Goal: Information Seeking & Learning: Find specific fact

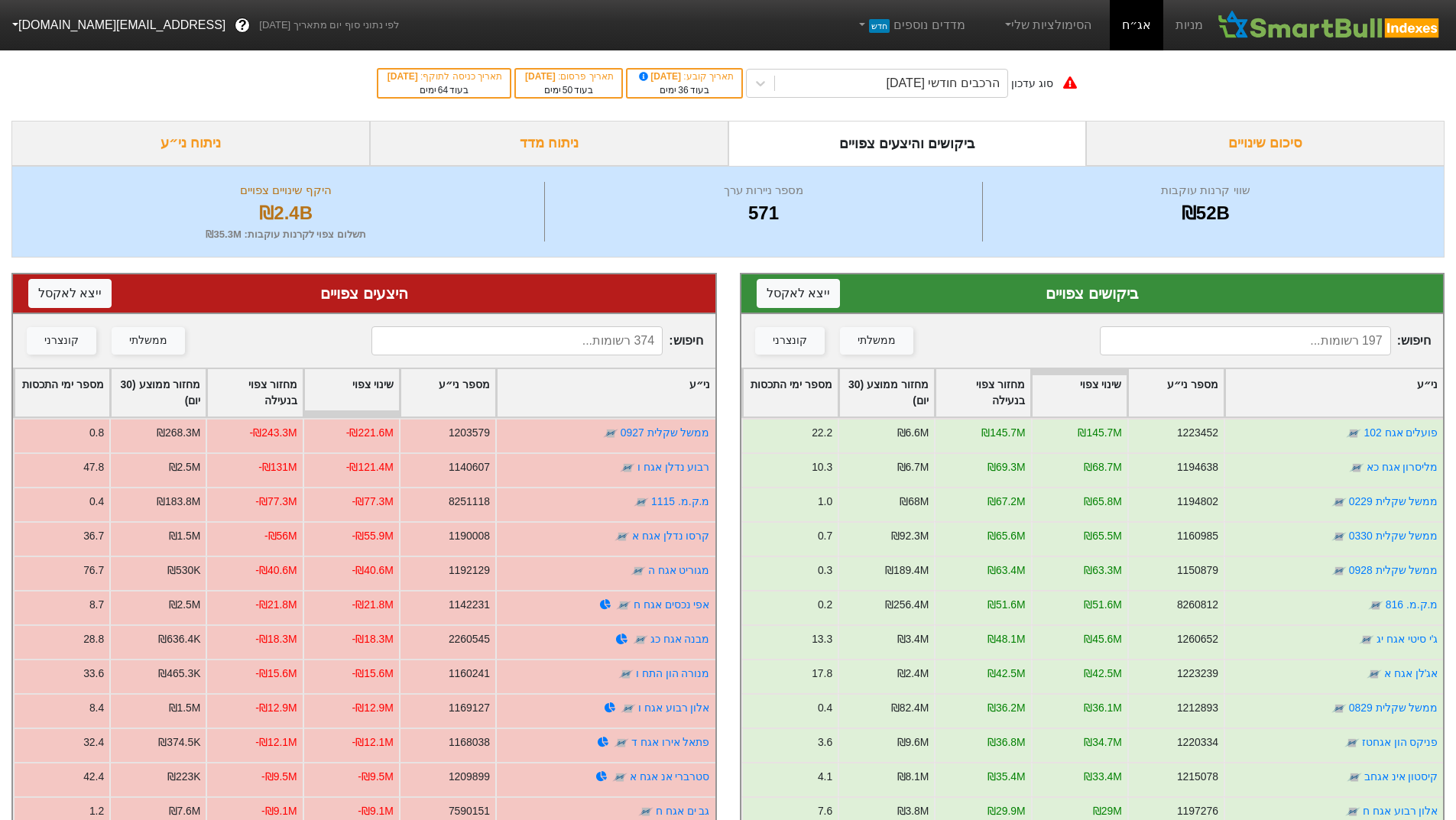
click at [604, 141] on div "ניתוח מדד" at bounding box center [550, 143] width 359 height 45
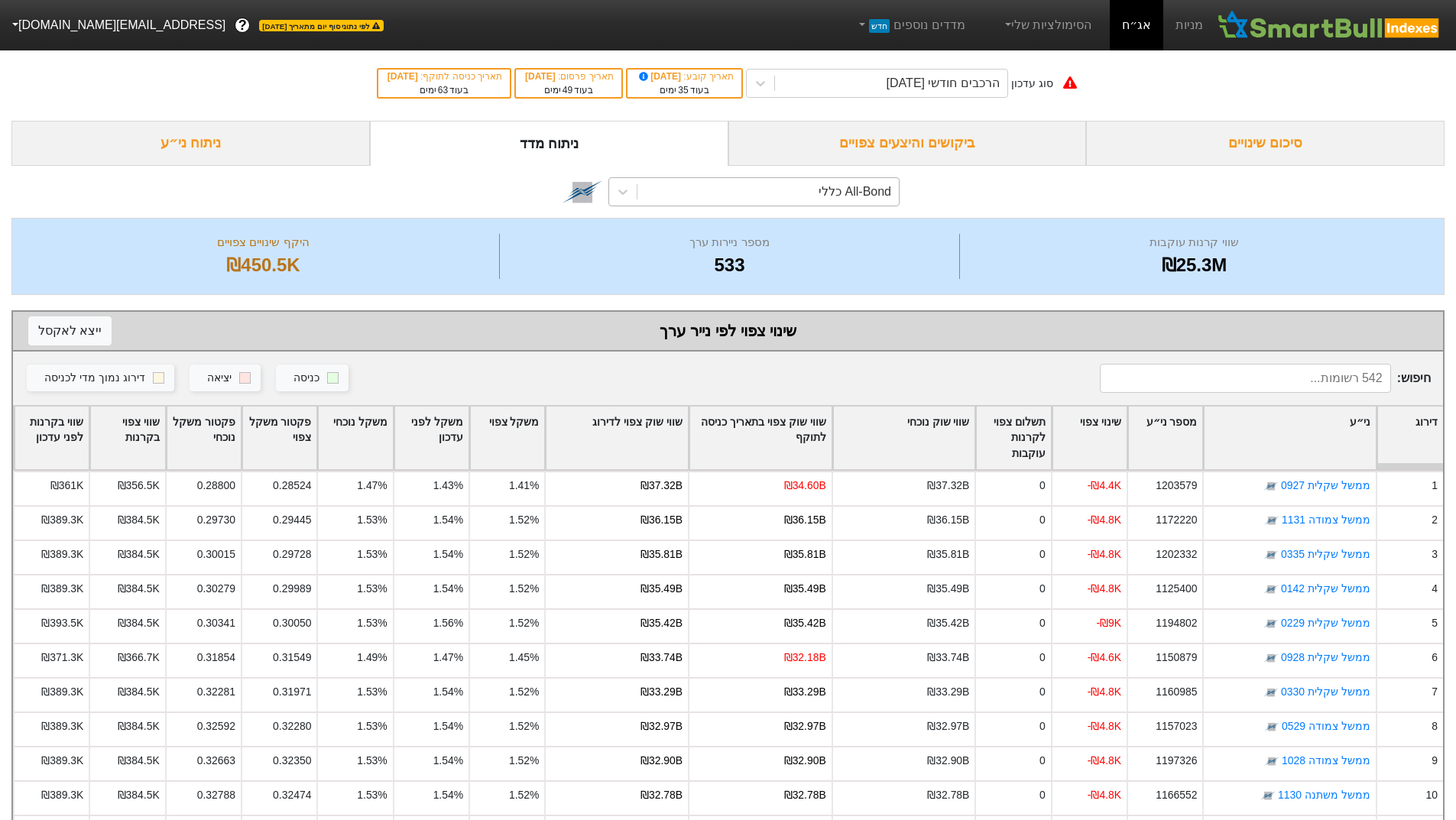
click at [822, 194] on div "All-Bond כללי" at bounding box center [768, 192] width 261 height 28
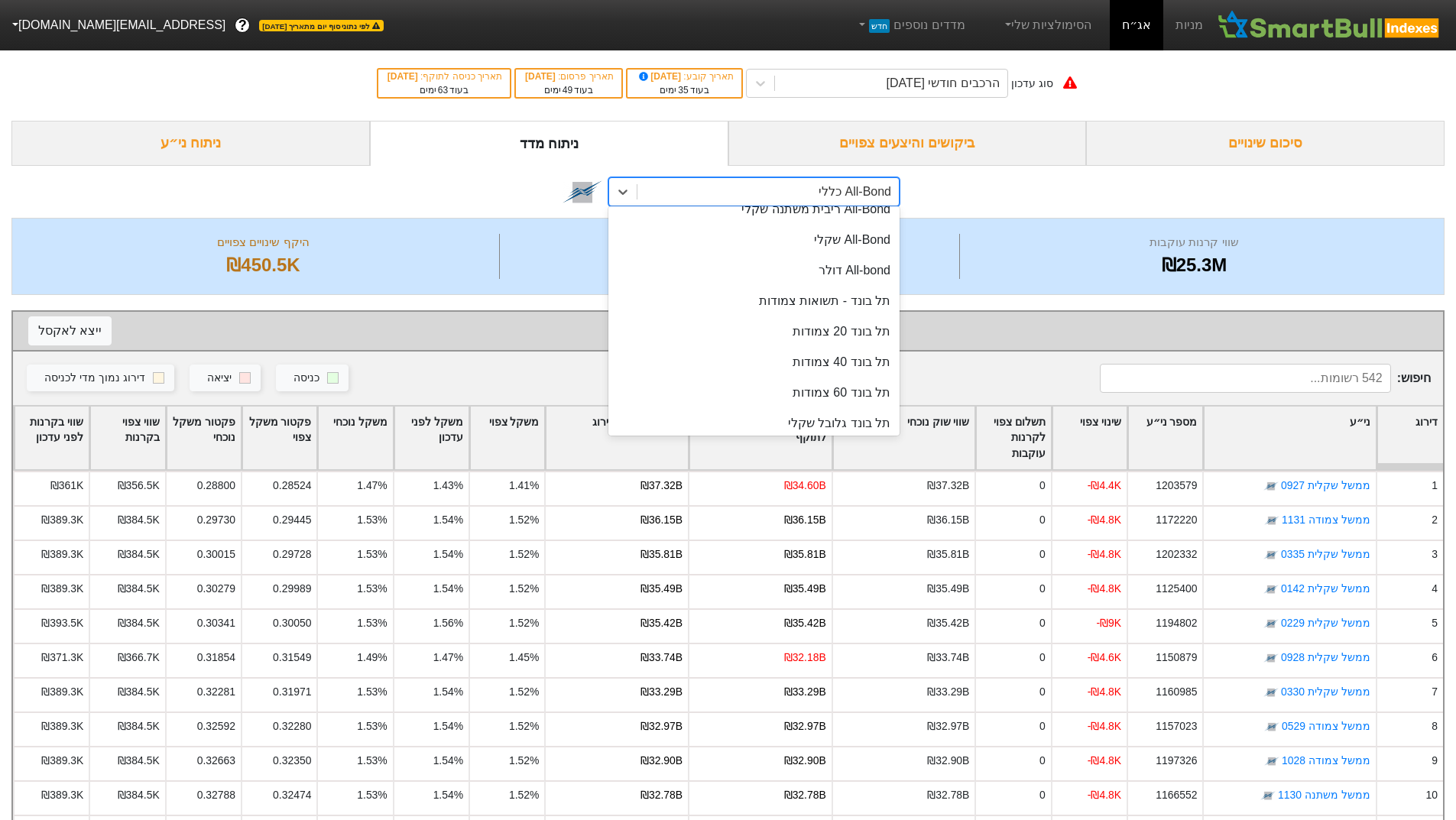
scroll to position [82, 0]
click at [762, 320] on div "תל בונד 20 צמודות" at bounding box center [754, 326] width 292 height 30
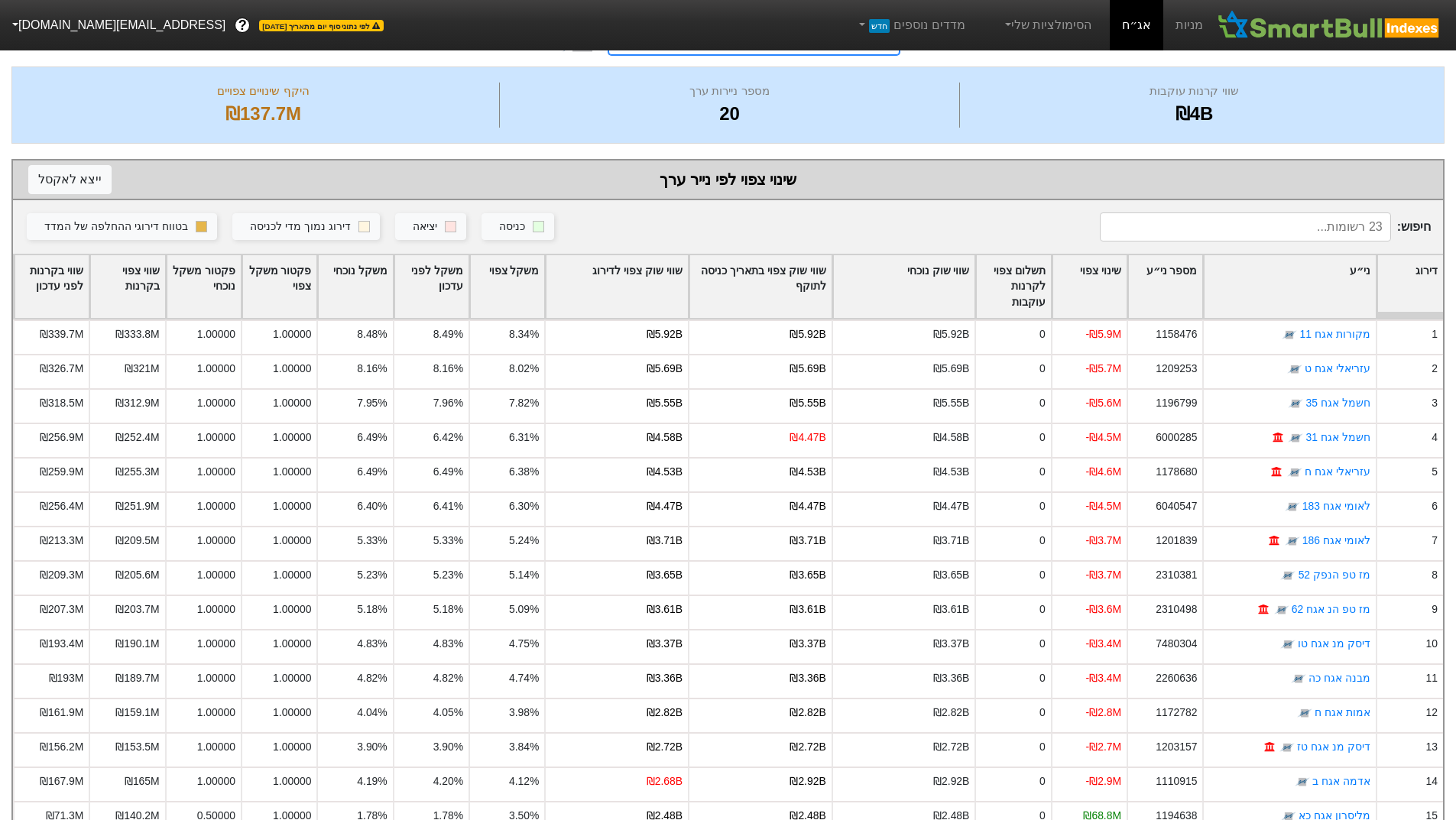
scroll to position [166, 0]
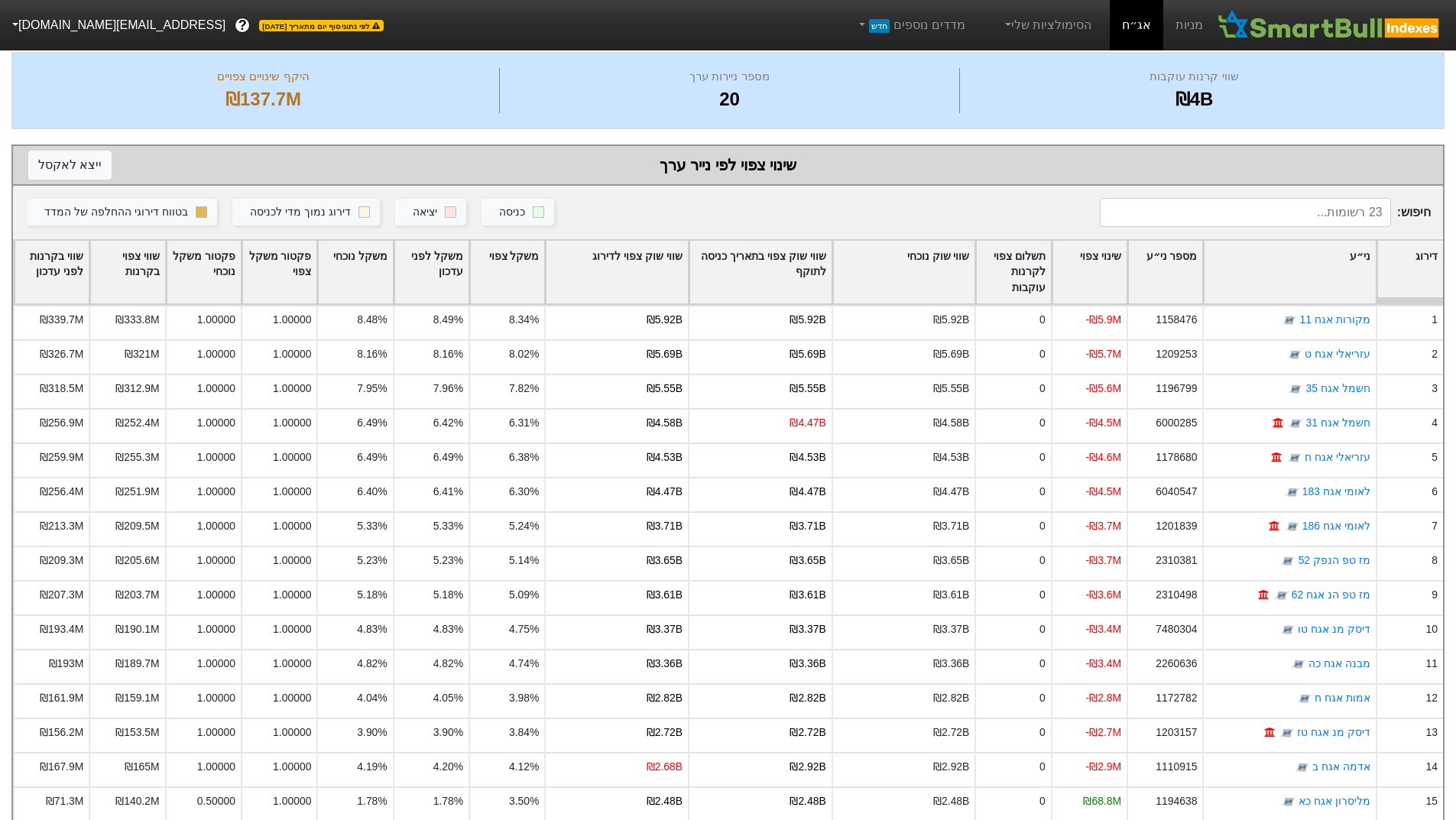
click at [1077, 263] on div "שינוי צפוי" at bounding box center [1089, 272] width 74 height 64
click at [1086, 253] on div "שינוי צפוי" at bounding box center [1089, 272] width 74 height 64
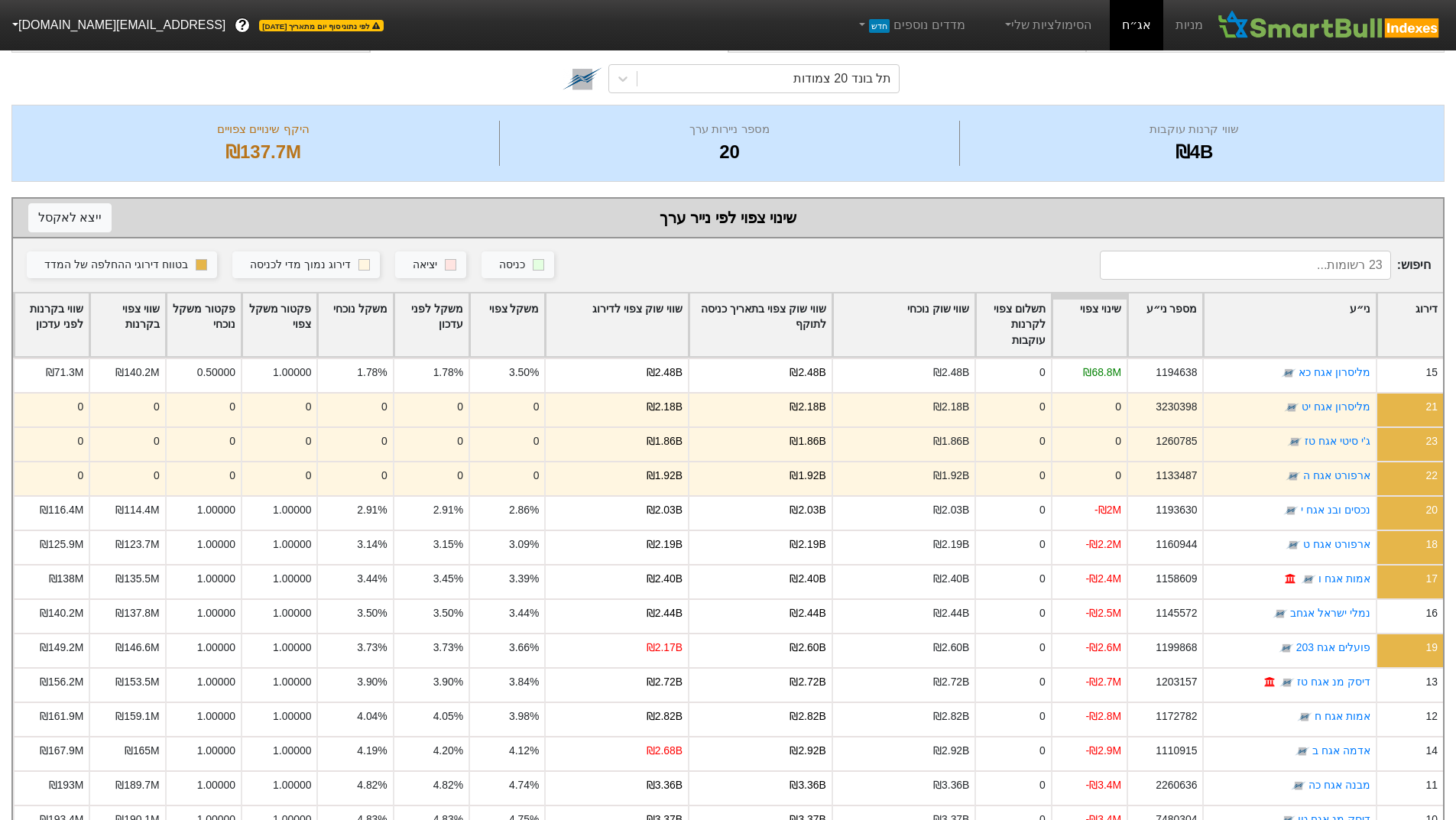
scroll to position [115, 0]
click at [1373, 263] on input at bounding box center [1246, 263] width 292 height 29
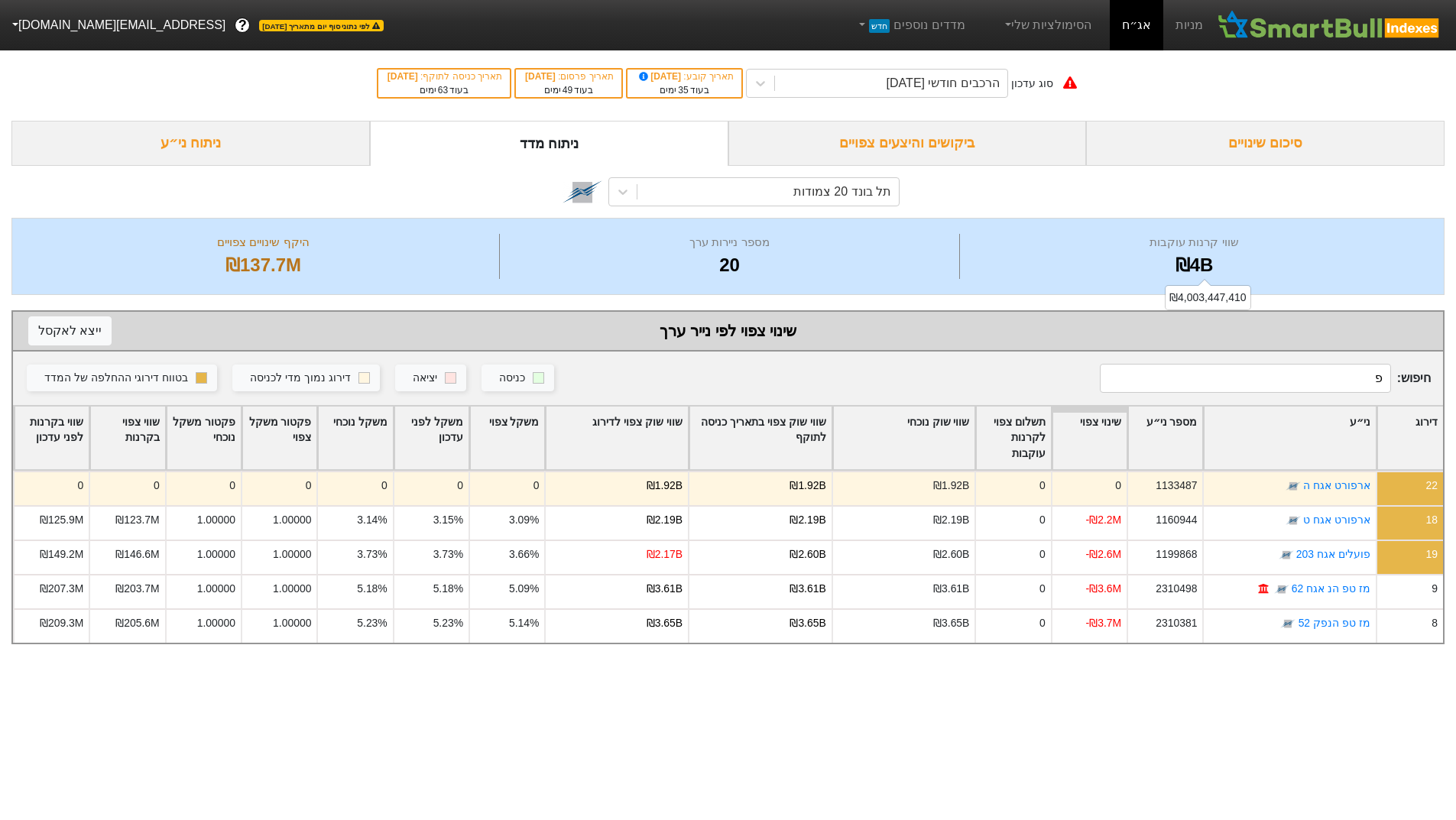
scroll to position [0, 0]
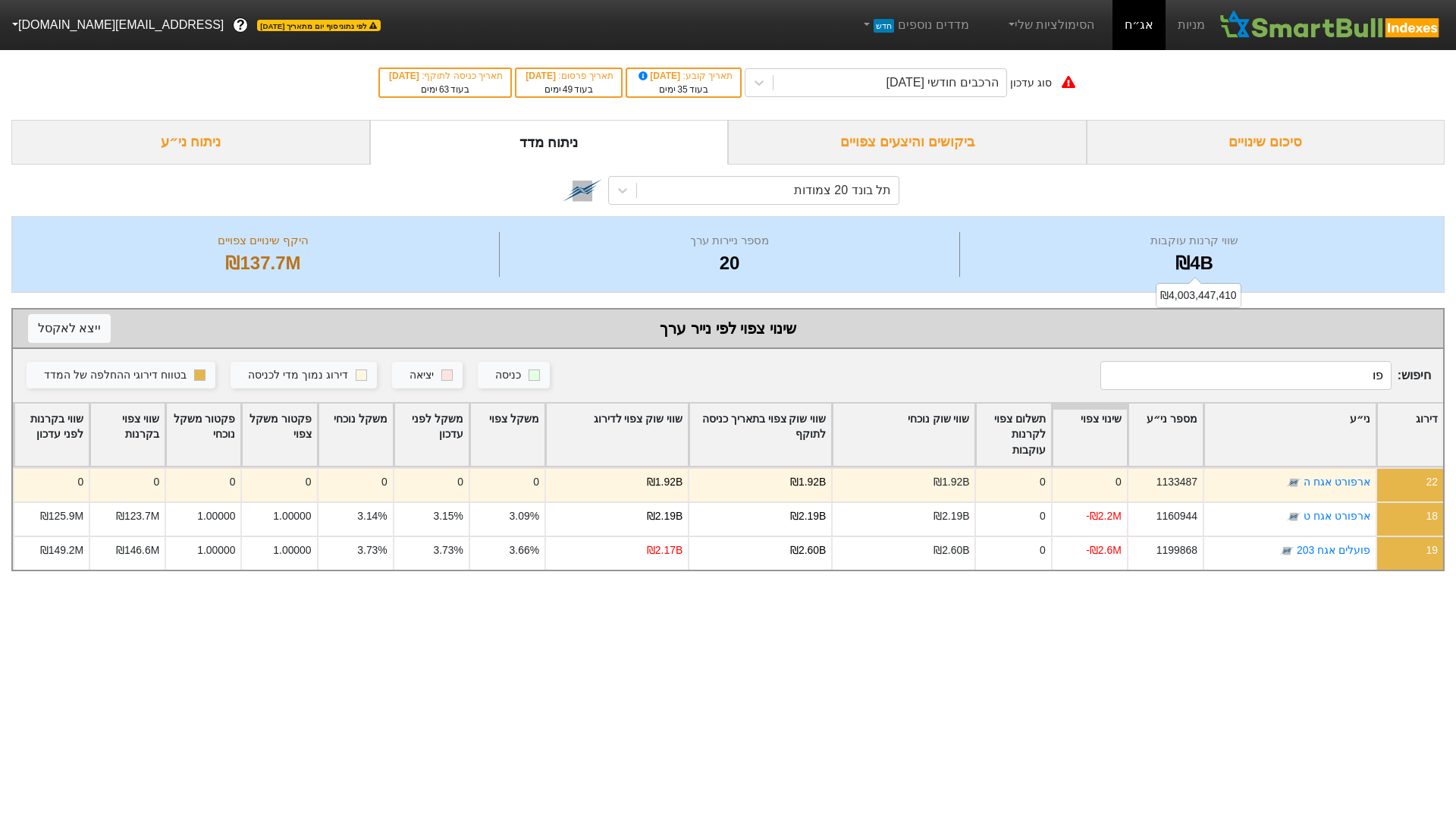
type input "פ"
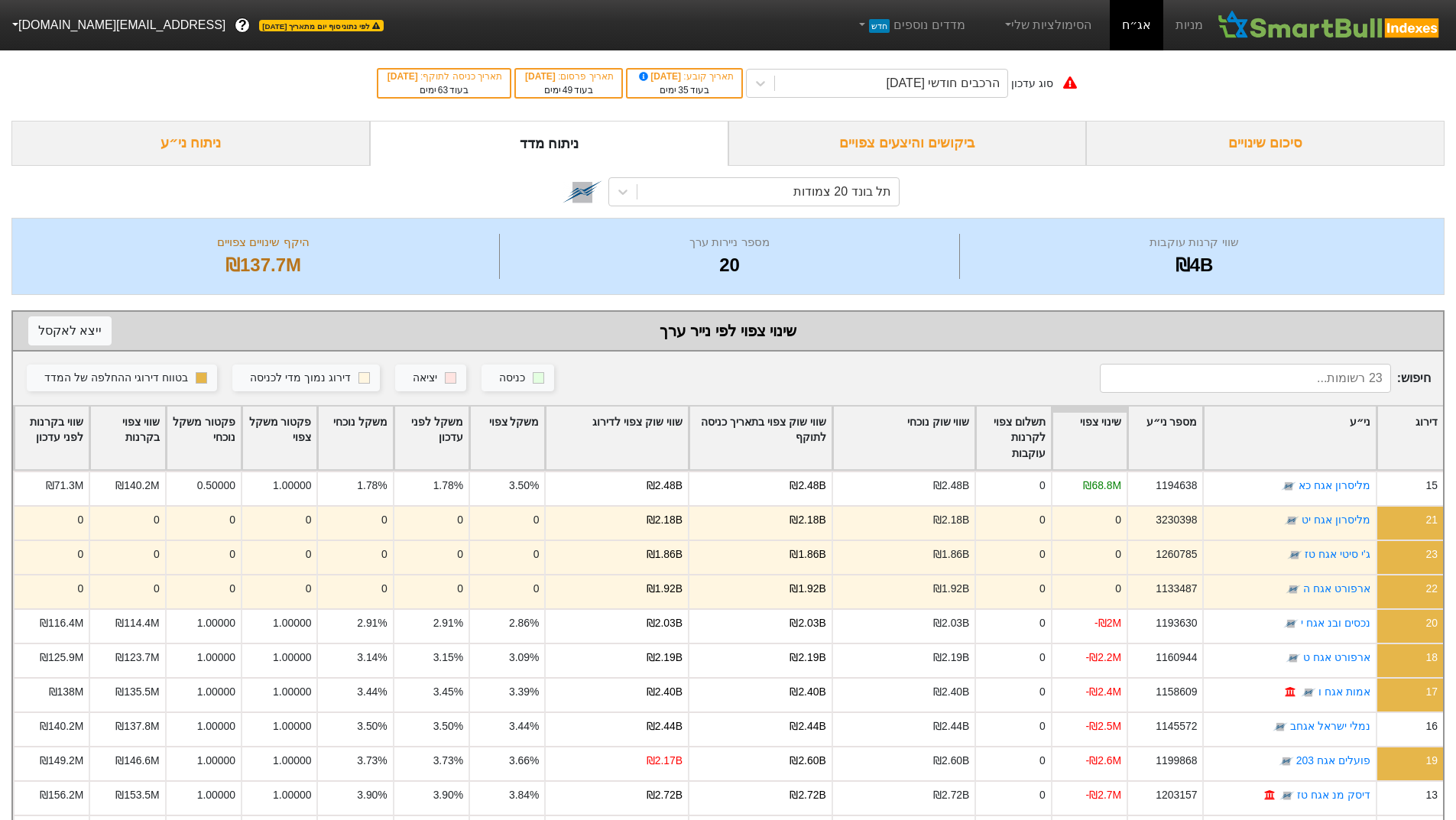
click at [1295, 410] on div "ני״ע" at bounding box center [1289, 438] width 171 height 64
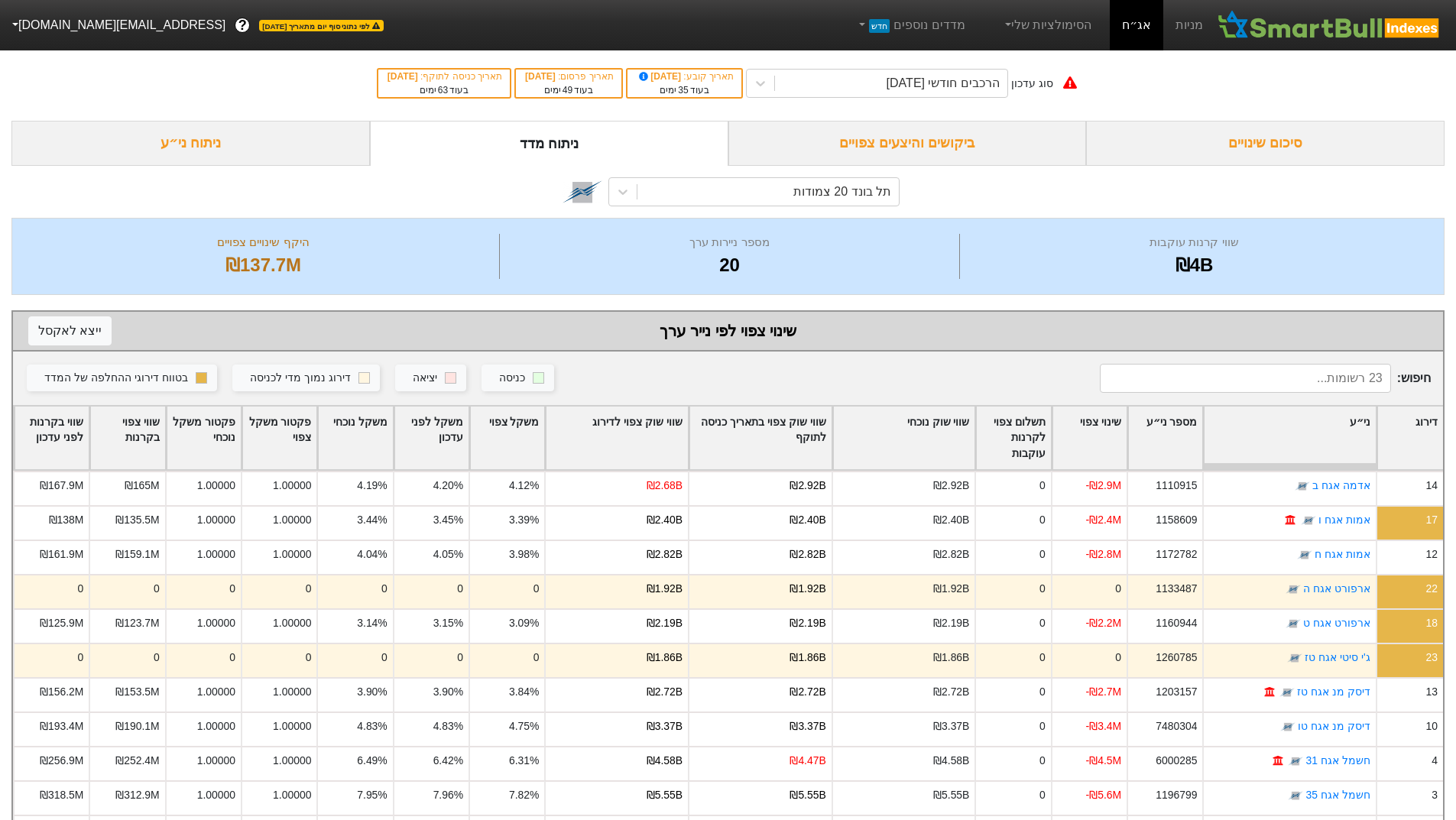
click at [1111, 428] on div "שינוי צפוי" at bounding box center [1089, 438] width 74 height 64
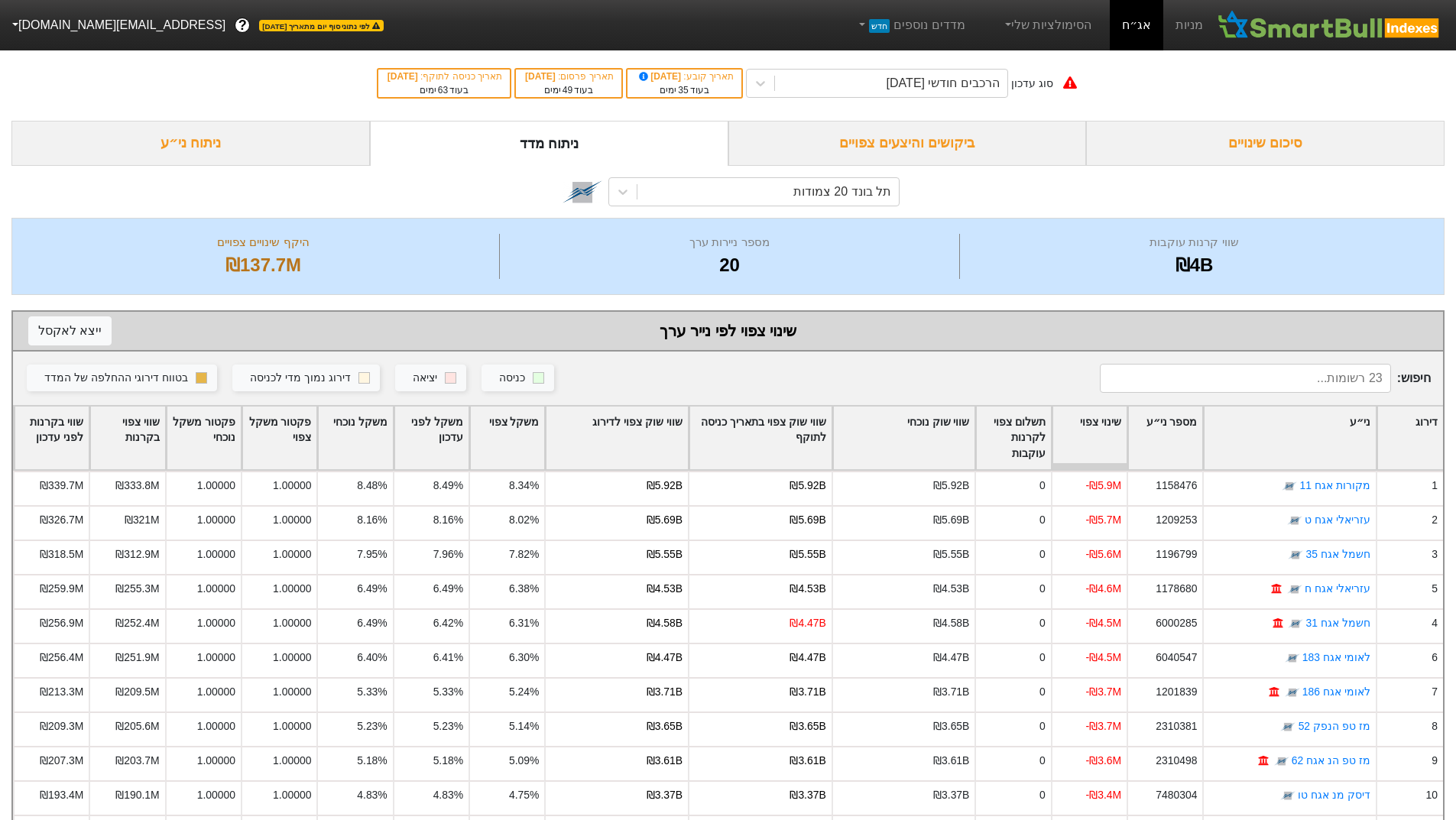
click at [1272, 376] on input at bounding box center [1246, 378] width 292 height 29
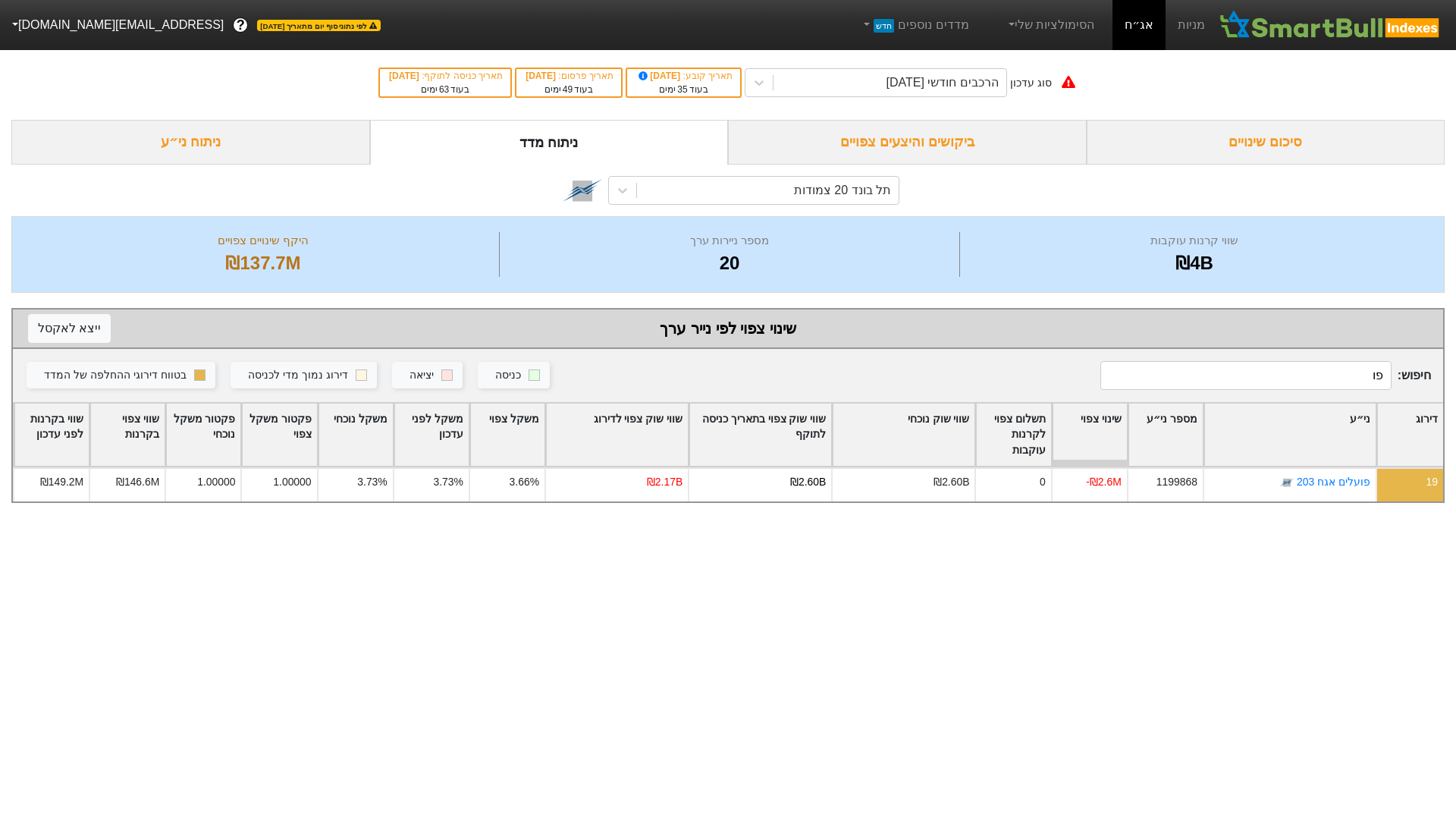
type input "פ"
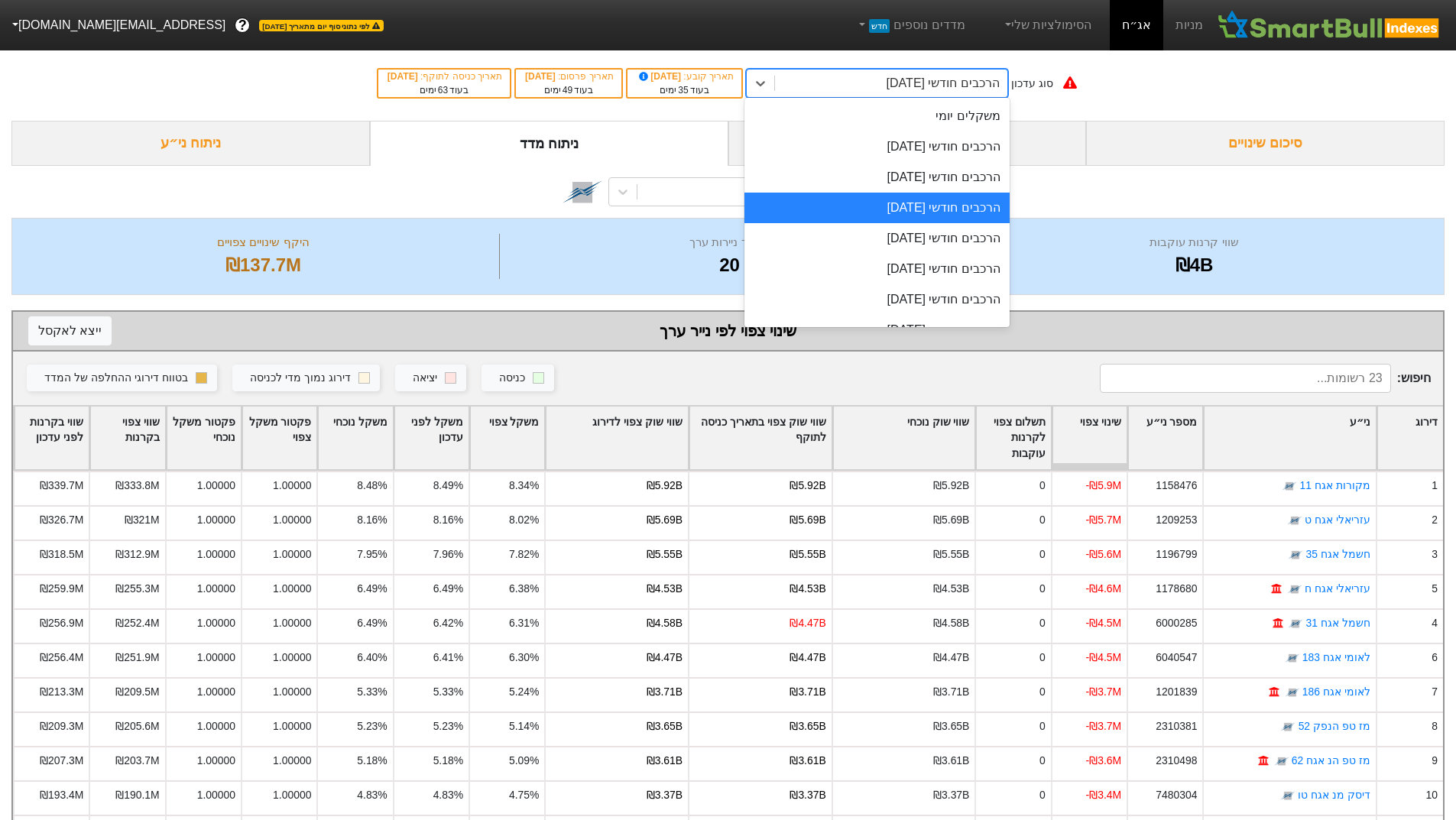
click at [952, 91] on div "הרכבים חודשי [DATE]" at bounding box center [942, 83] width 113 height 18
click at [1203, 25] on link "מניות" at bounding box center [1190, 25] width 52 height 50
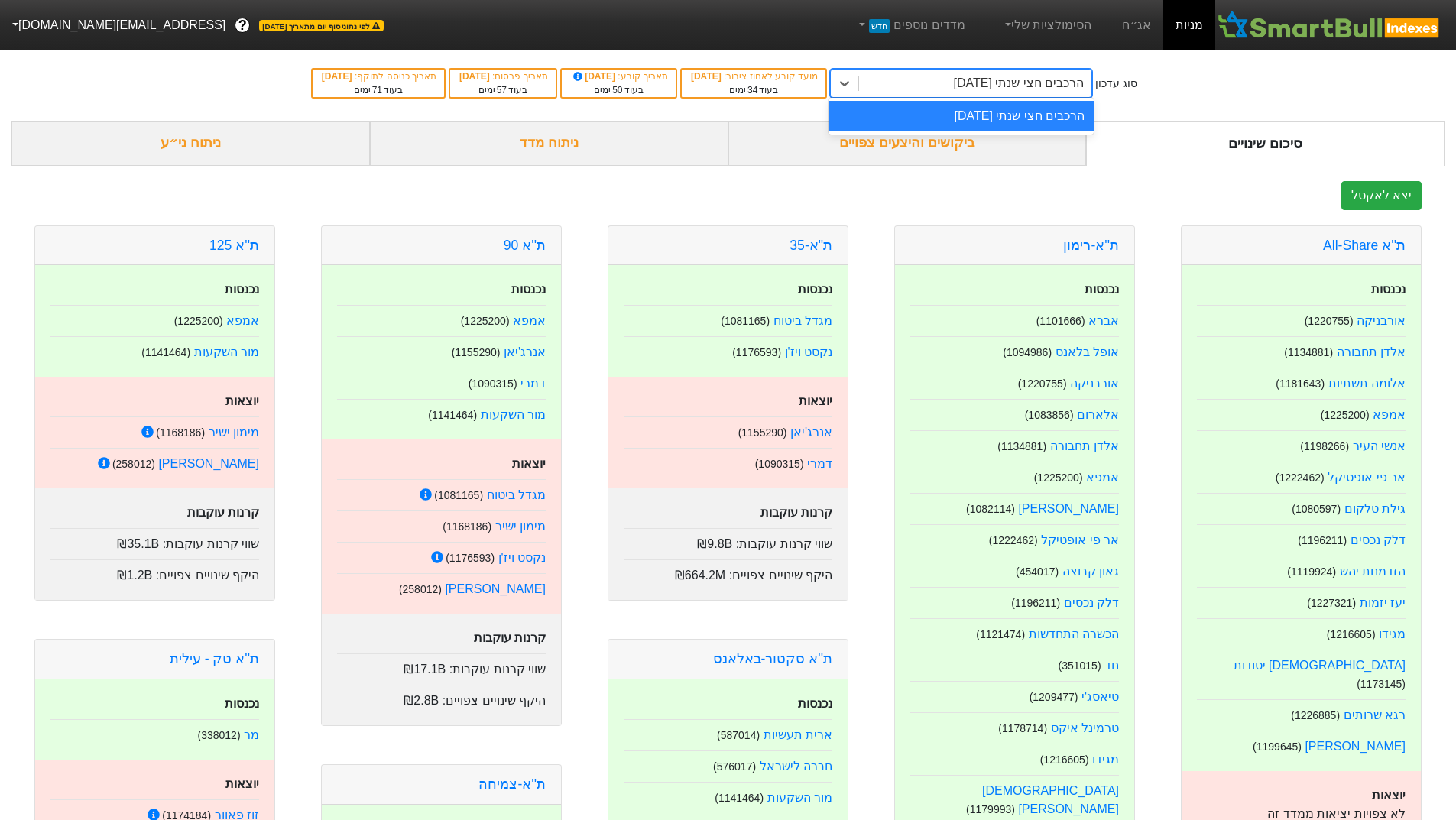
click at [899, 74] on div "הרכבים חצי שנתי [DATE]" at bounding box center [975, 83] width 232 height 28
click at [1140, 26] on link "אג״ח" at bounding box center [1137, 25] width 54 height 50
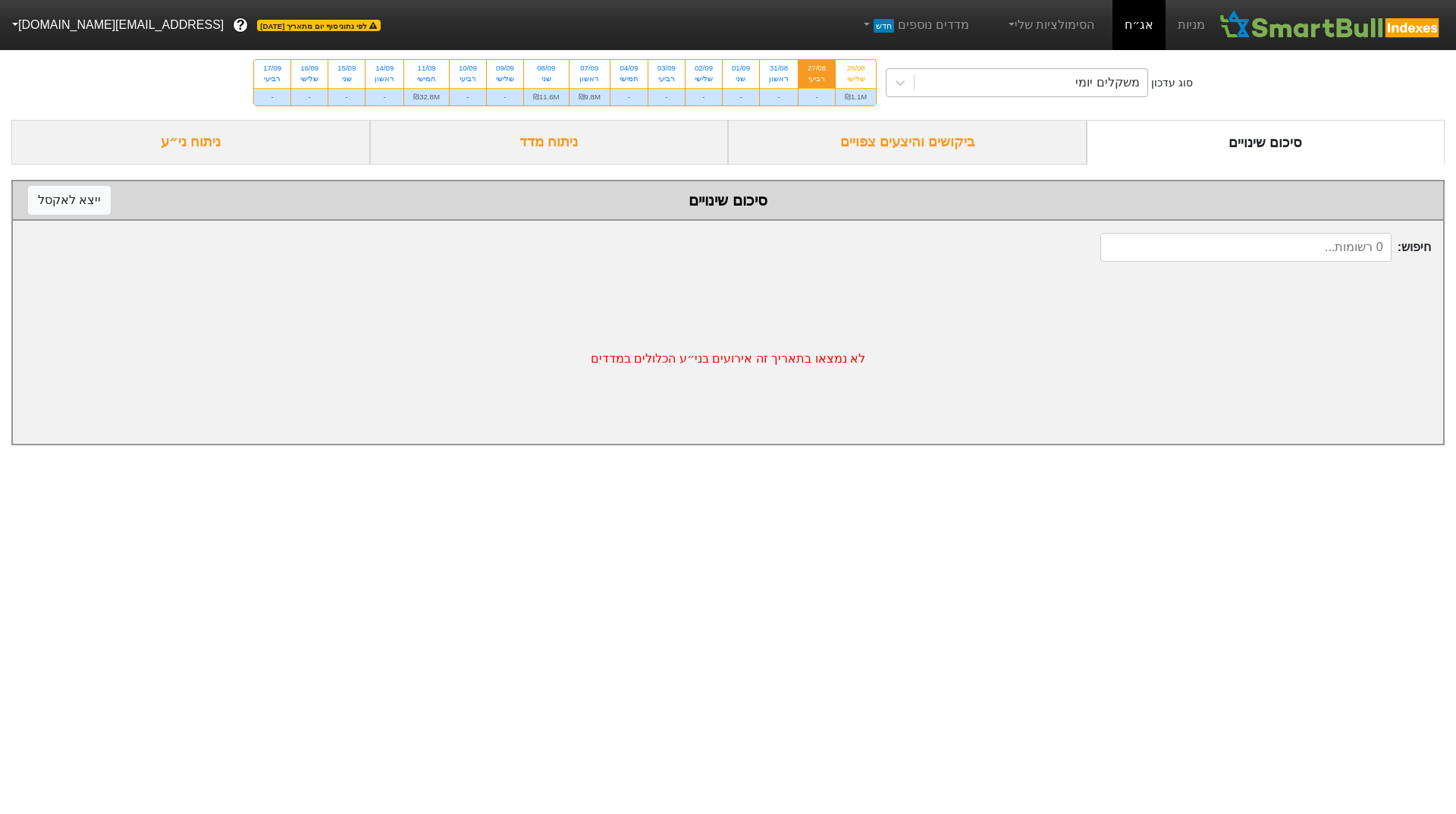
click at [975, 78] on div "משקלים יומי" at bounding box center [1031, 82] width 233 height 27
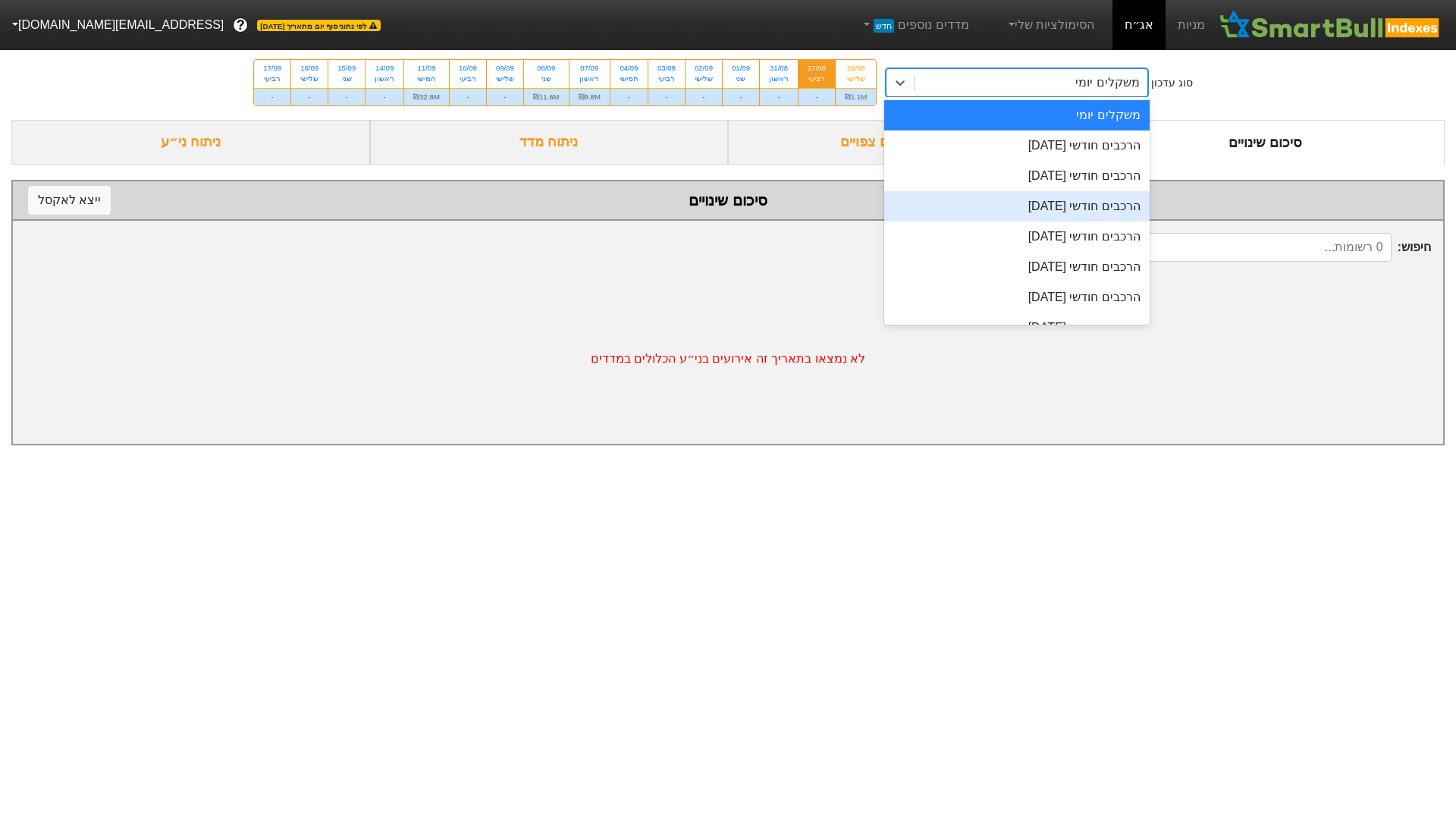
click at [1015, 210] on div "הרכבים חודשי [DATE]" at bounding box center [1016, 206] width 265 height 30
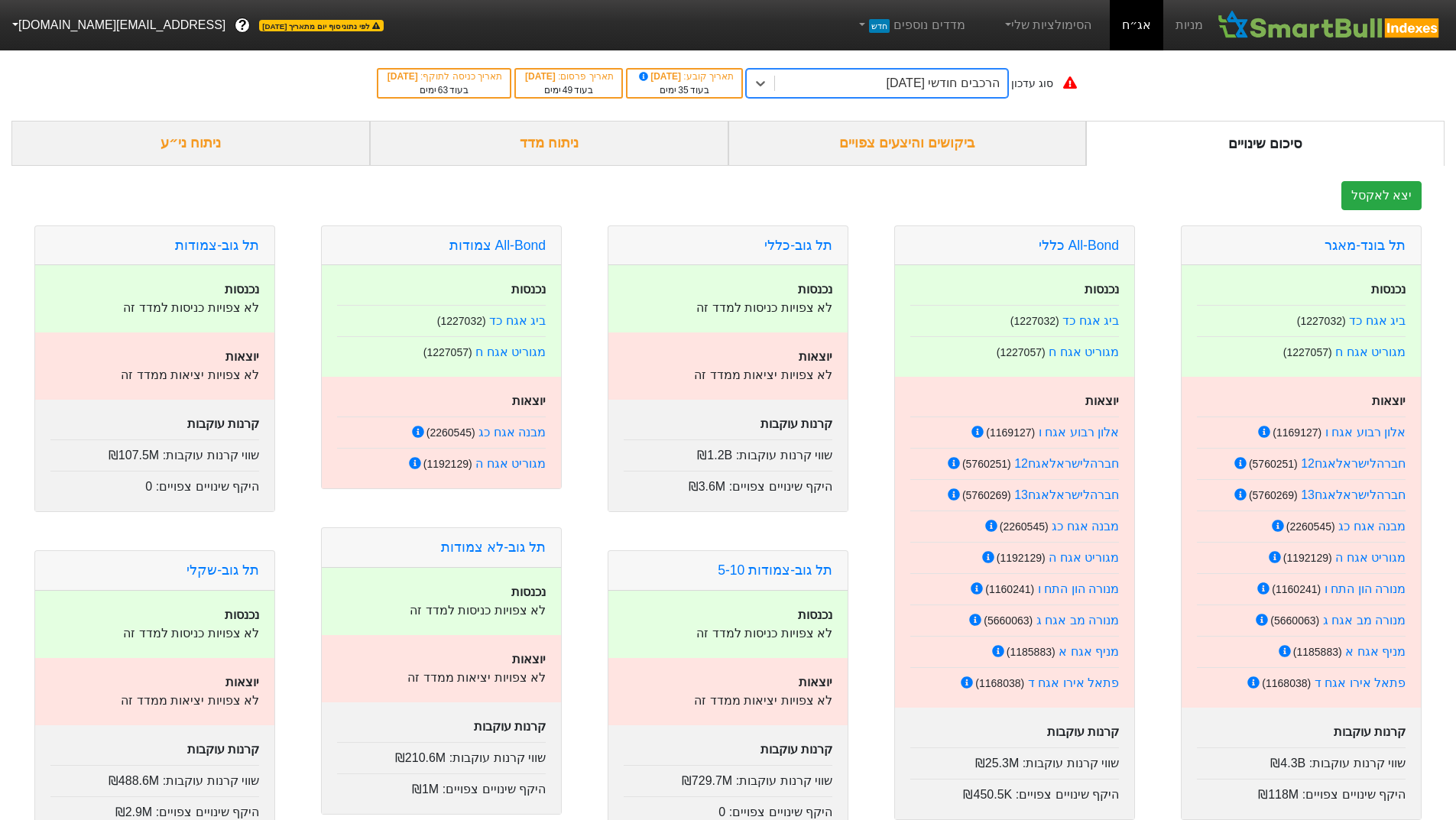
click at [806, 134] on div "ביקושים והיצעים צפויים" at bounding box center [907, 143] width 359 height 45
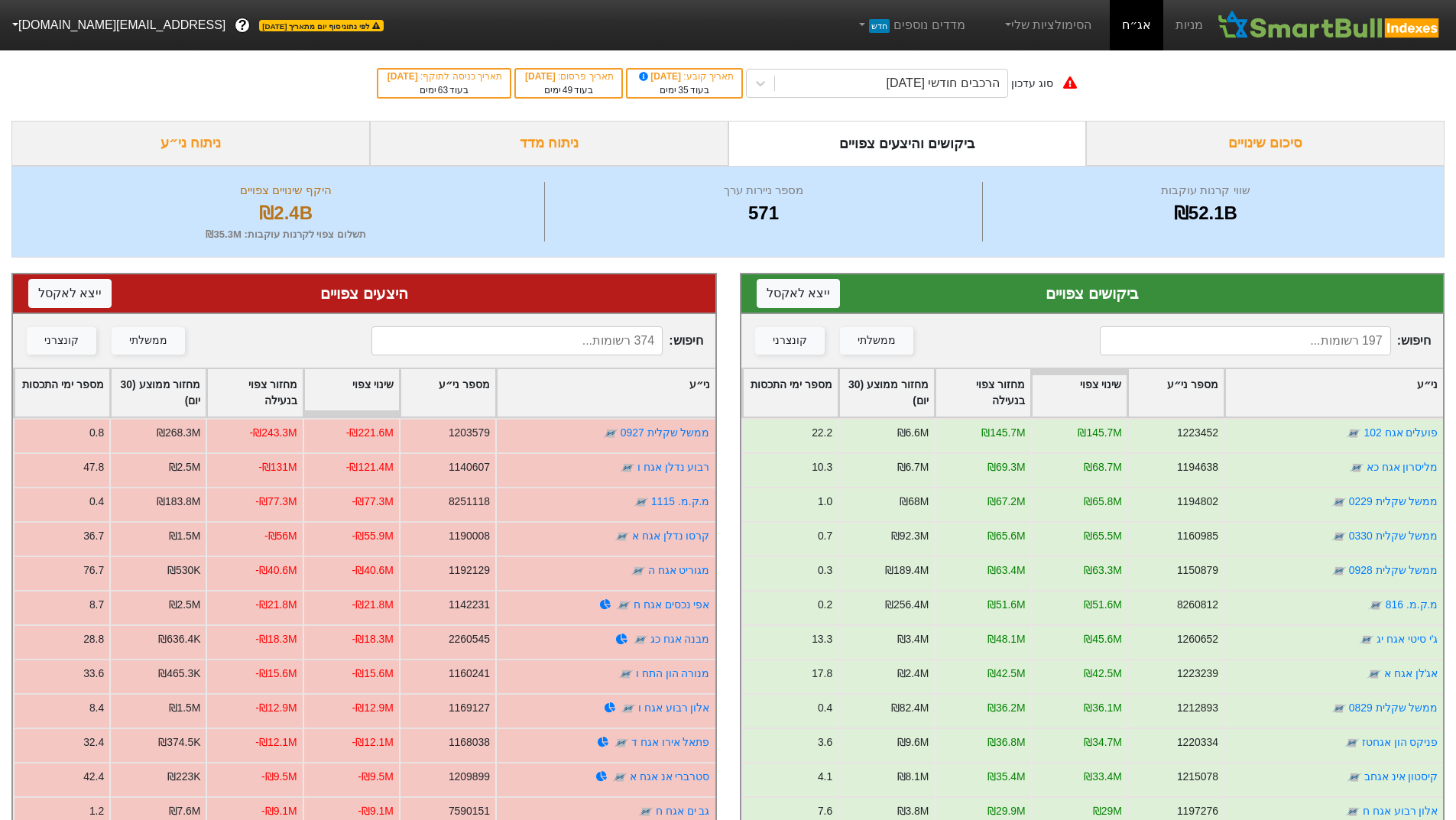
click at [632, 144] on div "ניתוח מדד" at bounding box center [550, 143] width 359 height 45
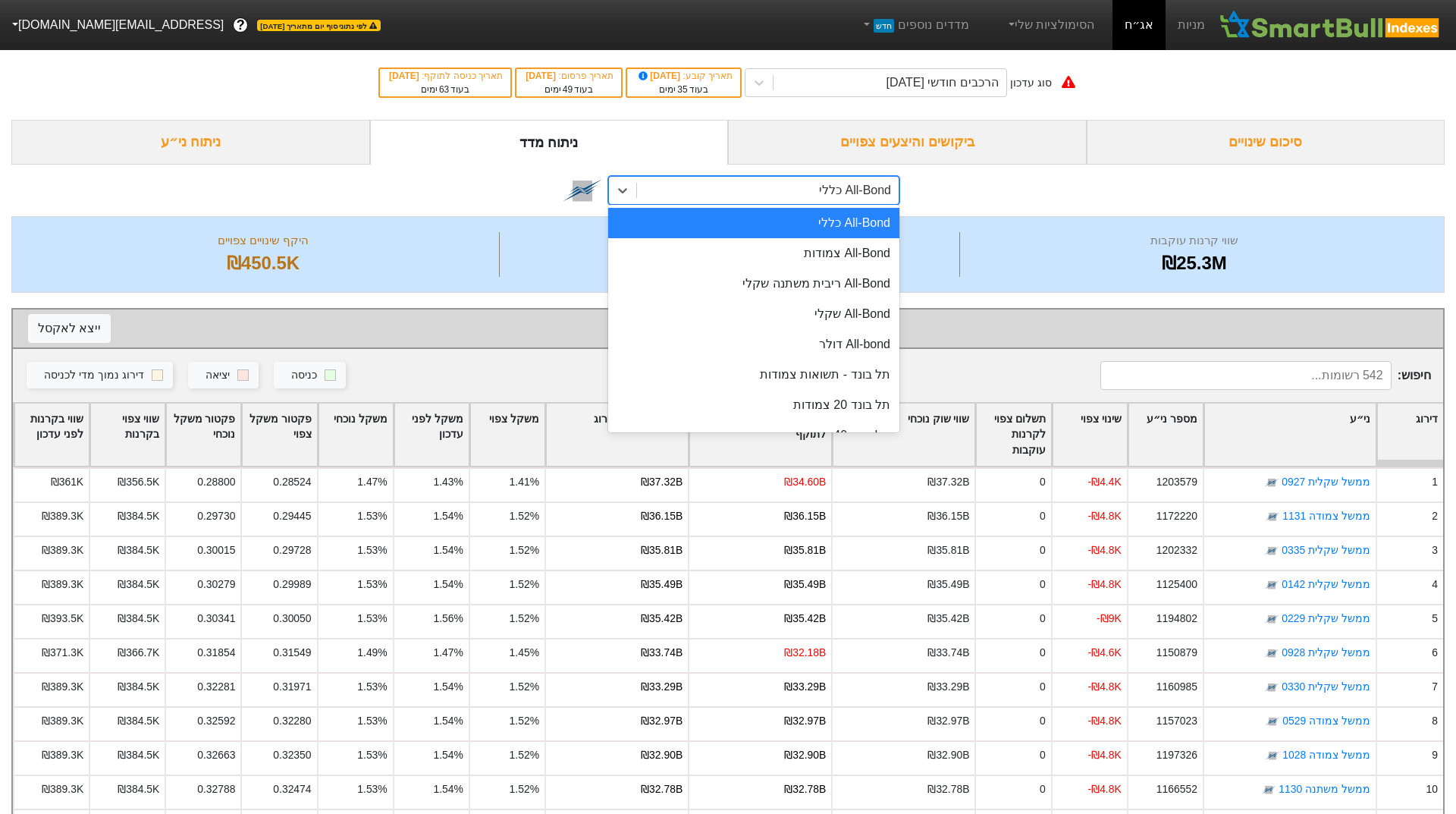
click at [788, 190] on div "All-Bond כללי" at bounding box center [767, 190] width 262 height 27
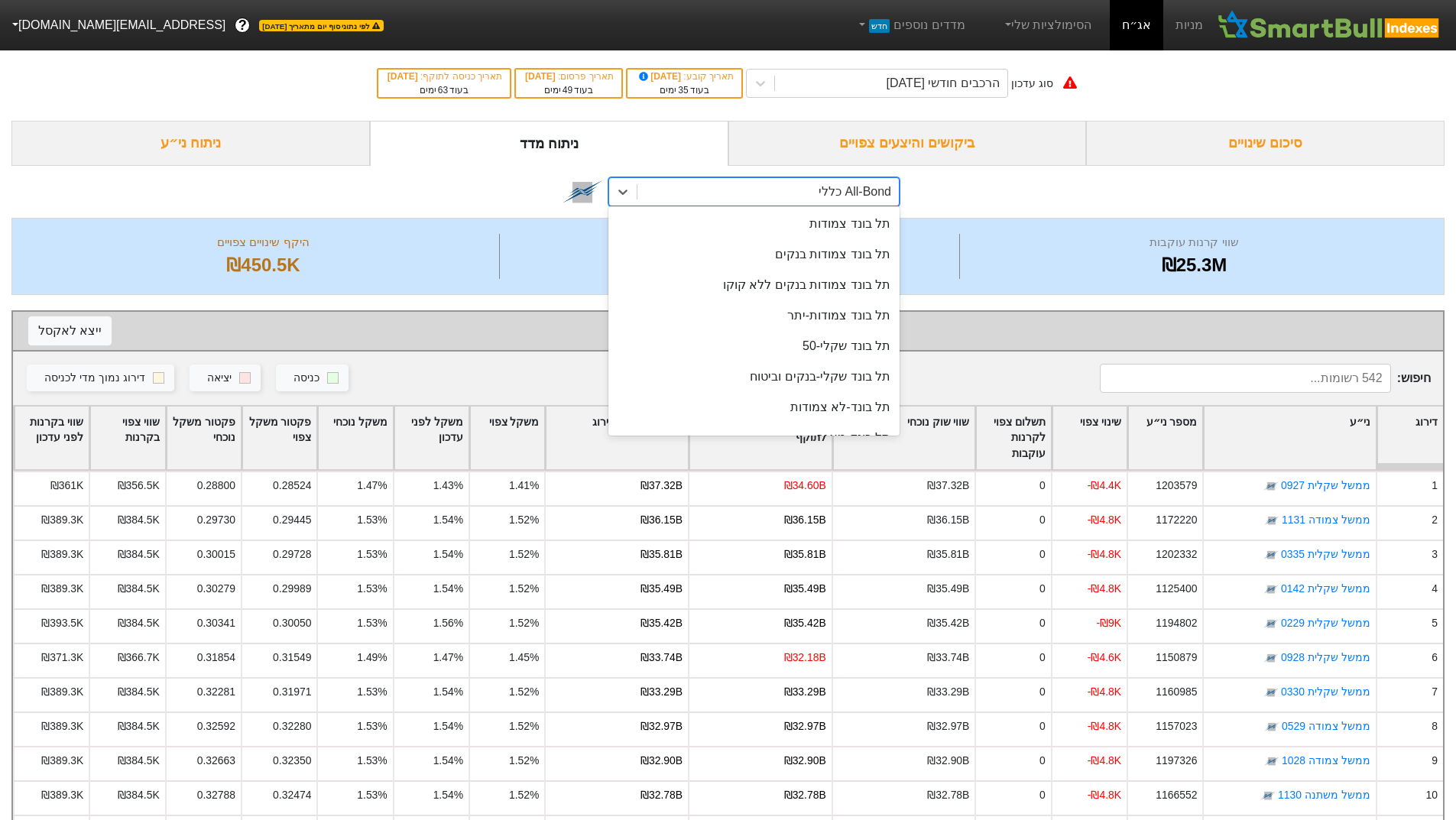
scroll to position [327, 0]
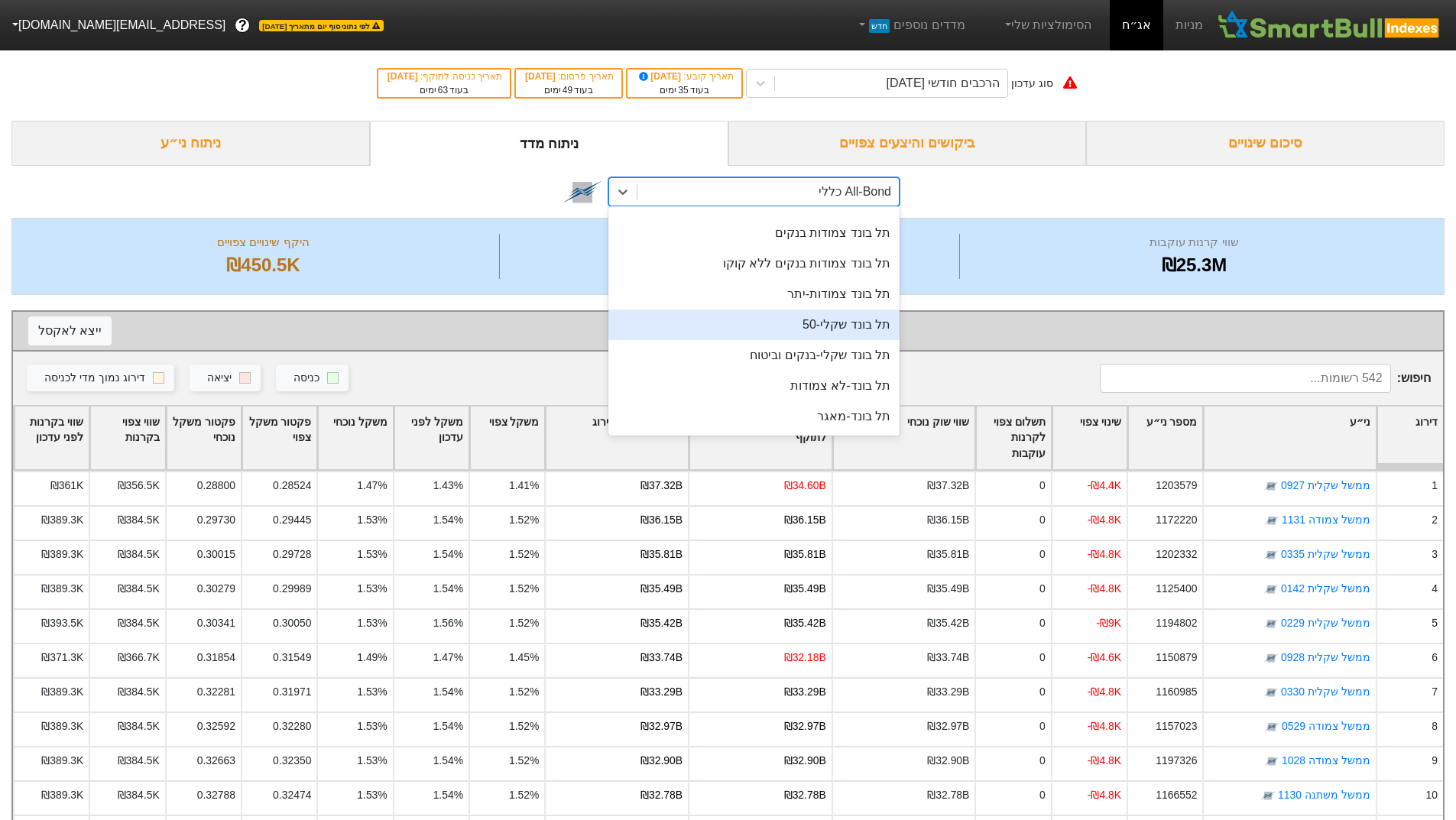
click at [705, 322] on div "תל בונד שקלי-50" at bounding box center [754, 325] width 292 height 30
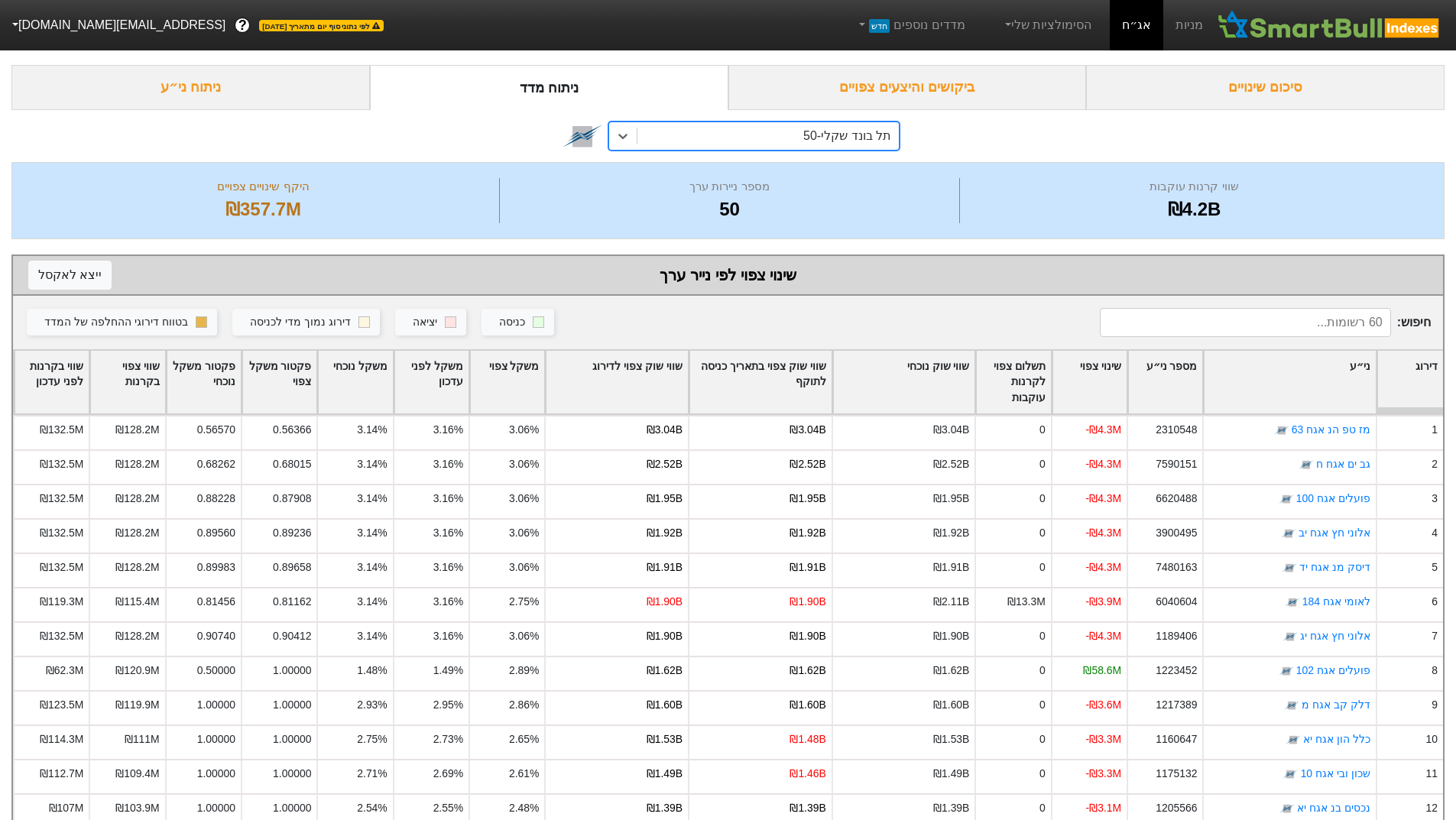
scroll to position [88, 0]
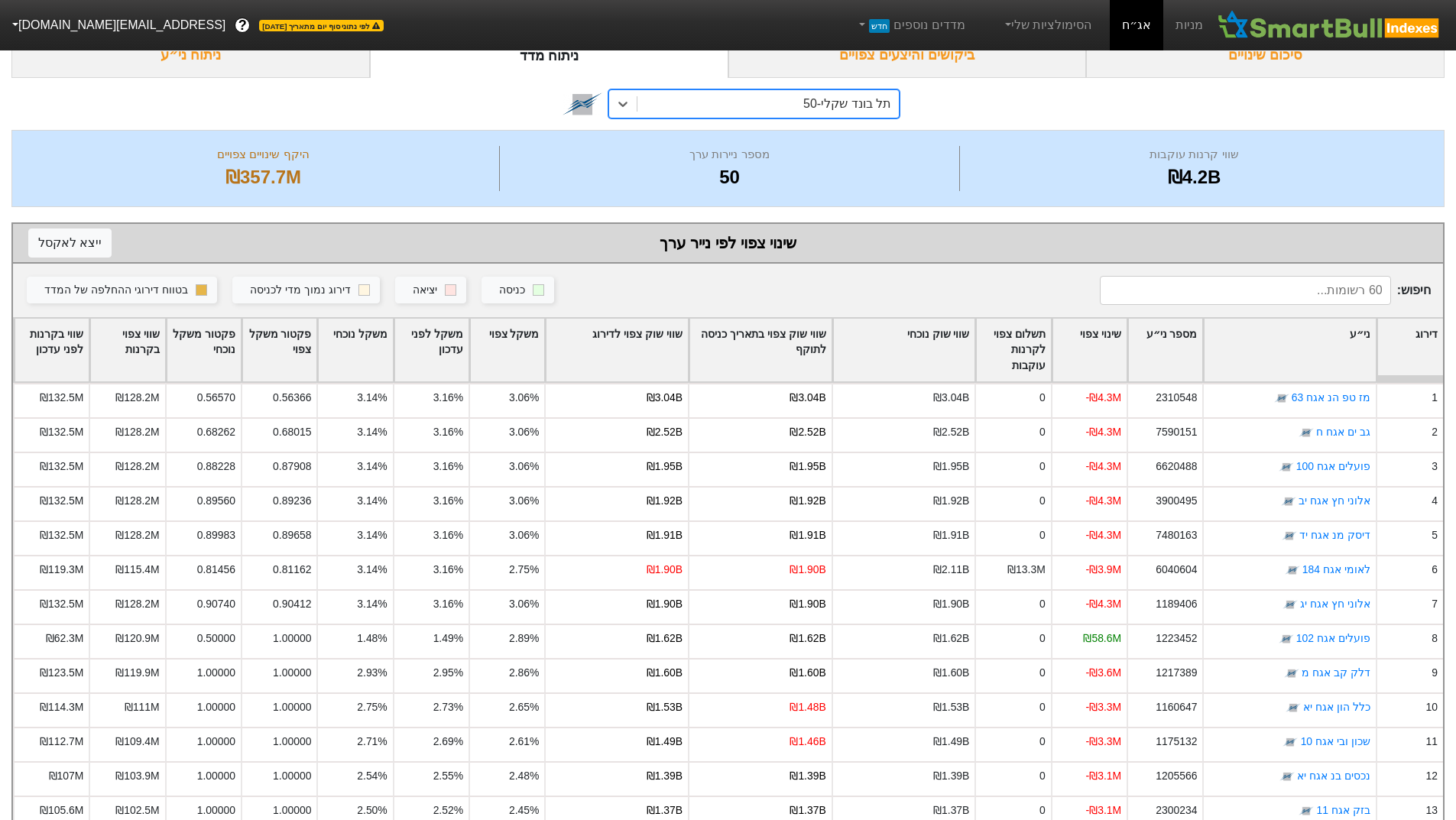
click at [1103, 341] on div "שינוי צפוי" at bounding box center [1089, 350] width 74 height 64
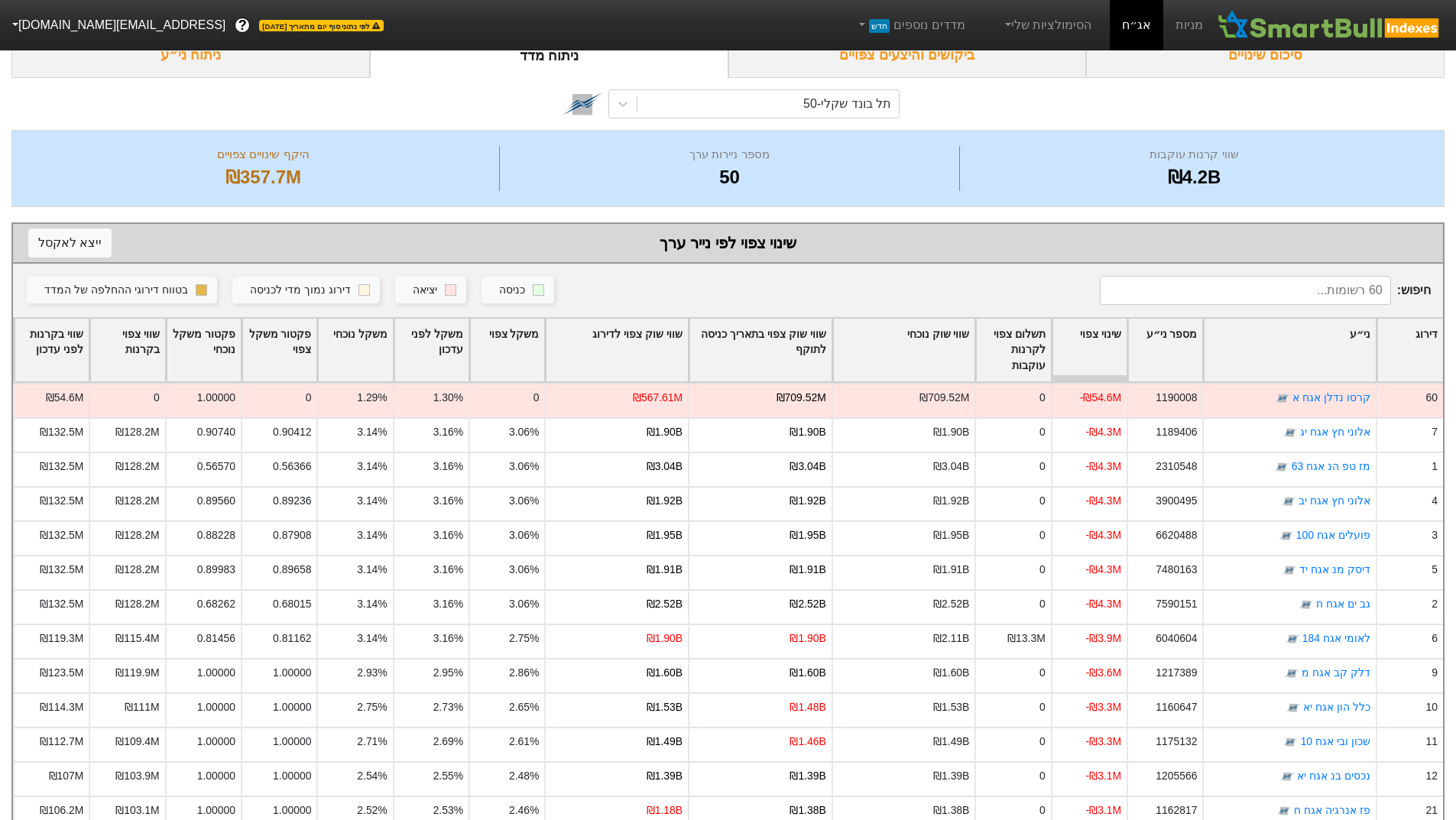
click at [1095, 329] on div "שינוי צפוי" at bounding box center [1089, 350] width 74 height 64
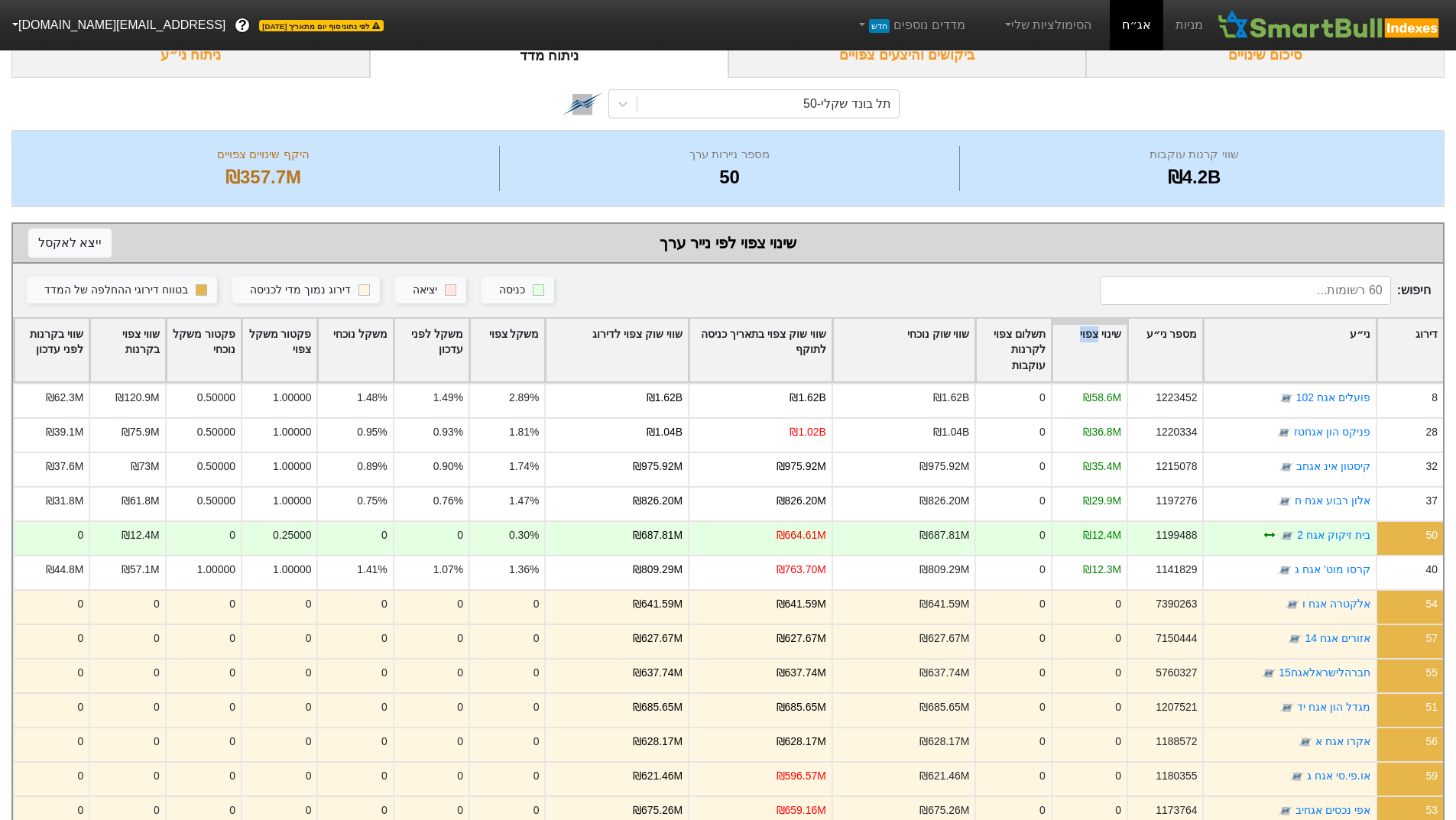
click at [1095, 329] on div "שינוי צפוי" at bounding box center [1089, 350] width 74 height 64
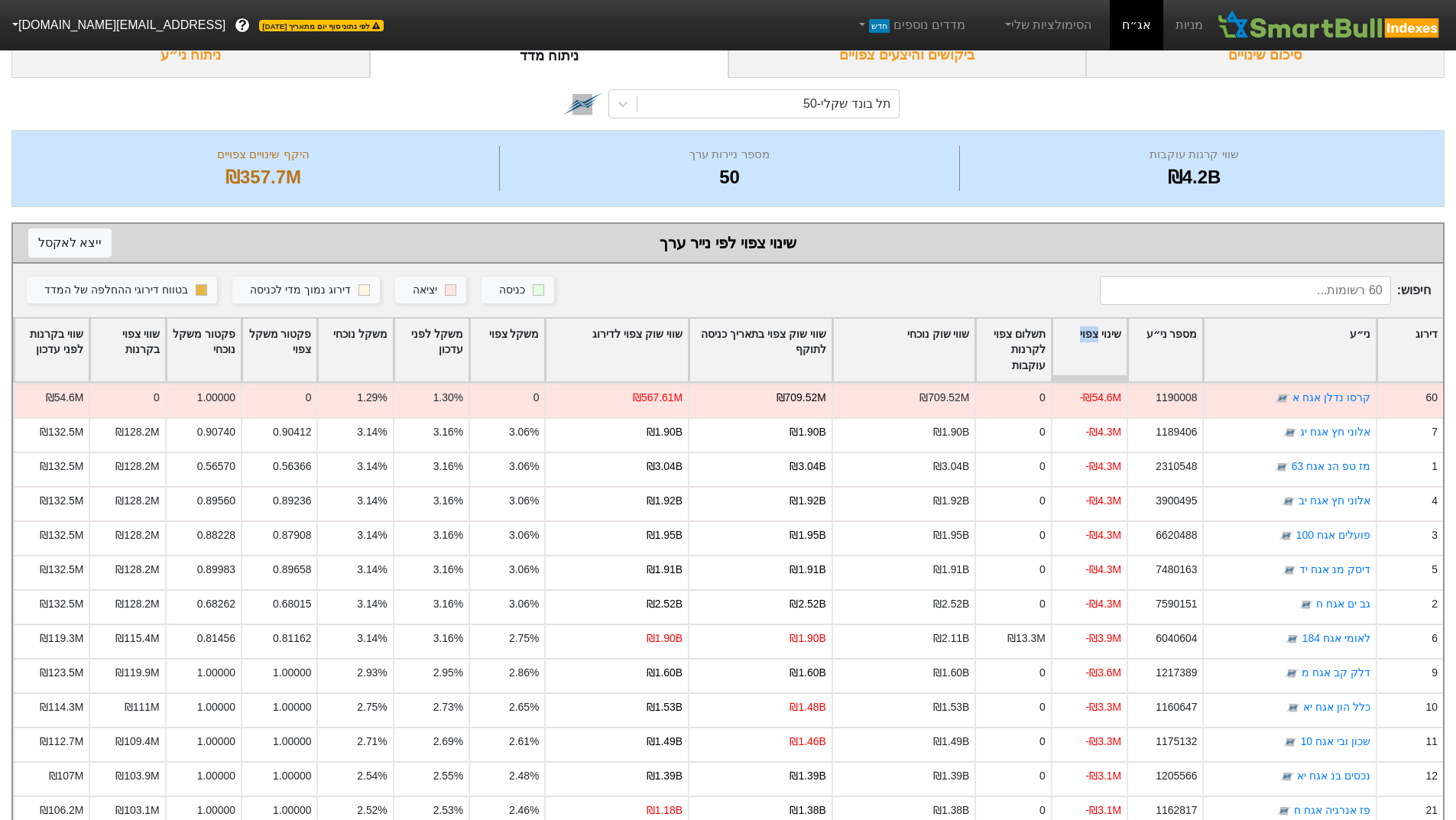
click at [1095, 329] on div "שינוי צפוי" at bounding box center [1089, 350] width 74 height 64
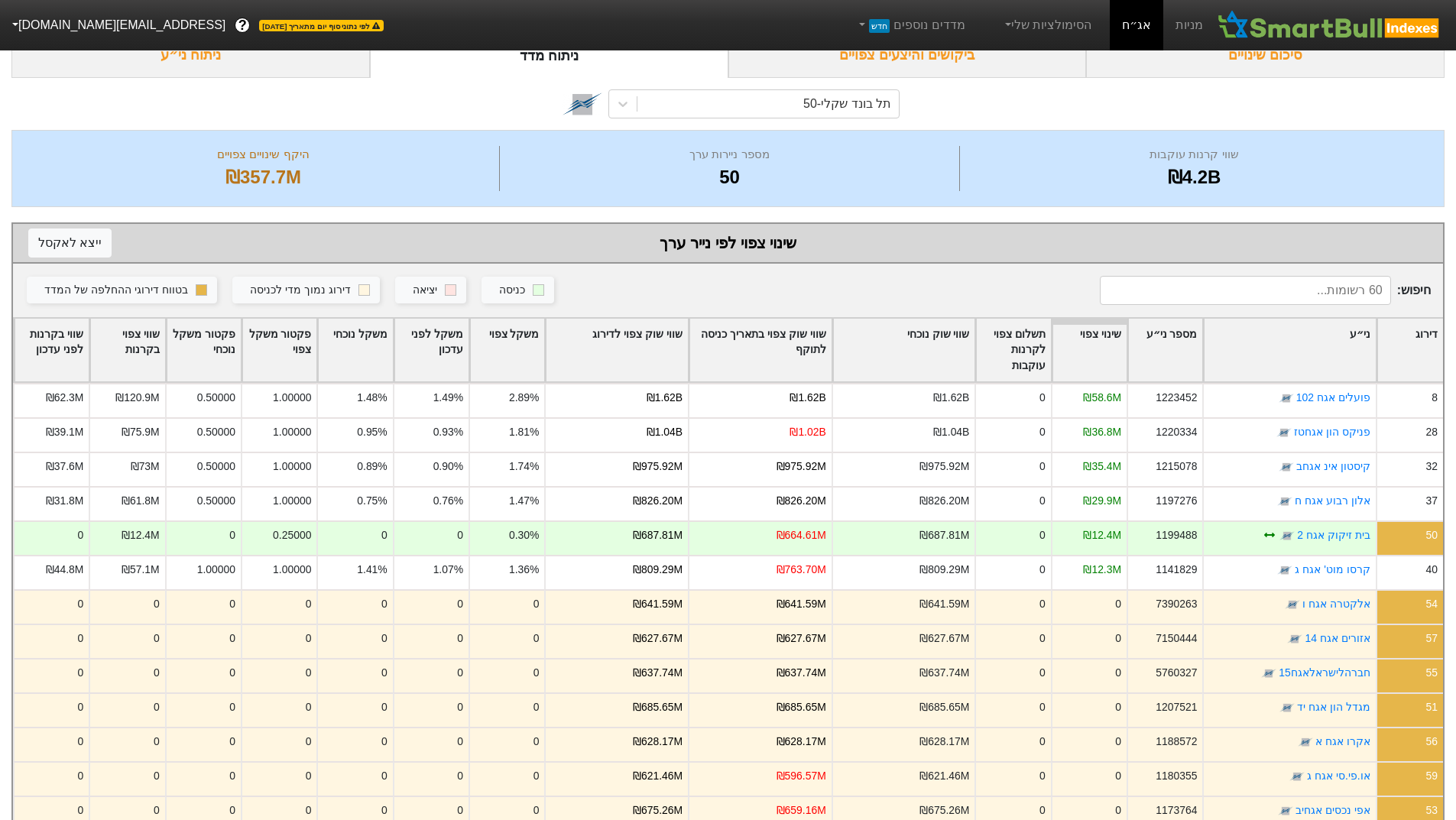
click at [663, 336] on div "שווי שוק צפוי לדירוג" at bounding box center [617, 350] width 142 height 64
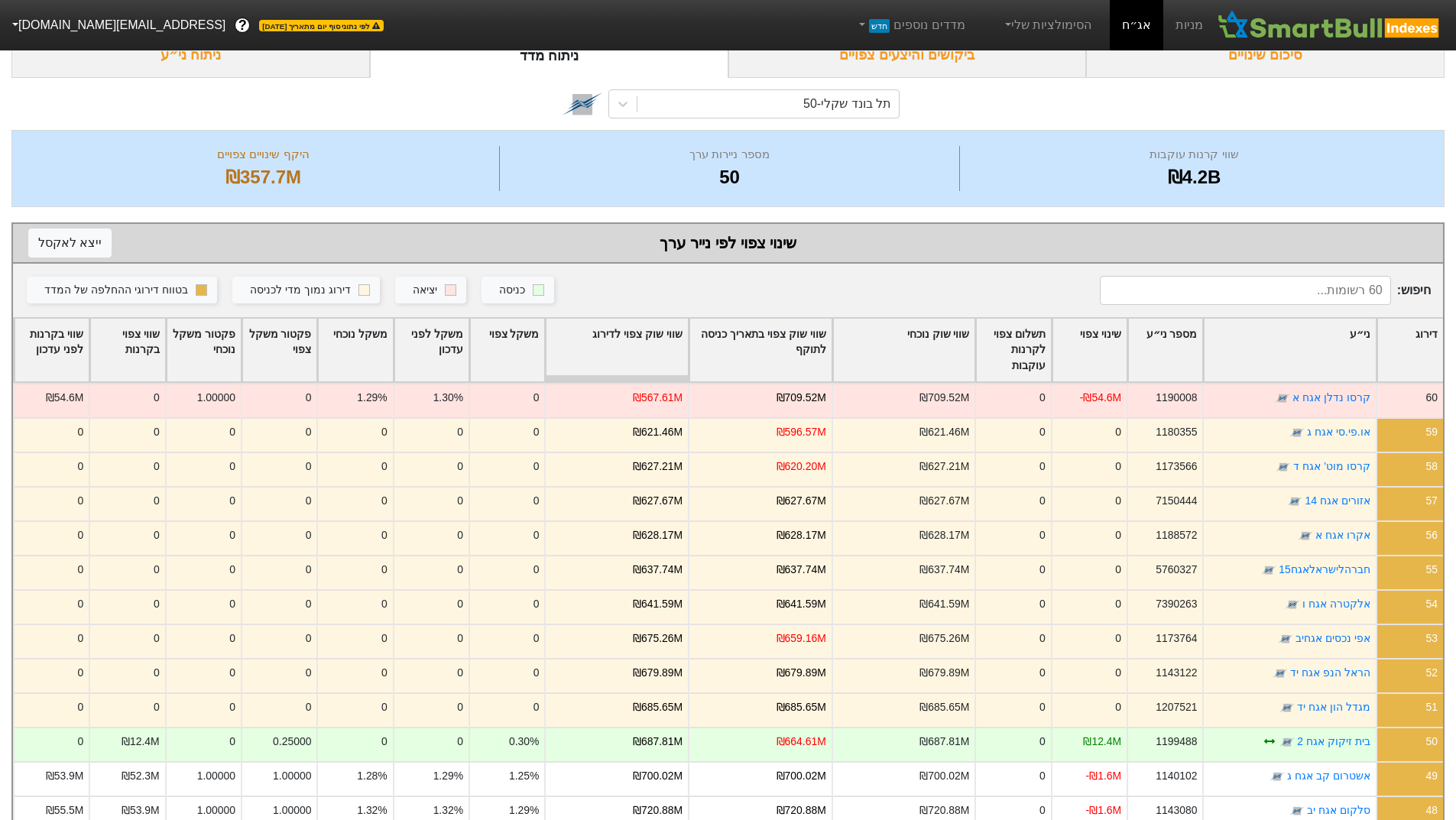
click at [663, 336] on div "שווי שוק צפוי לדירוג" at bounding box center [617, 350] width 142 height 64
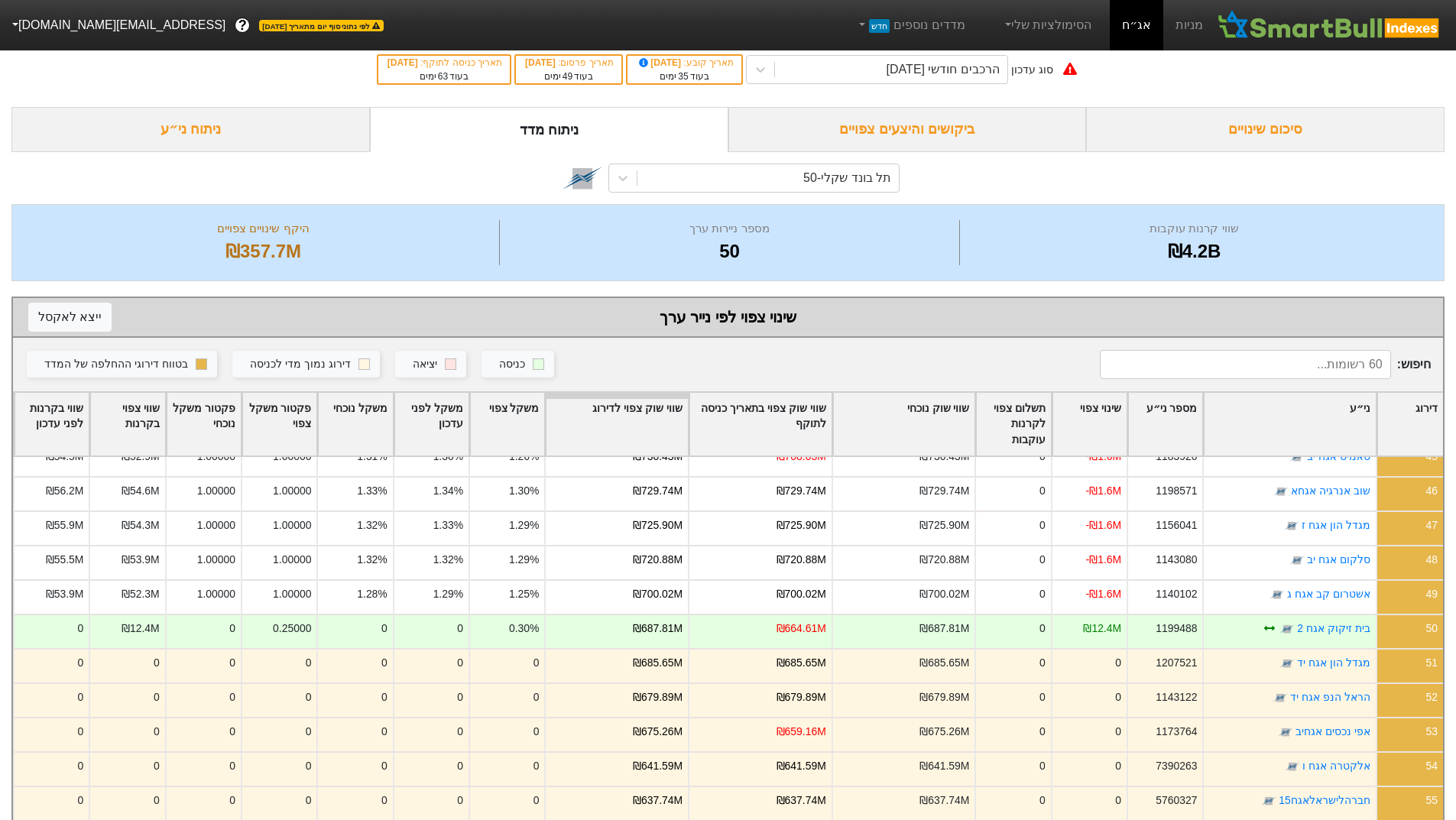
scroll to position [0, 0]
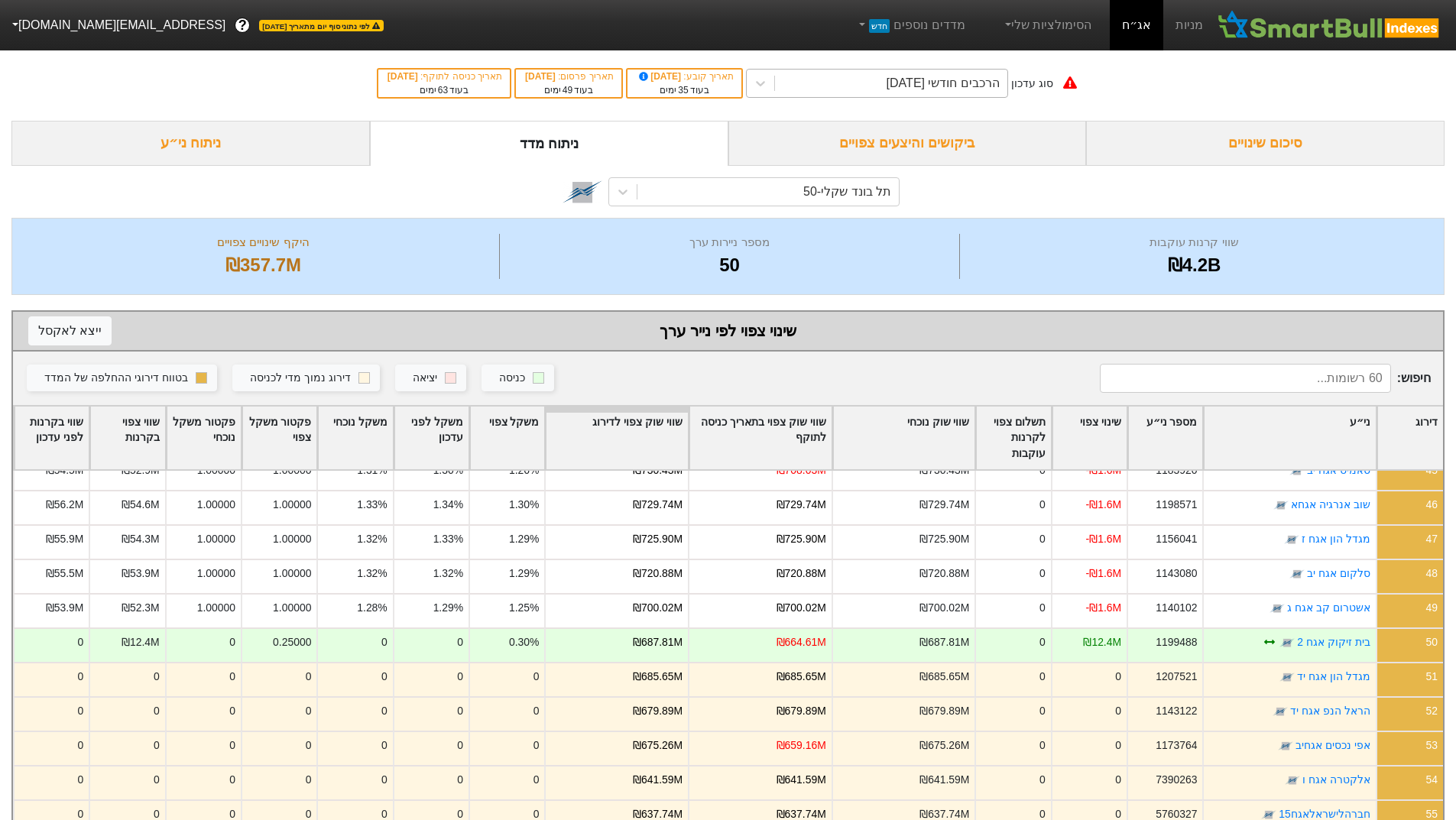
click at [979, 84] on div "הרכבים חודשי [DATE]" at bounding box center [942, 83] width 113 height 18
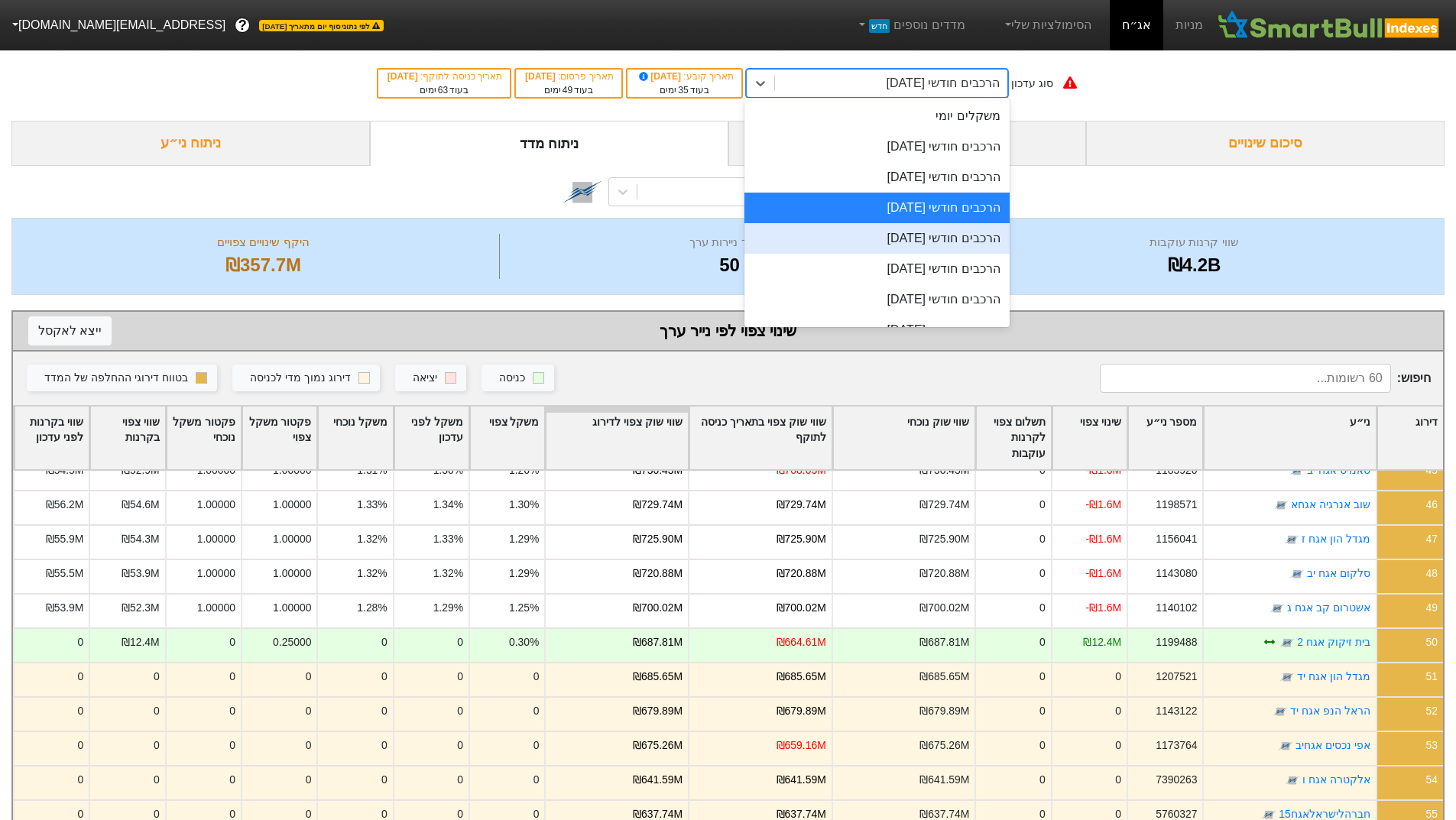
click at [943, 240] on div "הרכבים חודשי [DATE]" at bounding box center [877, 238] width 266 height 30
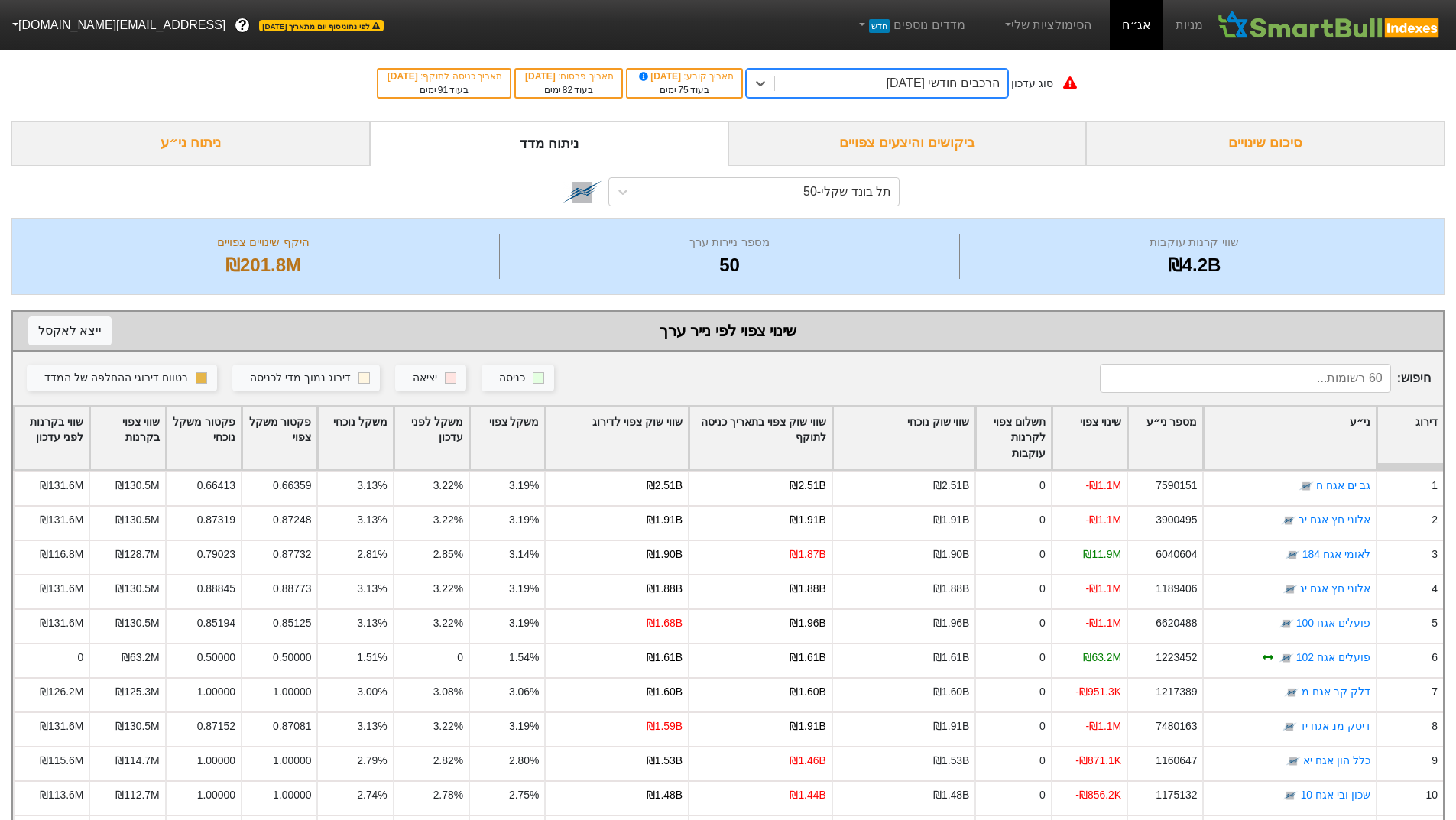
click at [893, 85] on div "הרכבים חודשי [DATE]" at bounding box center [942, 83] width 113 height 18
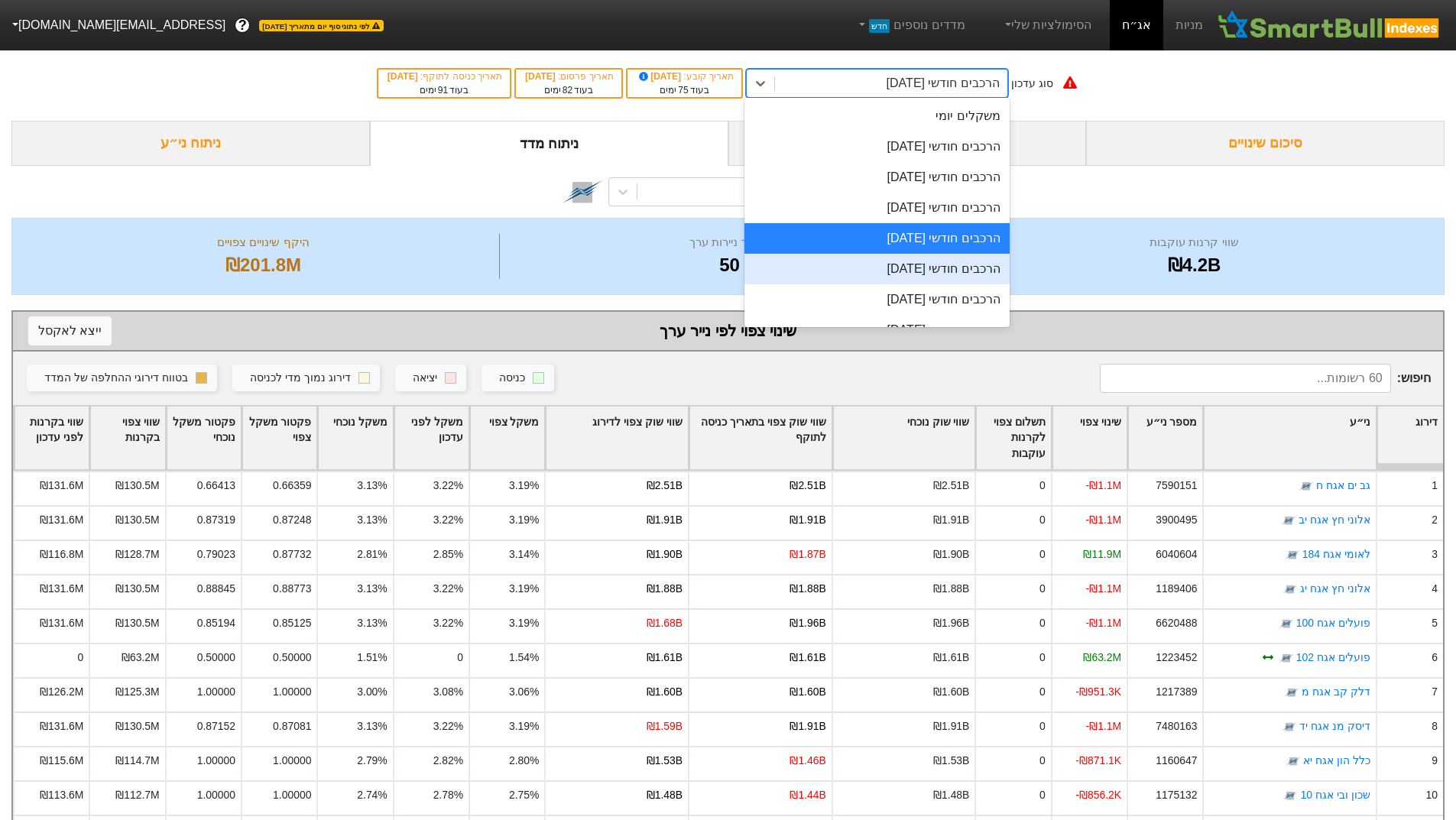
click at [932, 272] on div "הרכבים חודשי [DATE]" at bounding box center [877, 269] width 266 height 30
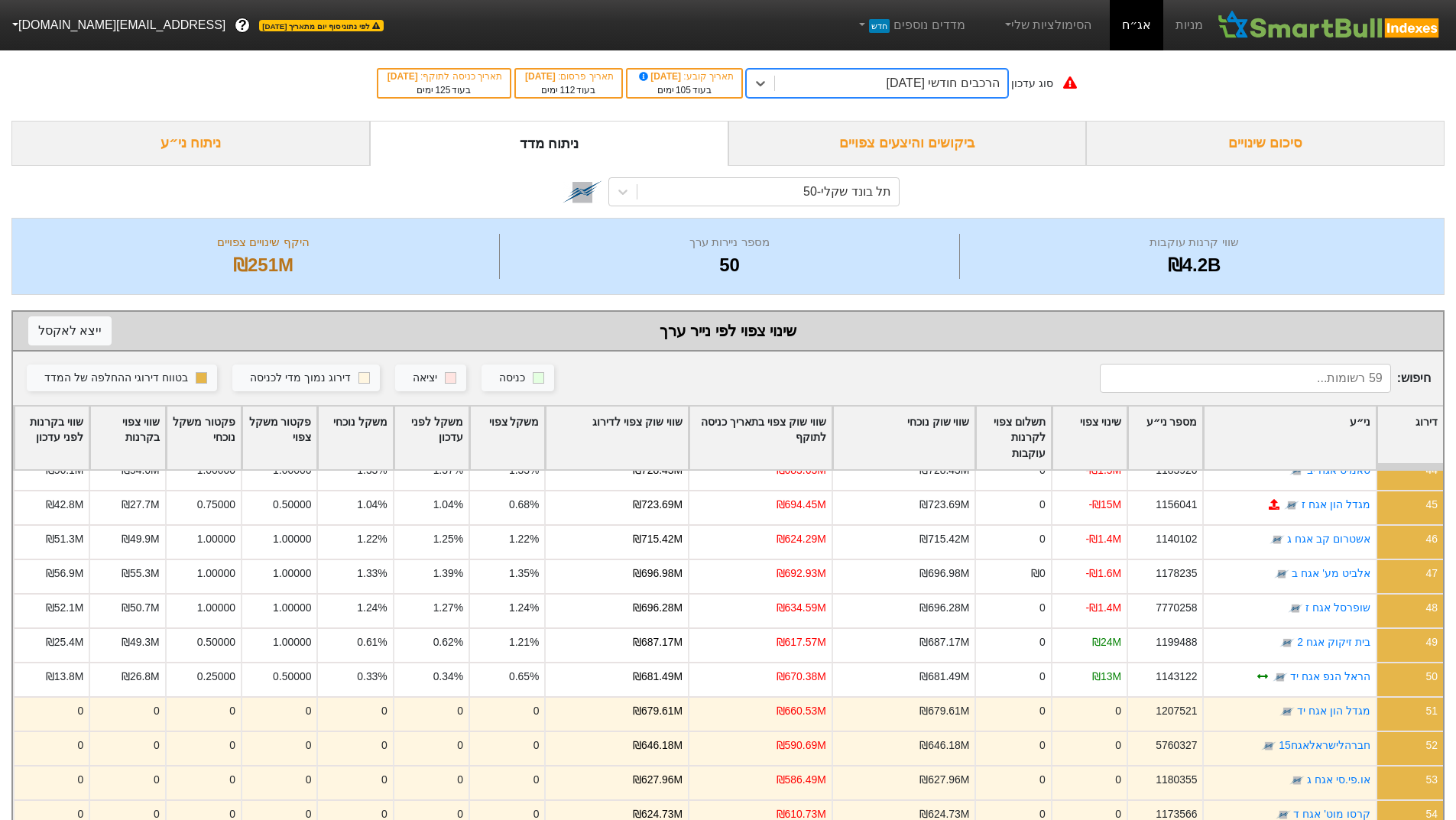
click at [808, 74] on div "הרכבים חודשי [DATE]" at bounding box center [891, 83] width 232 height 28
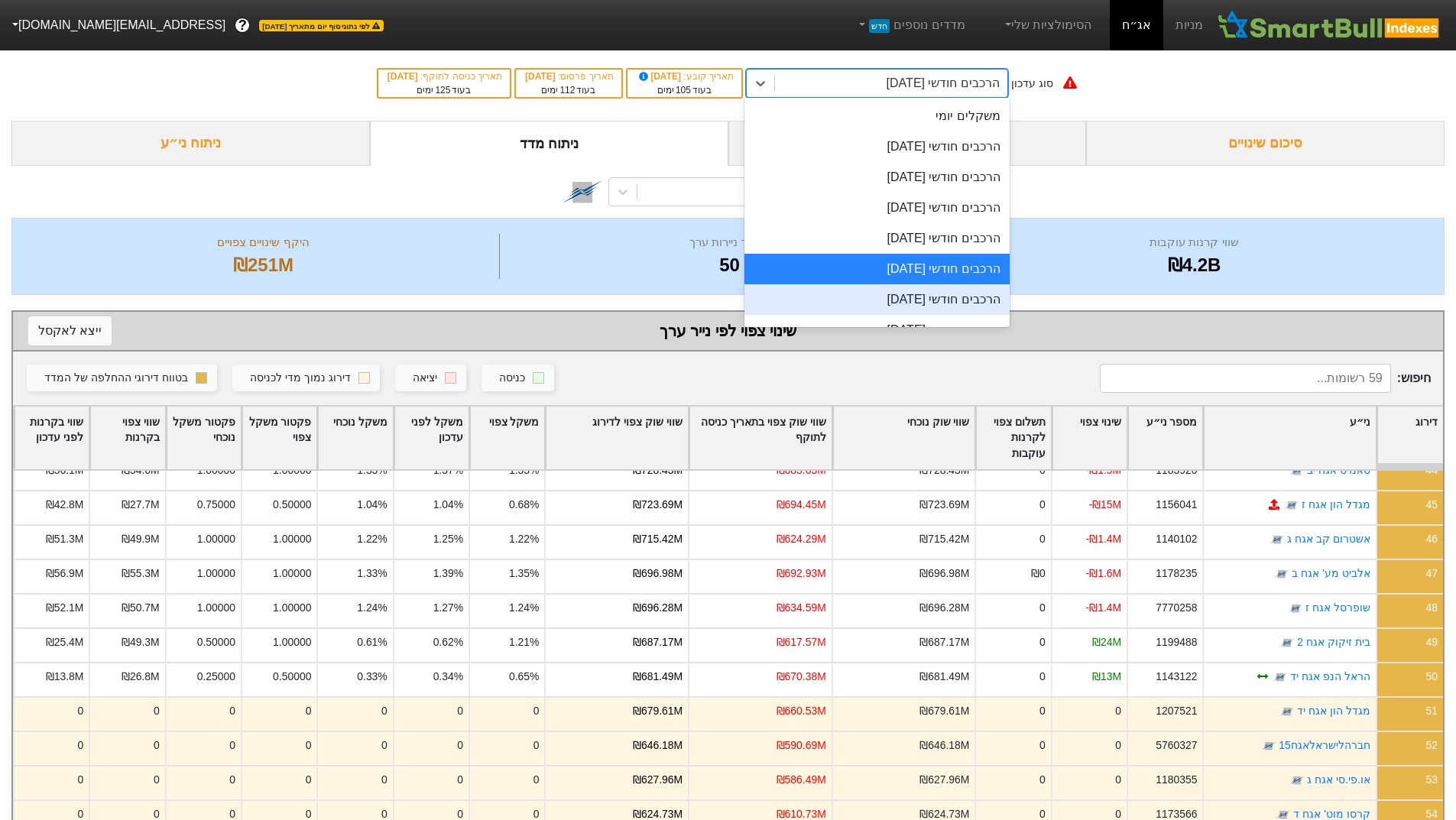
click at [848, 292] on div "הרכבים חודשי [DATE]" at bounding box center [877, 299] width 266 height 30
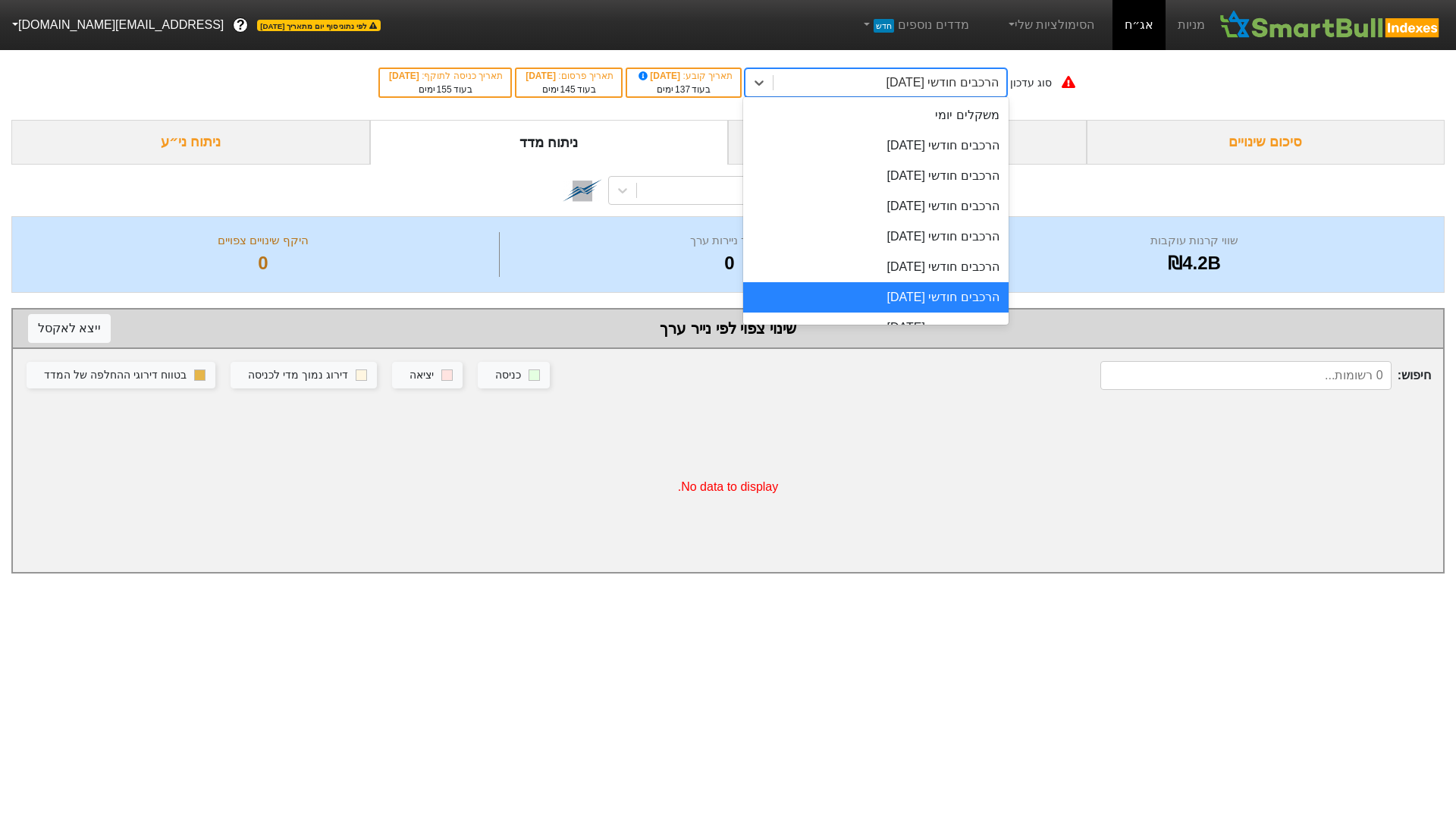
click at [907, 90] on div "הרכבים חודשי [DATE]" at bounding box center [942, 82] width 112 height 18
click at [916, 319] on div "הרכבים חודשי [DATE]" at bounding box center [875, 328] width 265 height 30
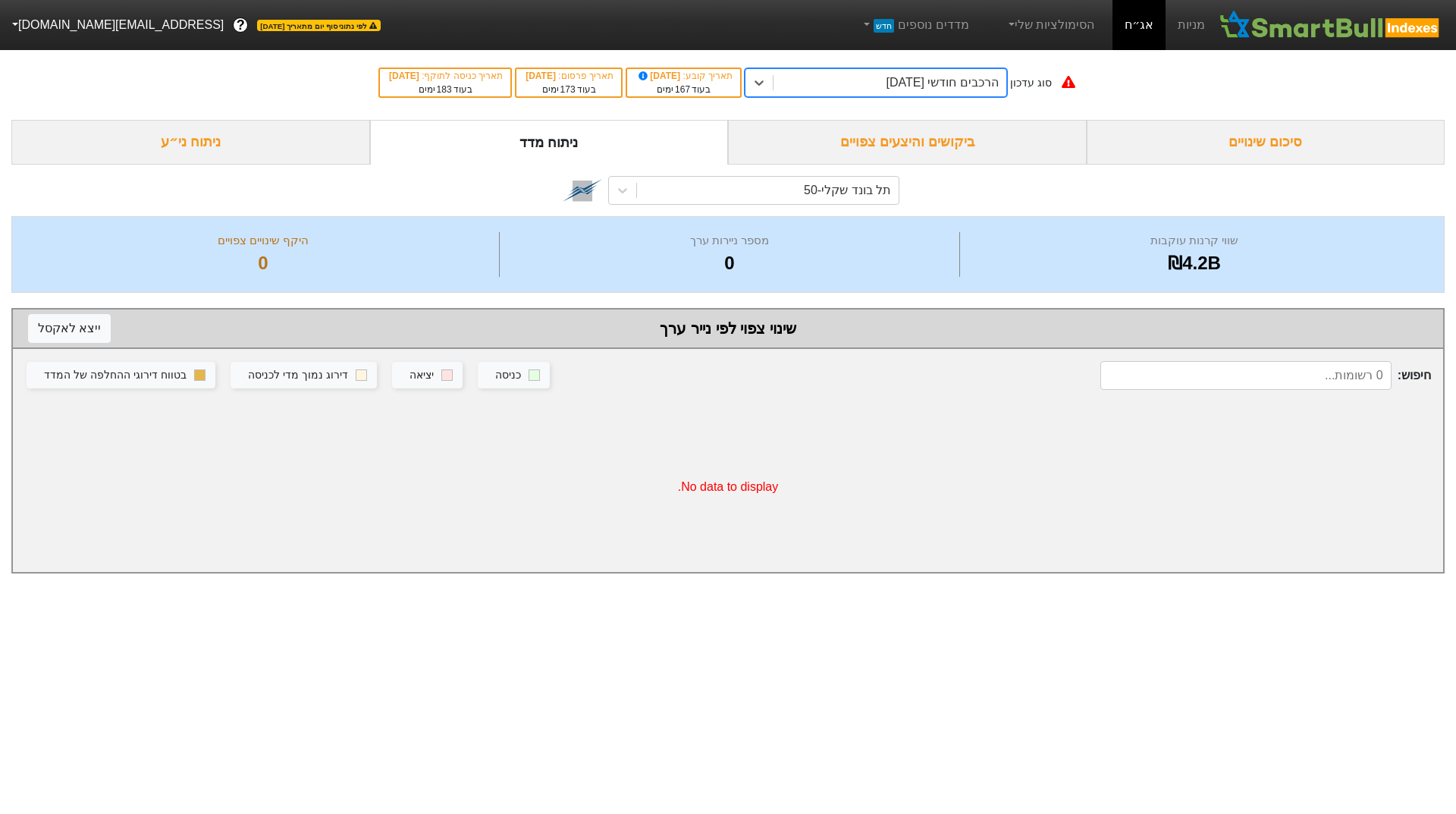
click at [930, 84] on div "הרכבים חודשי [DATE]" at bounding box center [942, 82] width 112 height 18
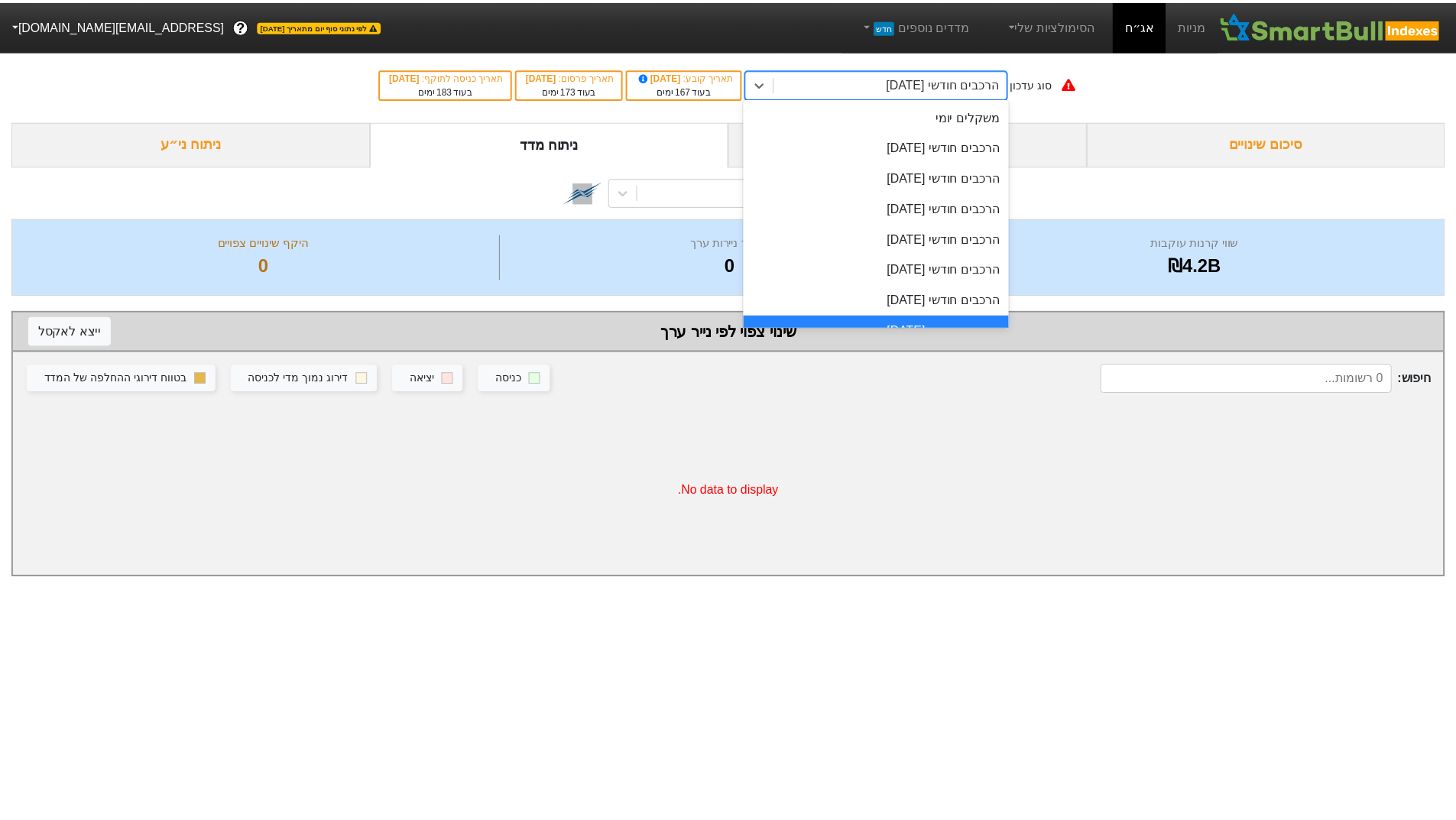
scroll to position [28, 0]
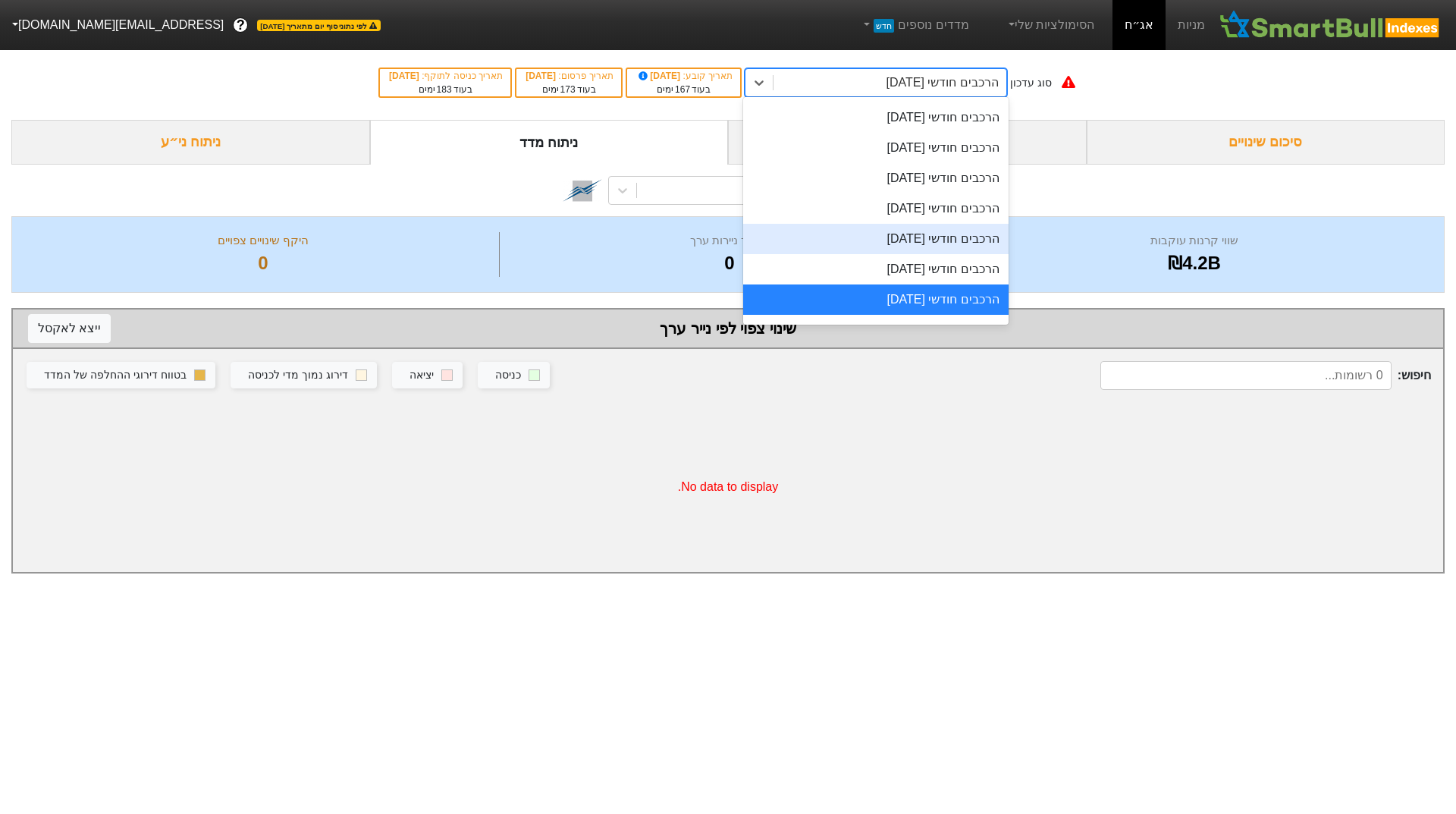
click at [920, 232] on div "הרכבים חודשי [DATE]" at bounding box center [875, 239] width 265 height 30
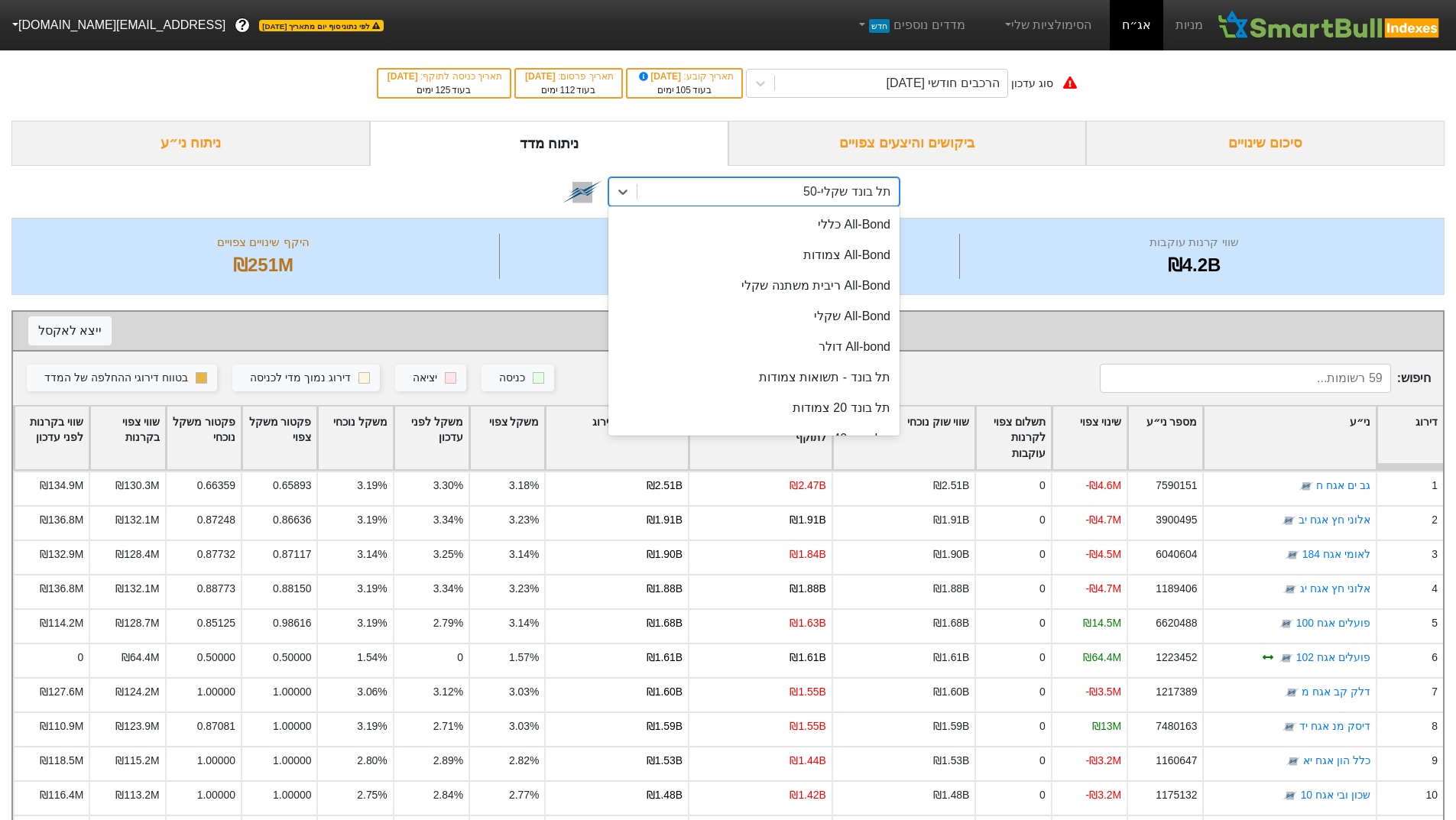
click at [818, 191] on div "תל בונד שקלי-50" at bounding box center [847, 192] width 88 height 18
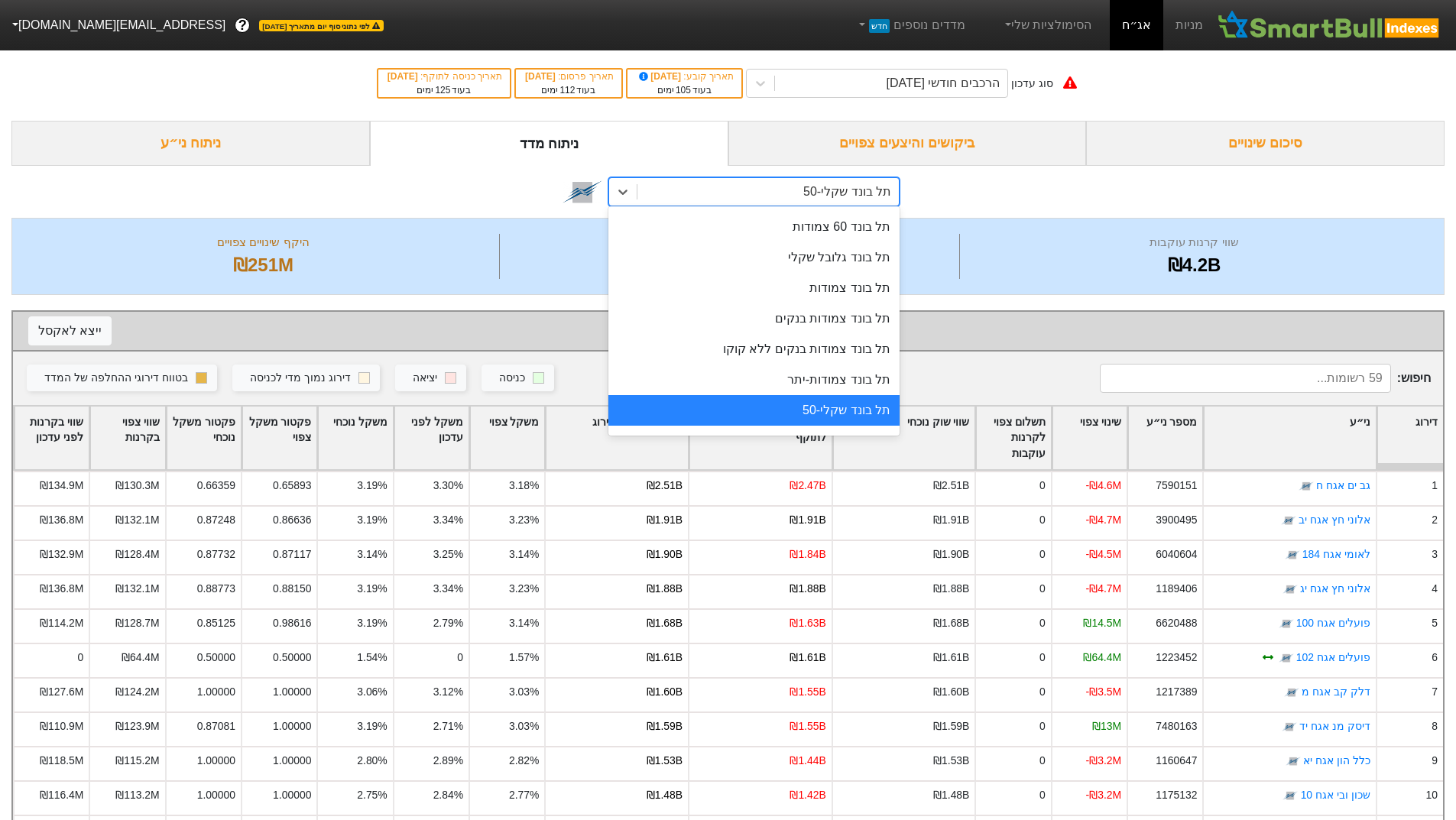
click at [818, 191] on div "תל בונד שקלי-50" at bounding box center [847, 192] width 88 height 18
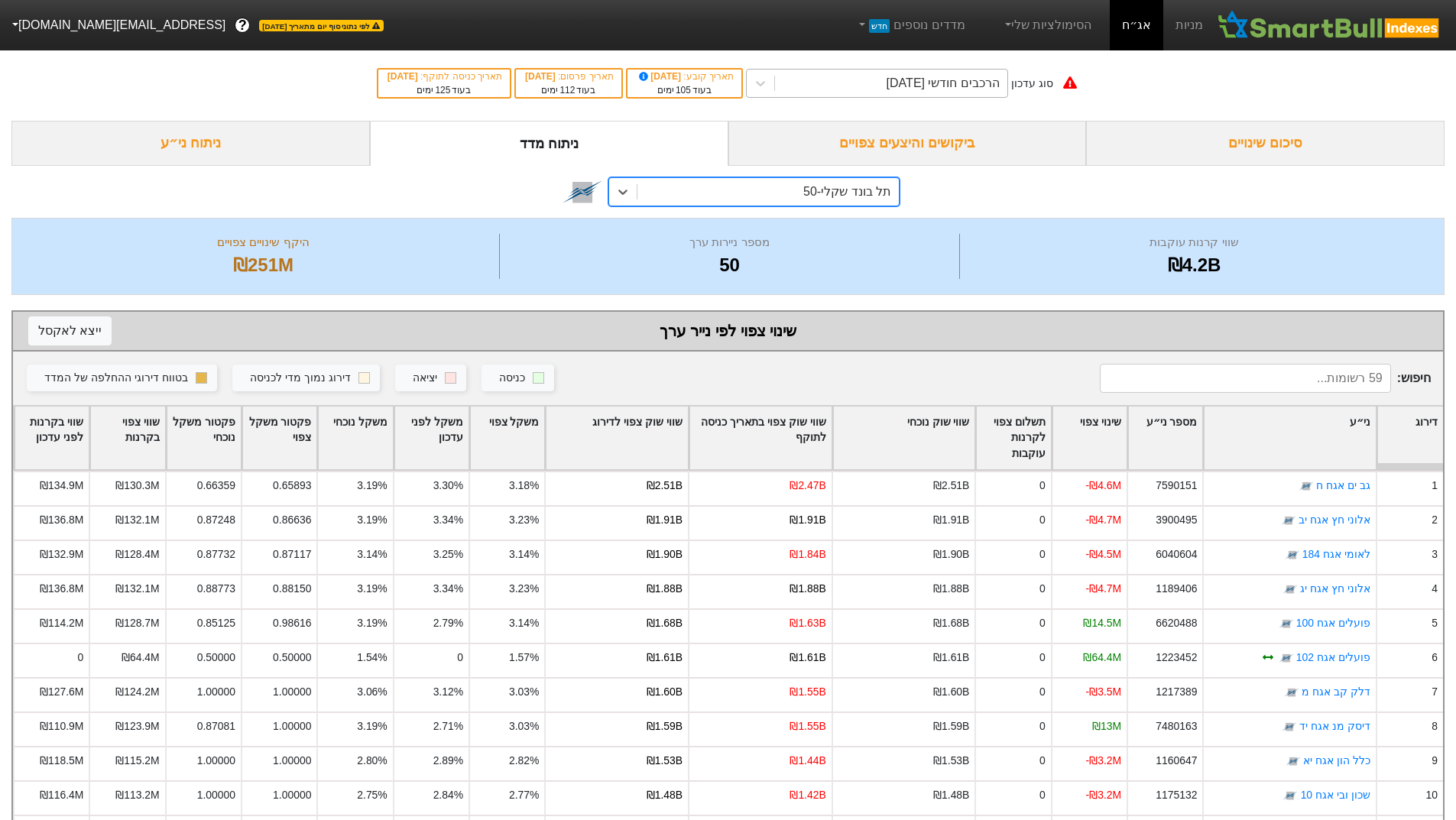
click at [867, 88] on div "הרכבים חודשי [DATE]" at bounding box center [891, 83] width 232 height 28
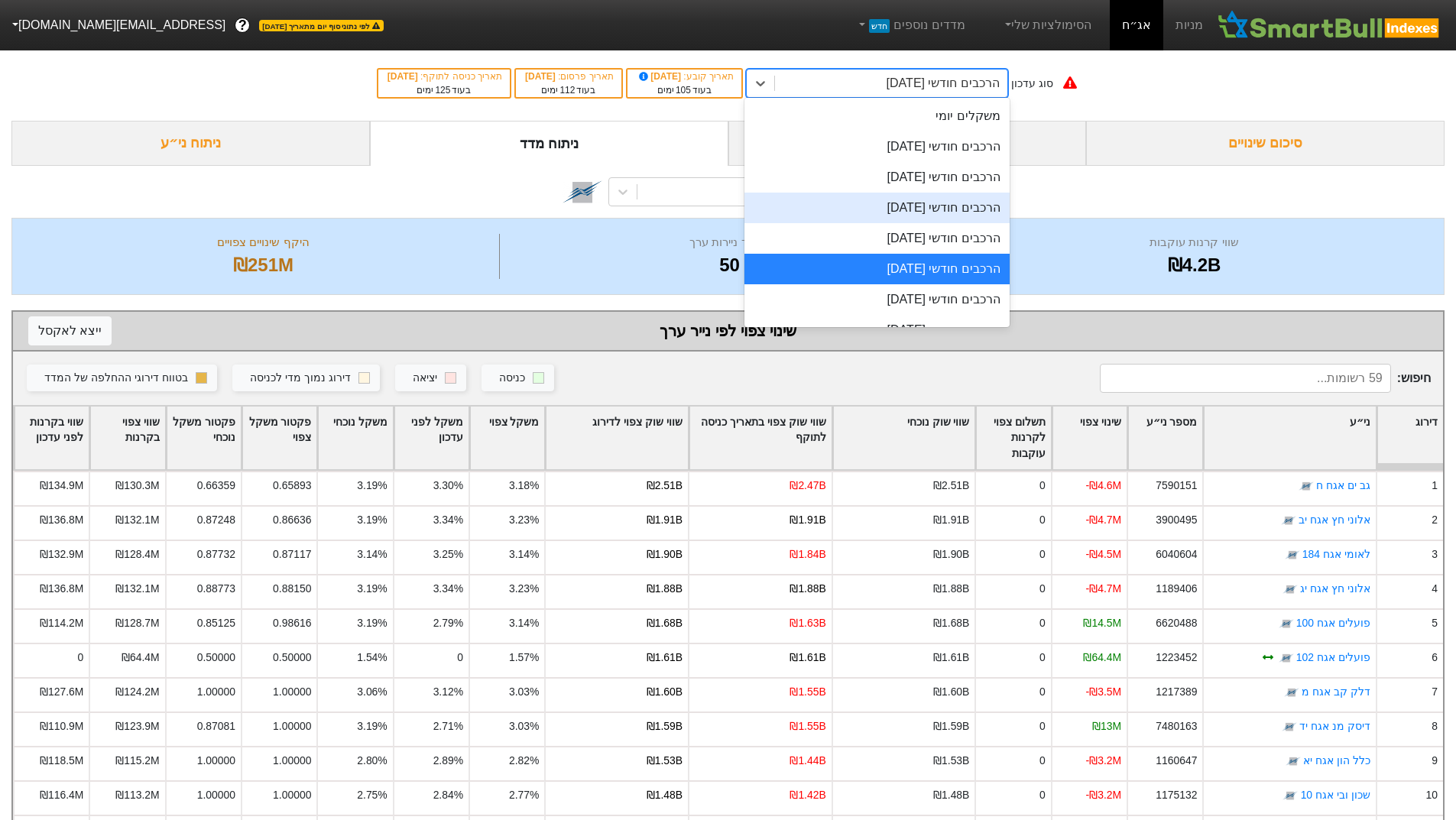
click at [871, 203] on div "הרכבים חודשי [DATE]" at bounding box center [877, 208] width 266 height 30
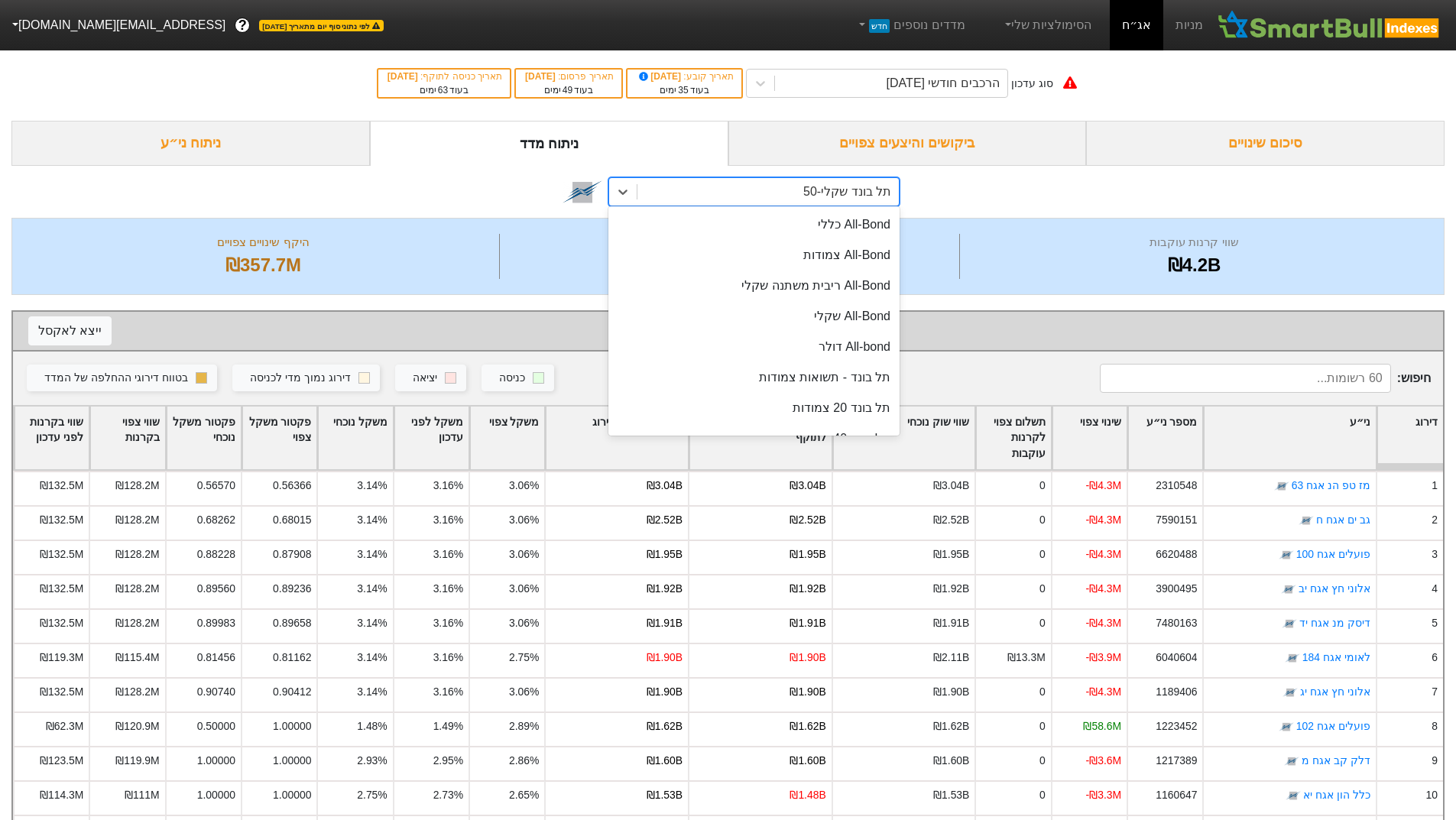
click at [802, 188] on div "תל בונד שקלי-50" at bounding box center [768, 192] width 261 height 28
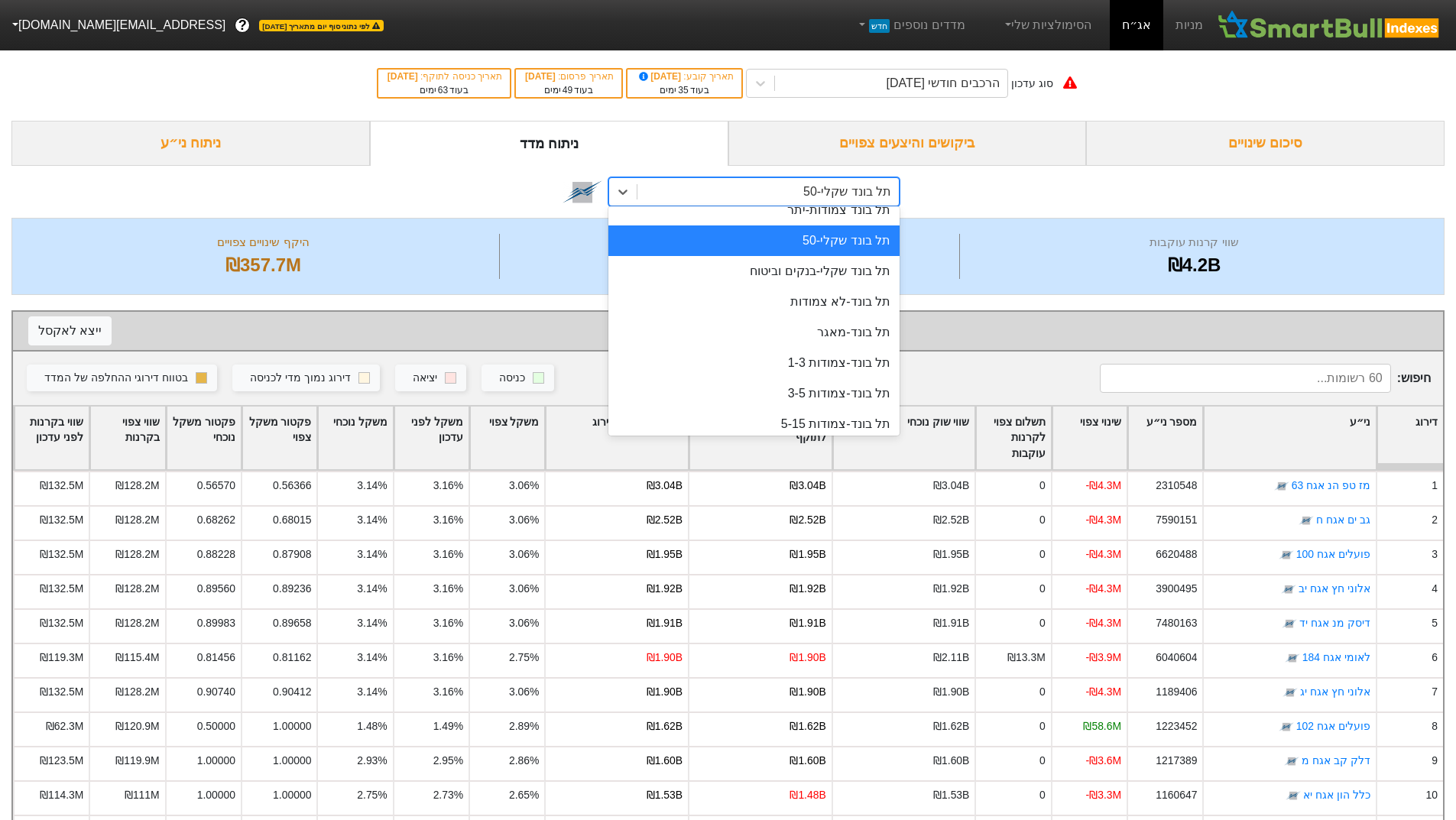
scroll to position [417, 0]
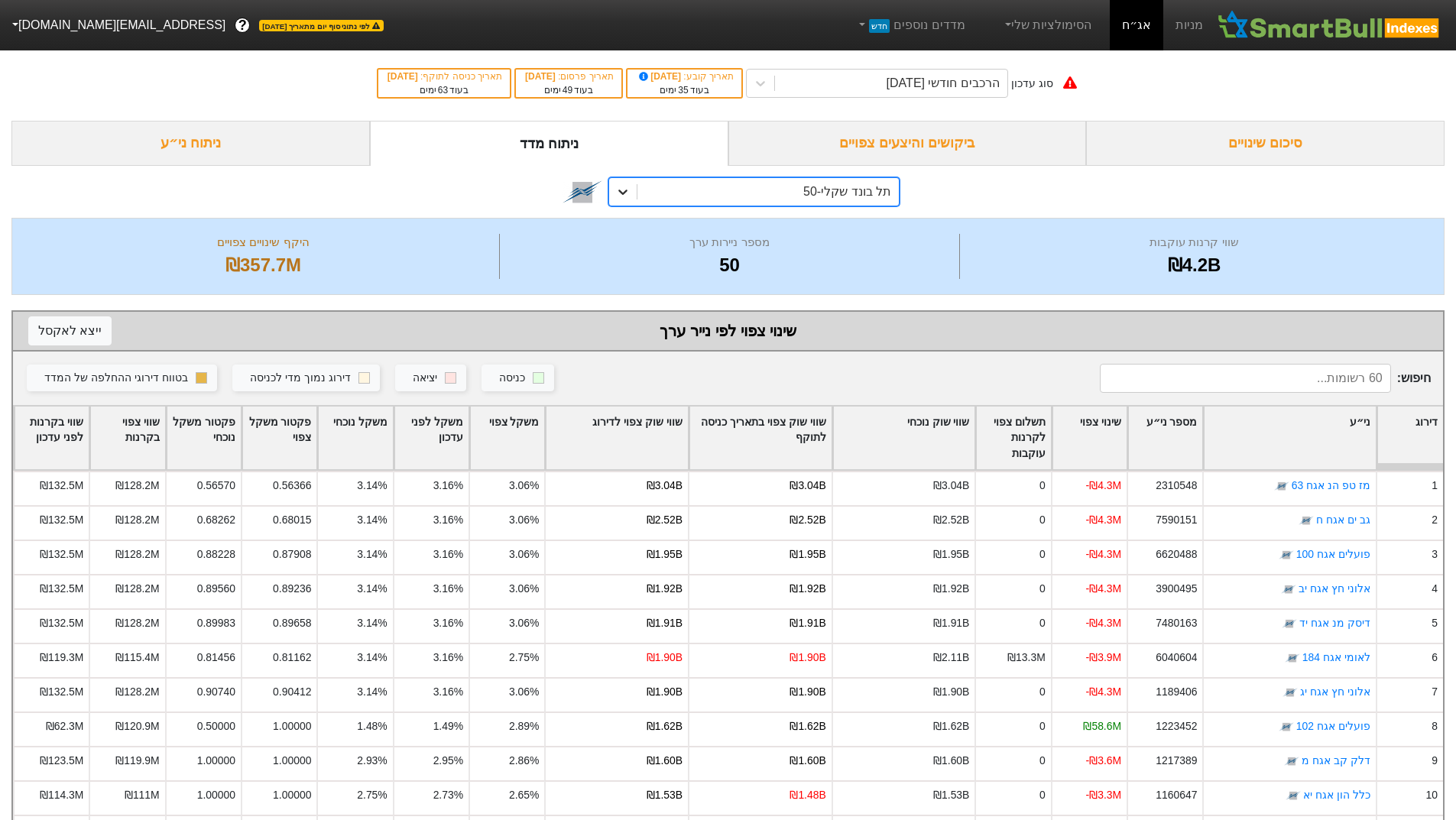
click at [623, 192] on icon at bounding box center [622, 192] width 9 height 5
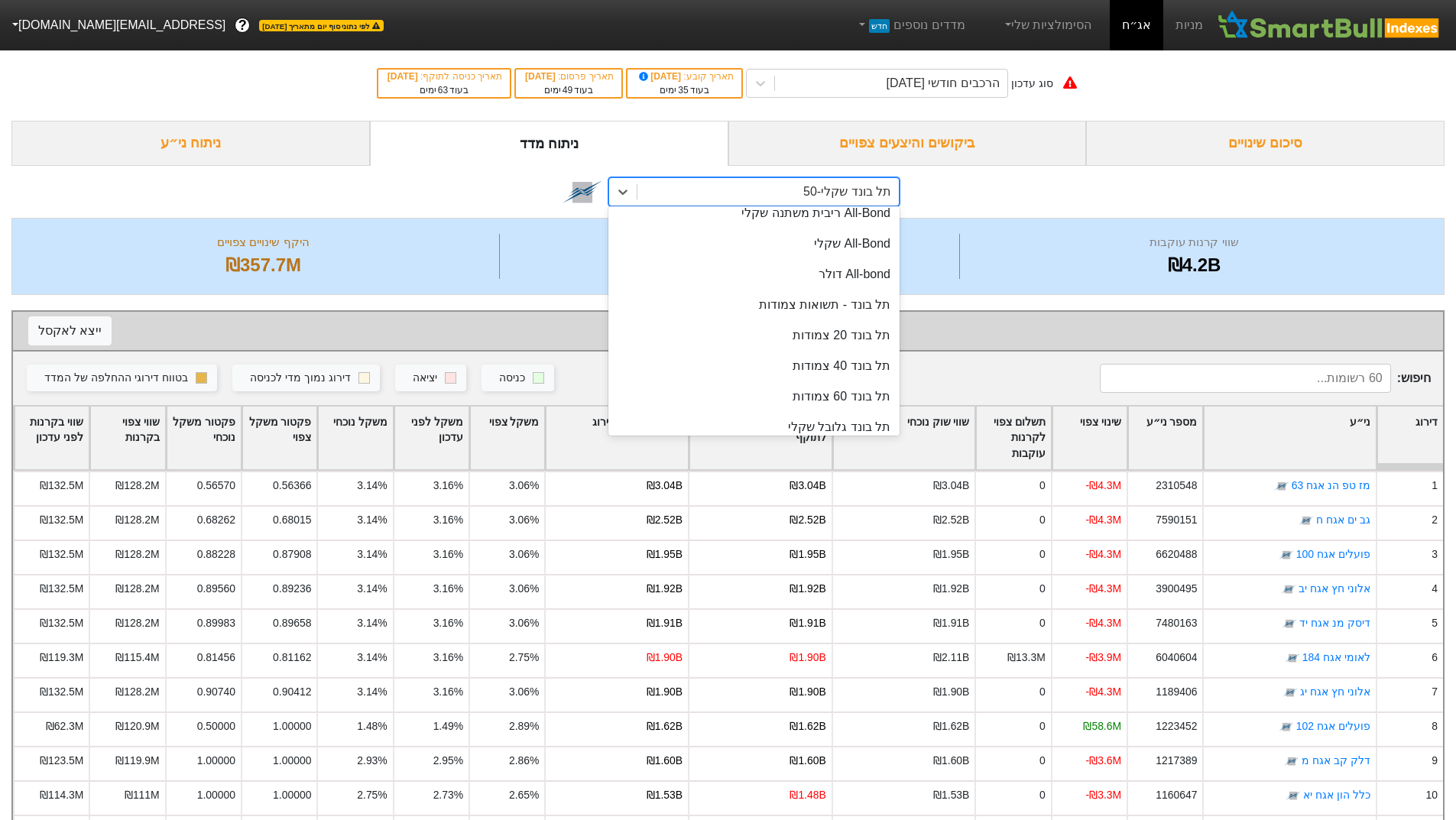
scroll to position [51, 0]
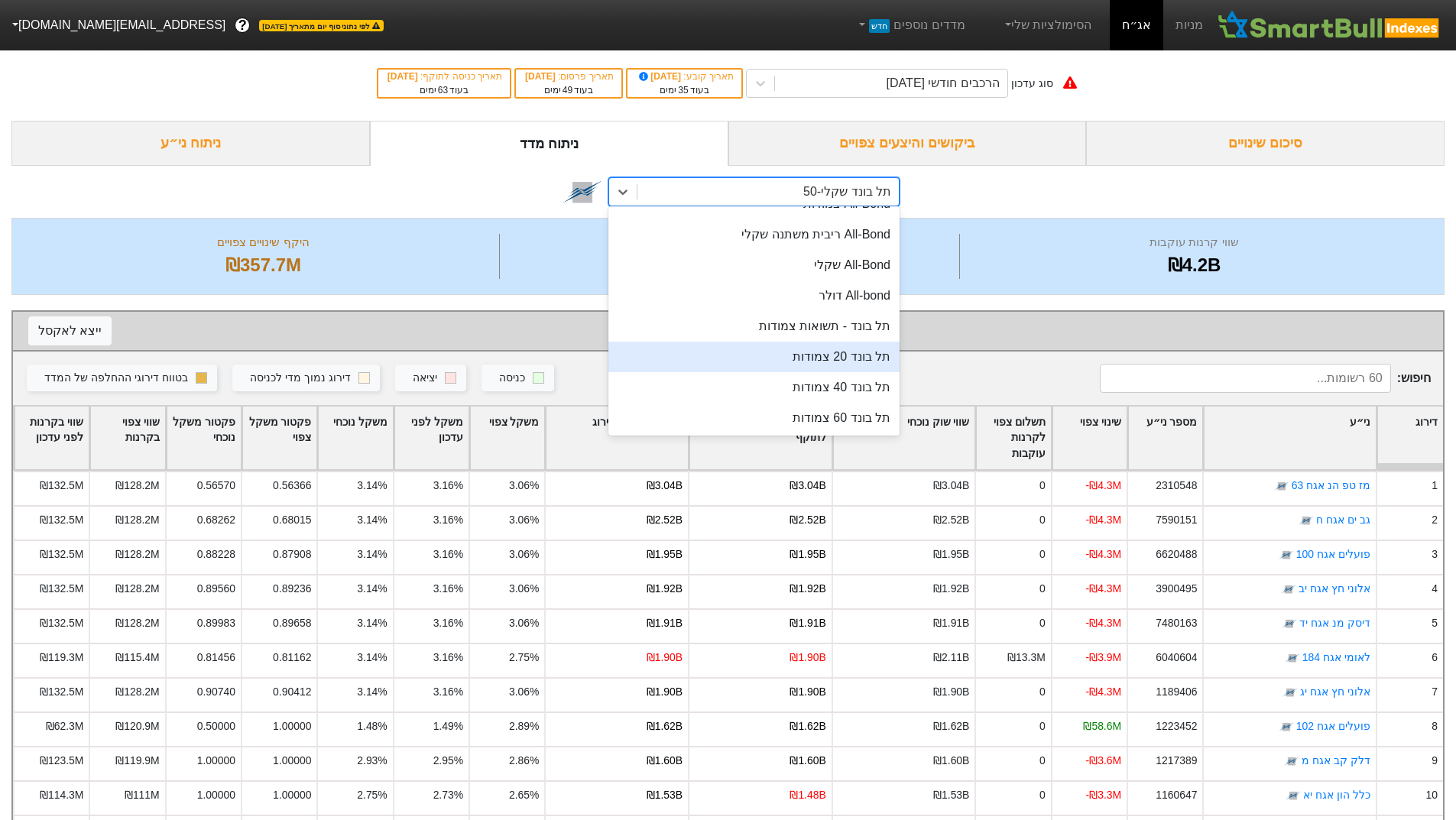
click at [694, 355] on div "תל בונד 20 צמודות" at bounding box center [754, 357] width 292 height 30
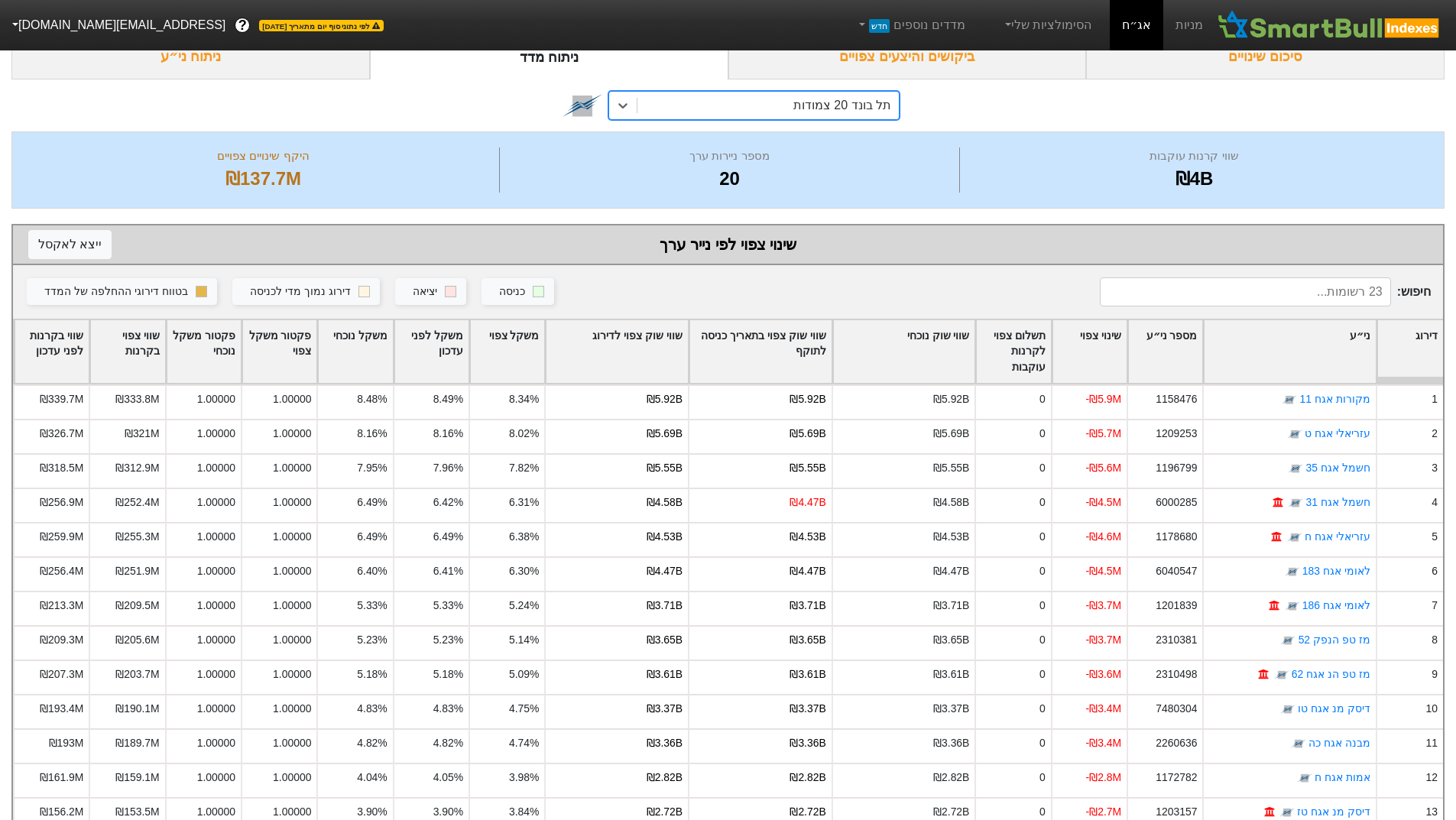
scroll to position [113, 0]
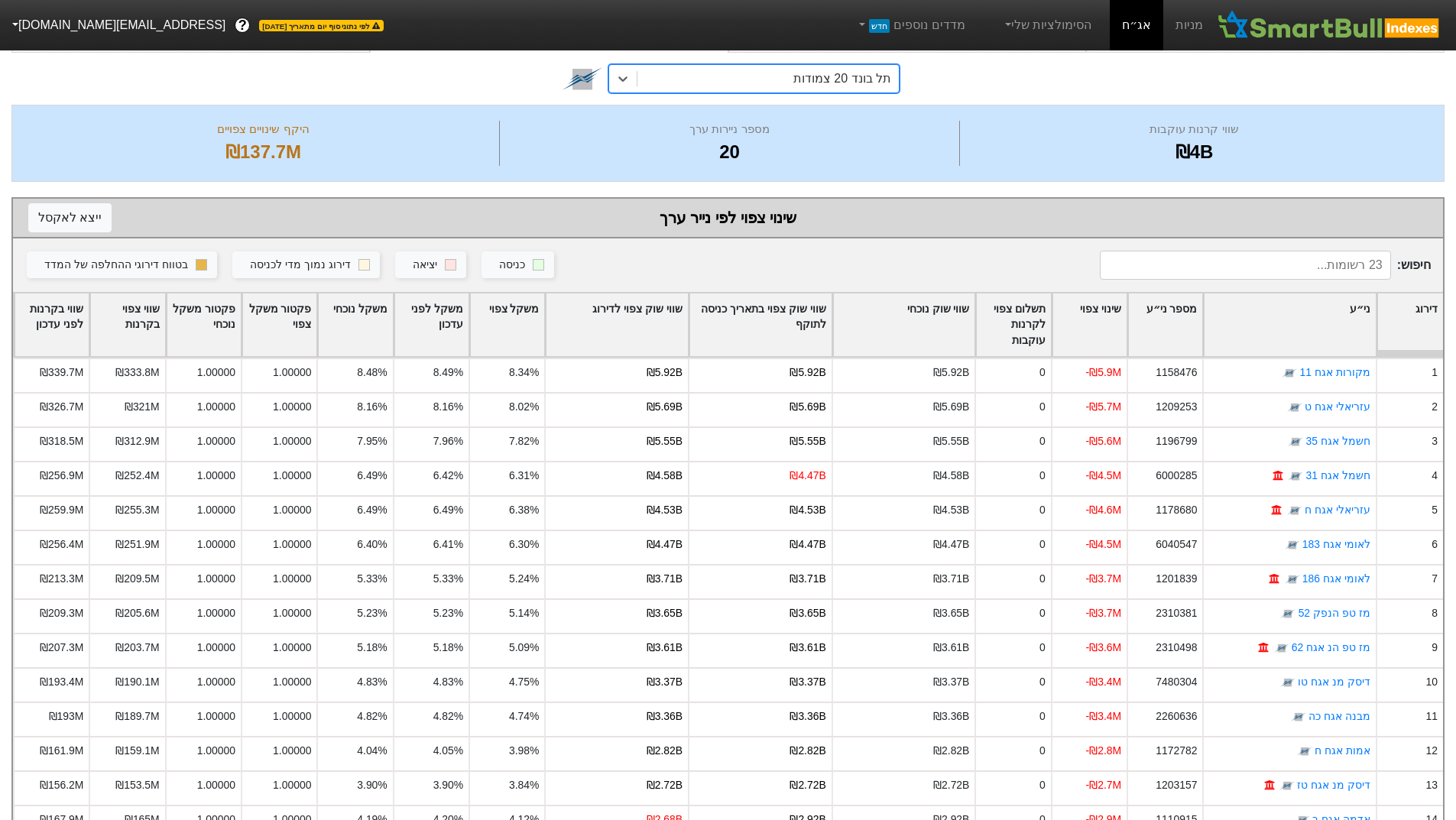
click at [662, 324] on div "שווי שוק צפוי לדירוג" at bounding box center [617, 325] width 142 height 64
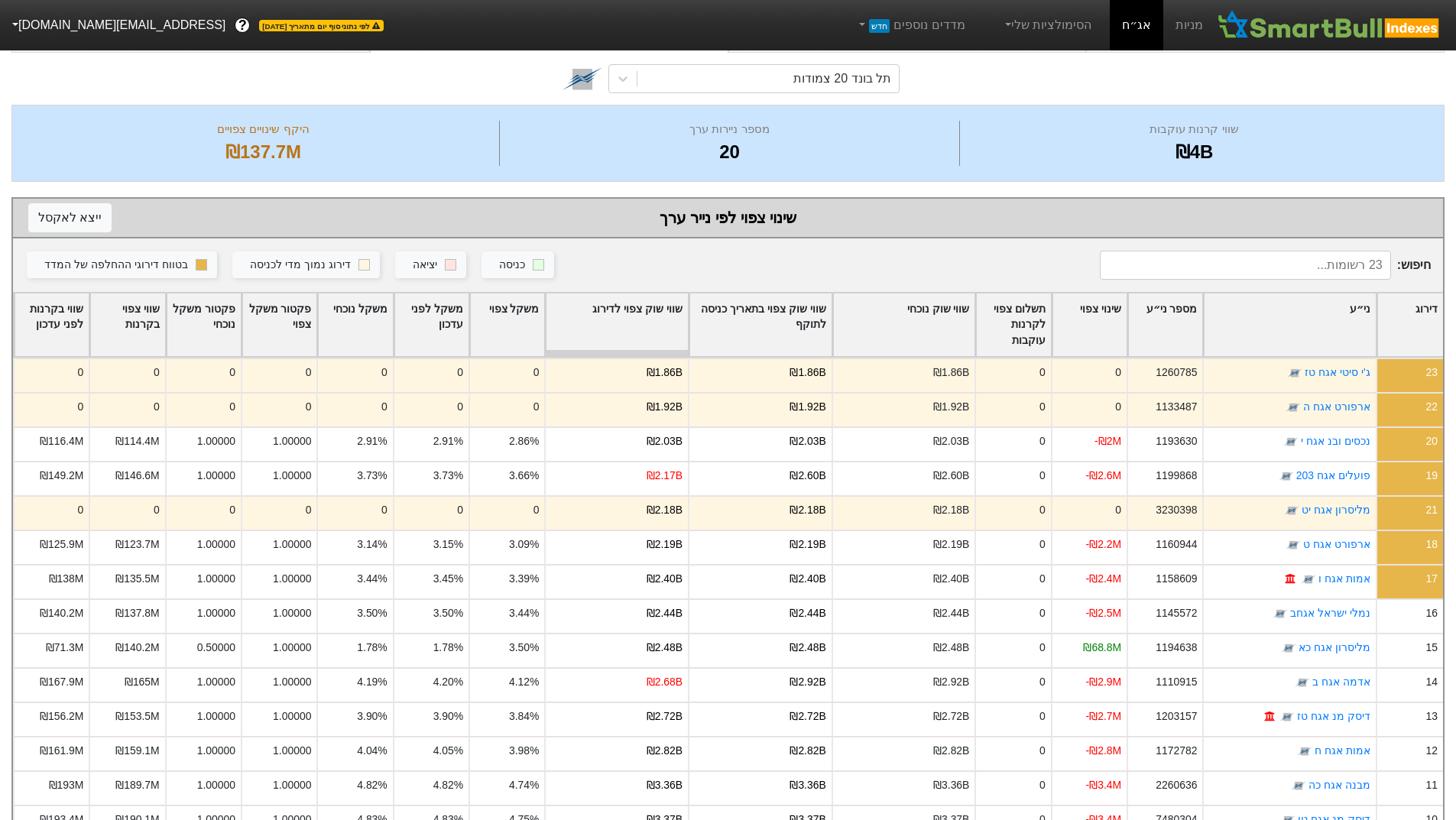
click at [657, 318] on div "שווי שוק צפוי לדירוג" at bounding box center [617, 325] width 142 height 64
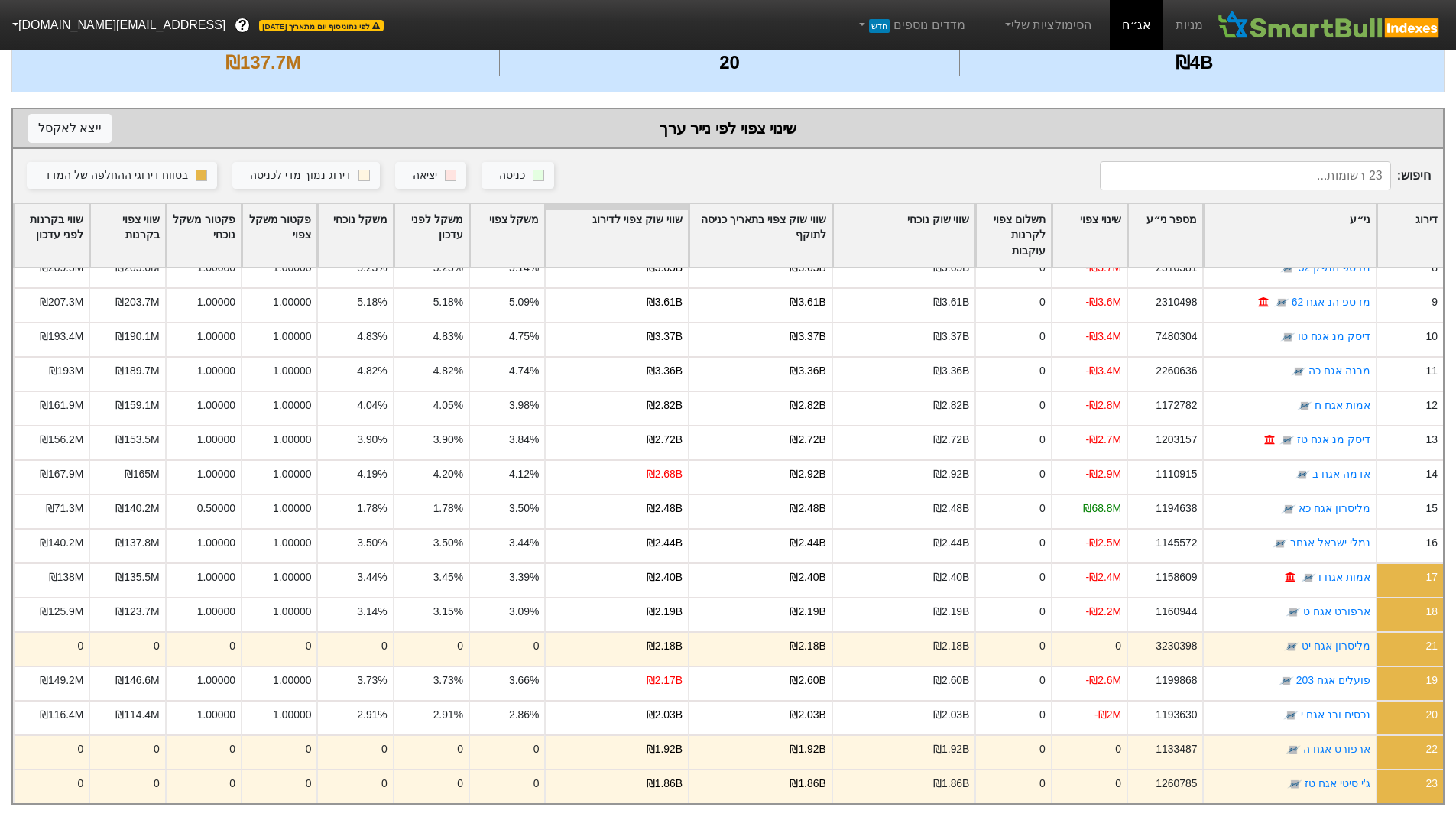
scroll to position [0, 0]
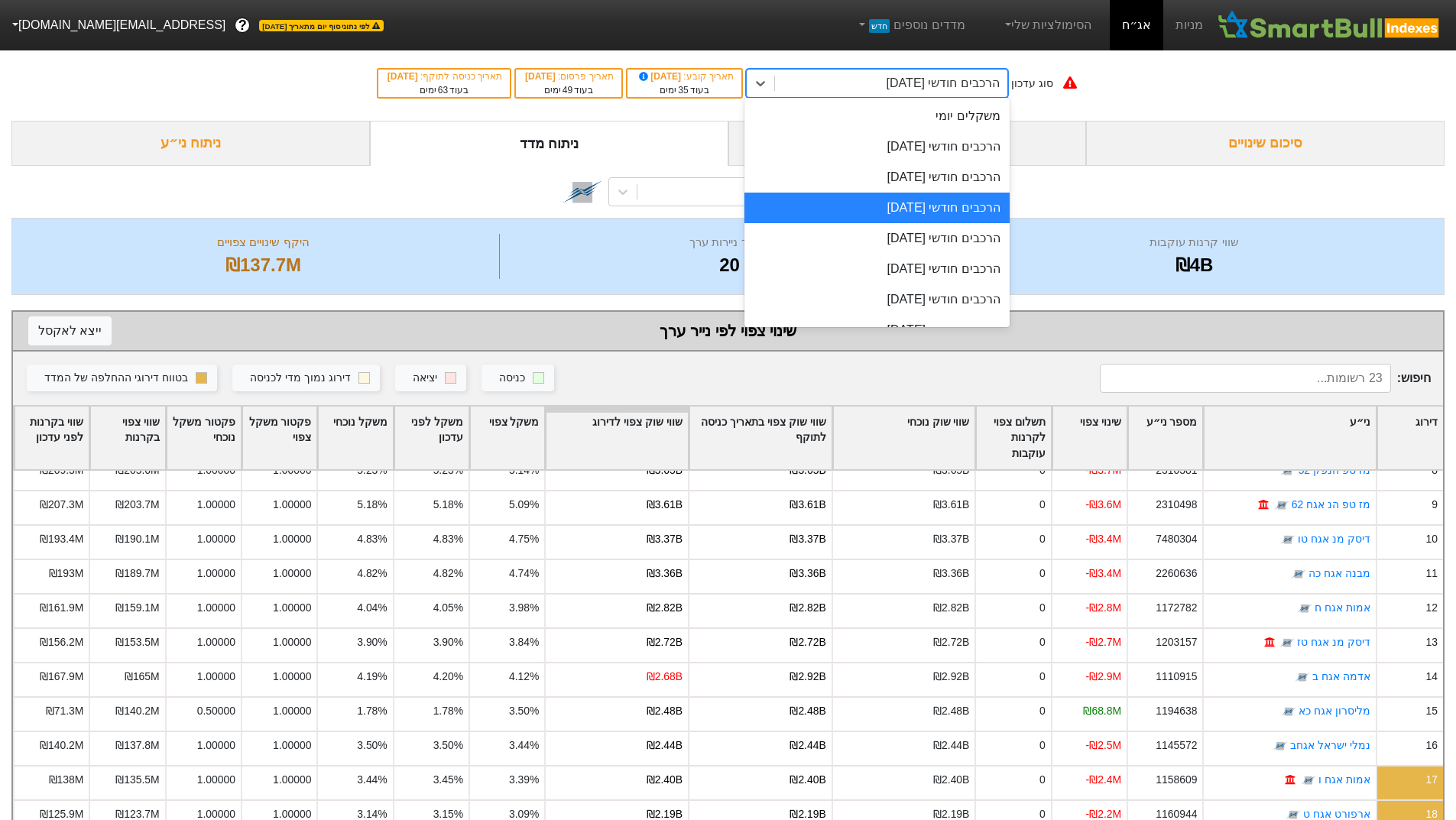
click at [898, 88] on div "הרכבים חודשי [DATE]" at bounding box center [942, 83] width 113 height 18
click at [894, 240] on div "הרכבים חודשי [DATE]" at bounding box center [877, 238] width 266 height 30
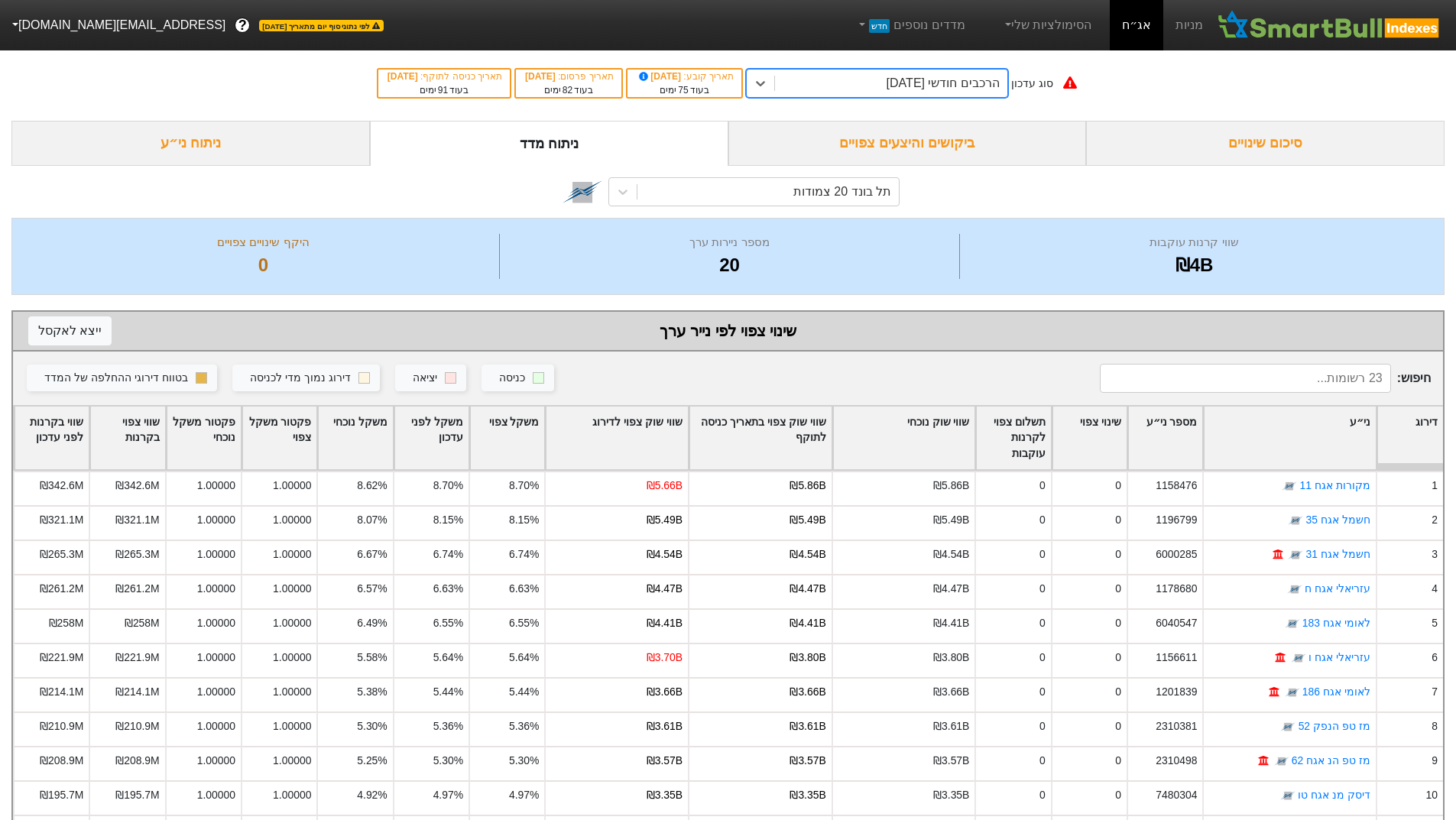
click at [848, 92] on div "הרכבים חודשי [DATE]" at bounding box center [891, 83] width 232 height 28
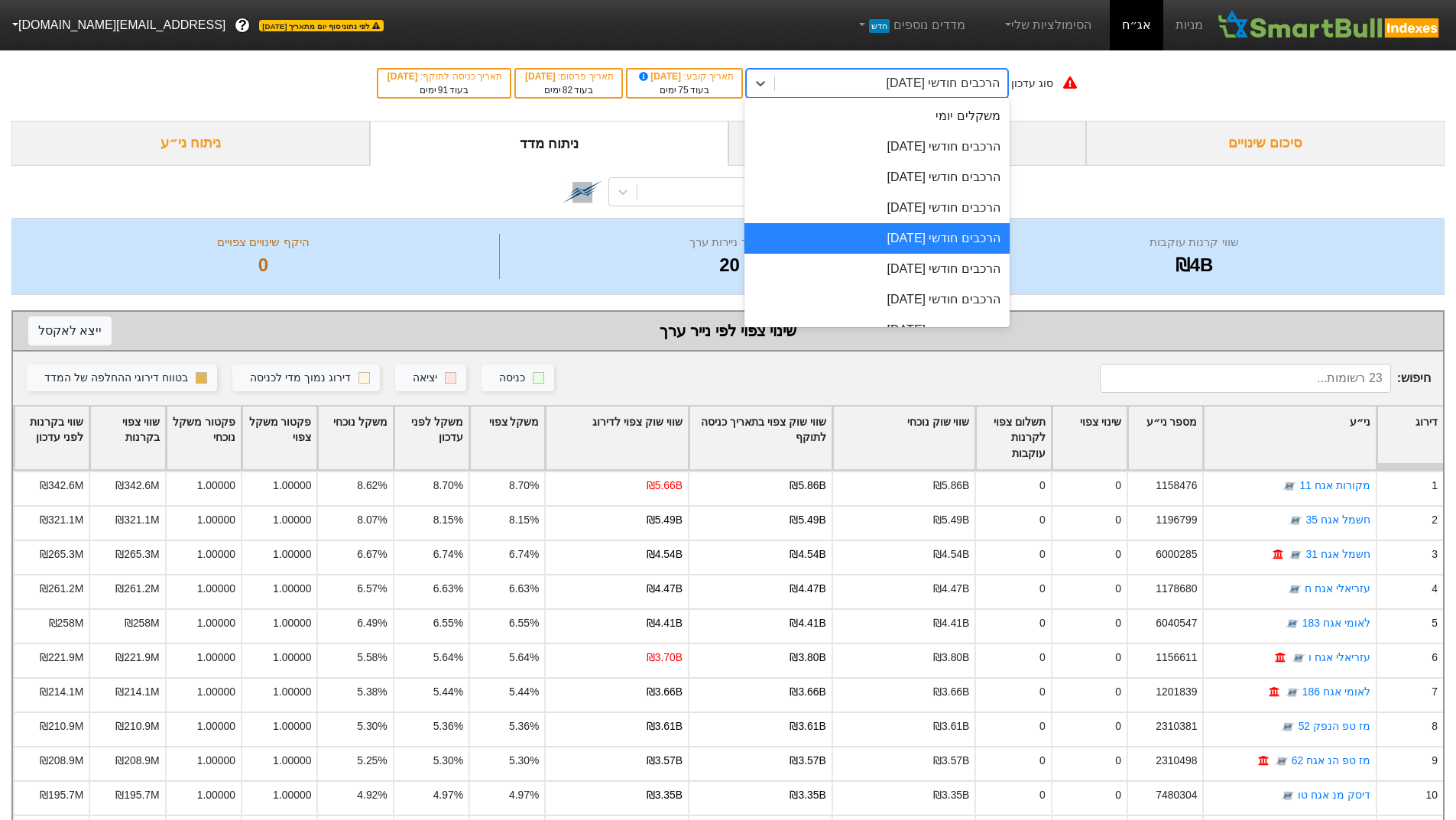
click at [850, 235] on div "הרכבים חודשי [DATE]" at bounding box center [877, 238] width 266 height 30
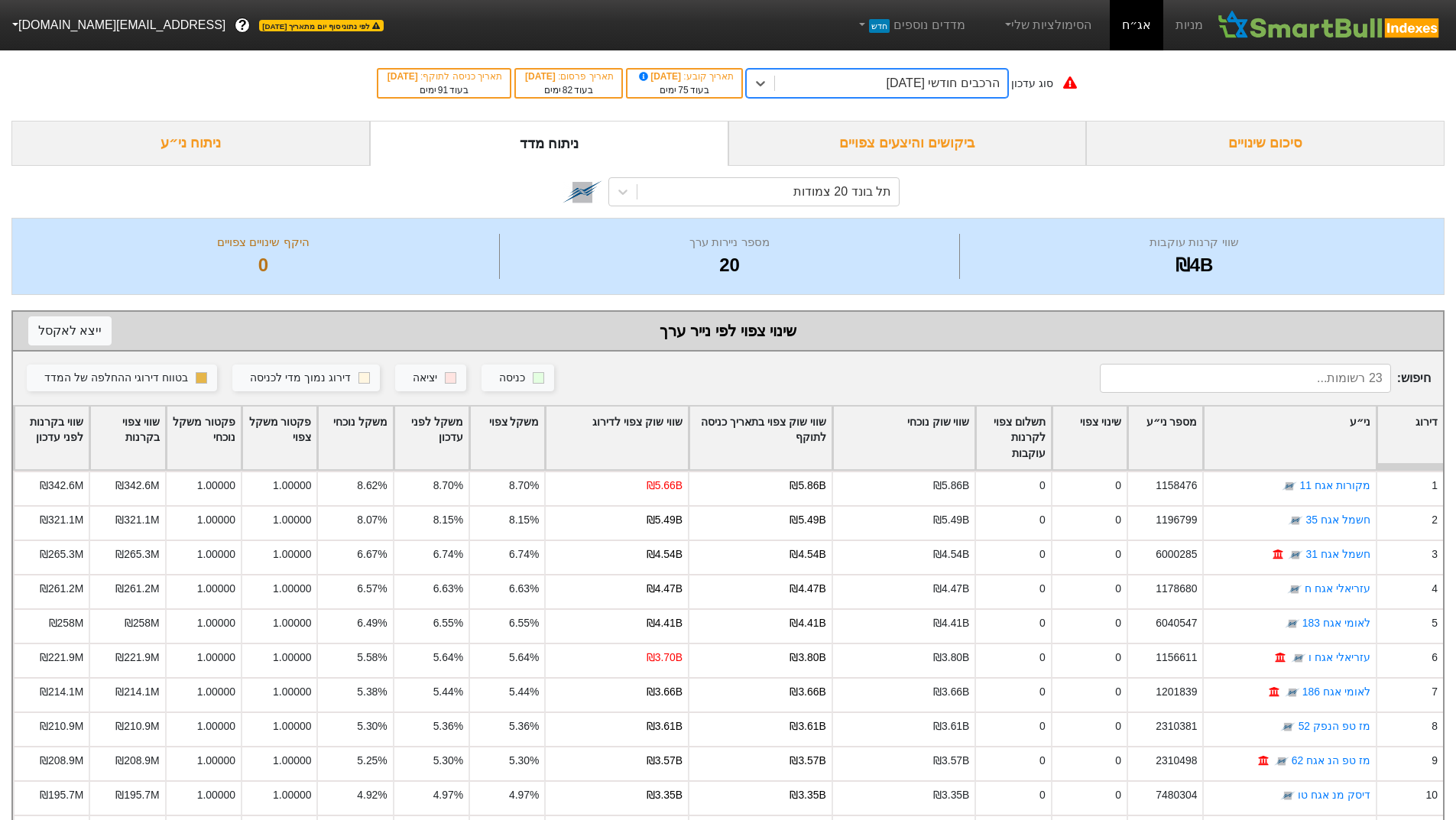
click at [904, 89] on div "הרכבים חודשי [DATE]" at bounding box center [942, 83] width 113 height 18
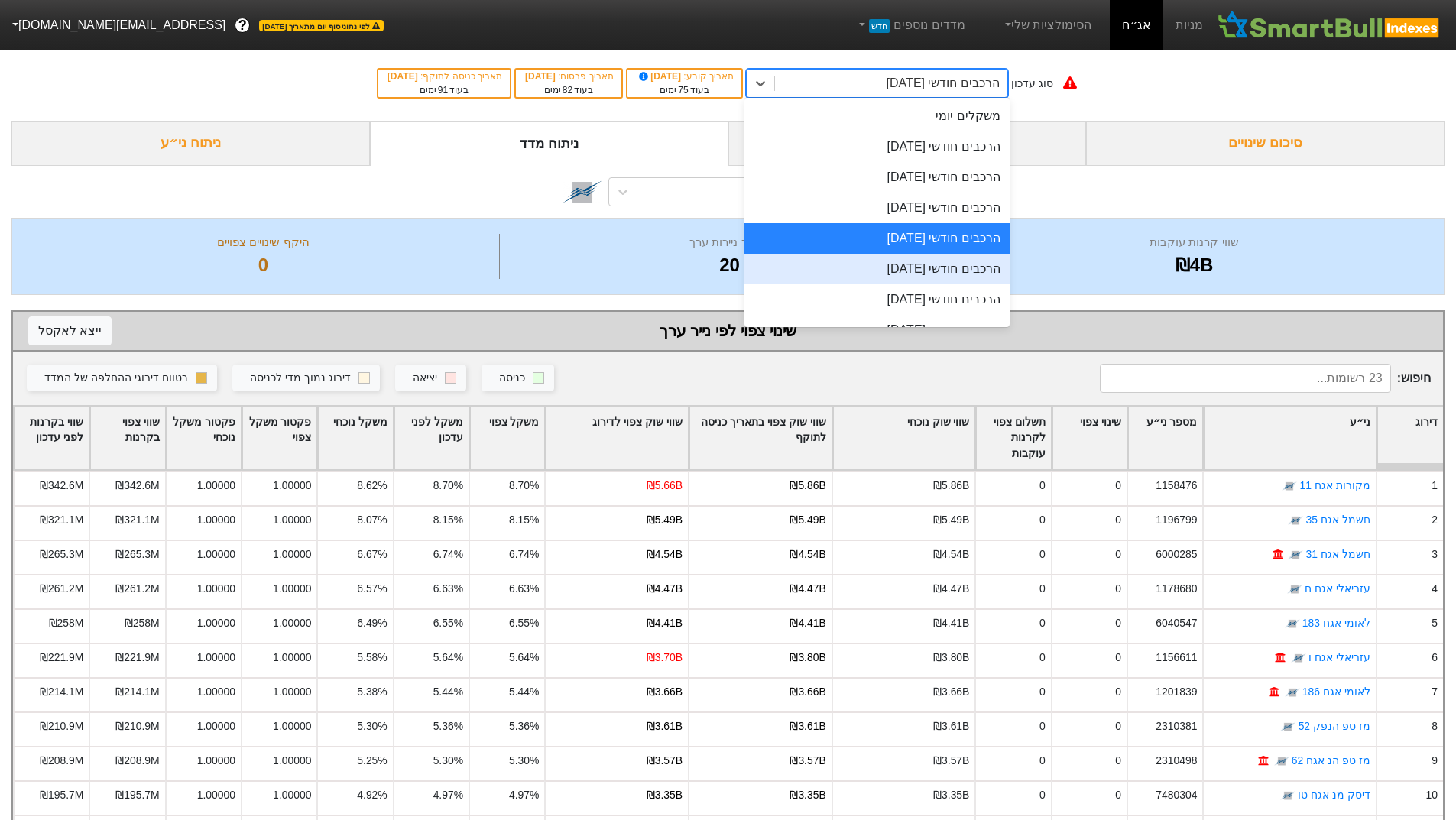
click at [885, 274] on div "הרכבים חודשי [DATE]" at bounding box center [877, 269] width 266 height 30
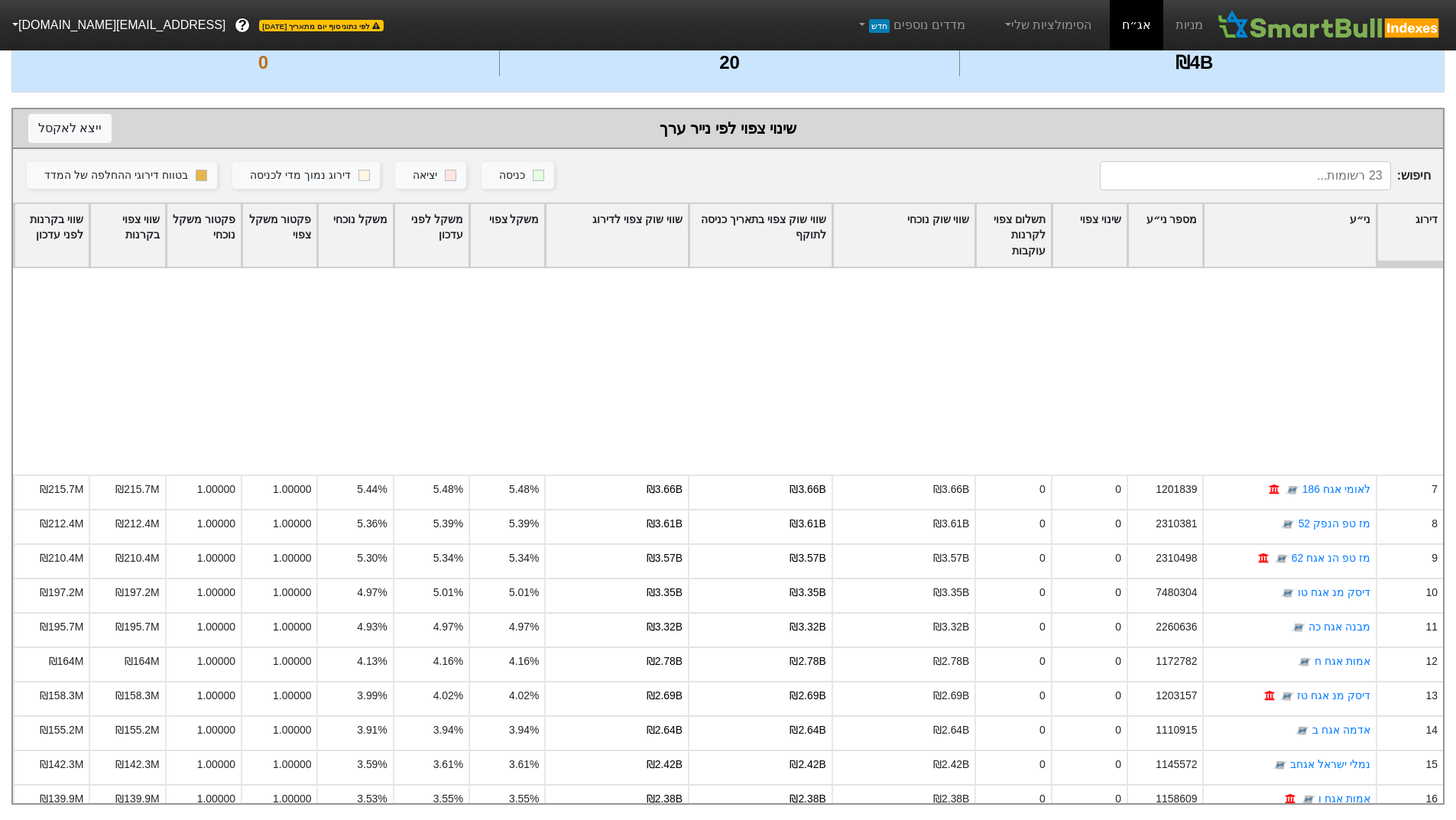
scroll to position [256, 0]
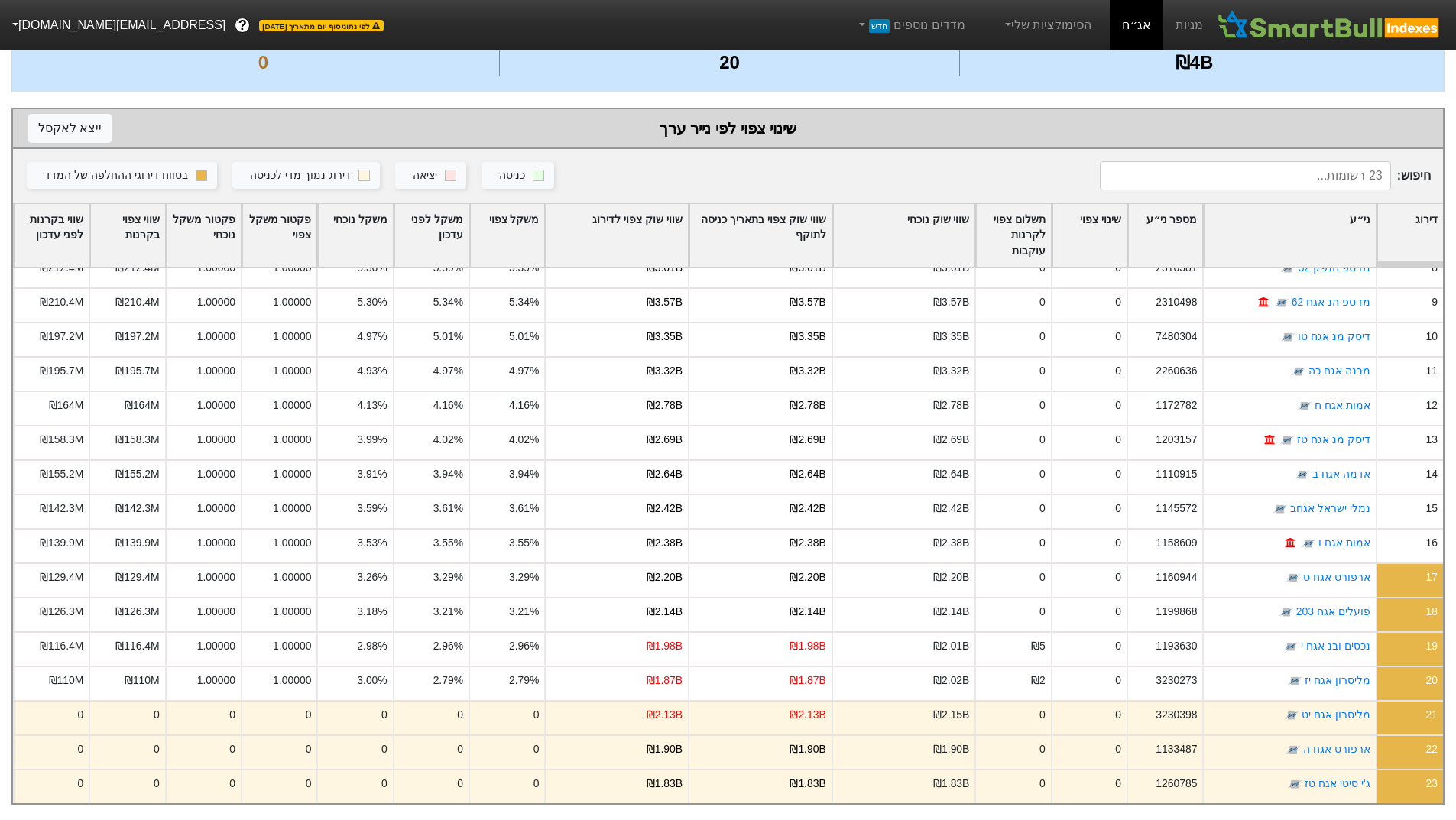
drag, startPoint x: 1453, startPoint y: 443, endPoint x: 1450, endPoint y: 275, distance: 168.0
click at [1450, 275] on div "סוג עדכון הרכבים חודשי [DATE] תאריך קובע : [DATE] בעוד 105 ימים תאריך פרסום : […" at bounding box center [728, 324] width 1456 height 962
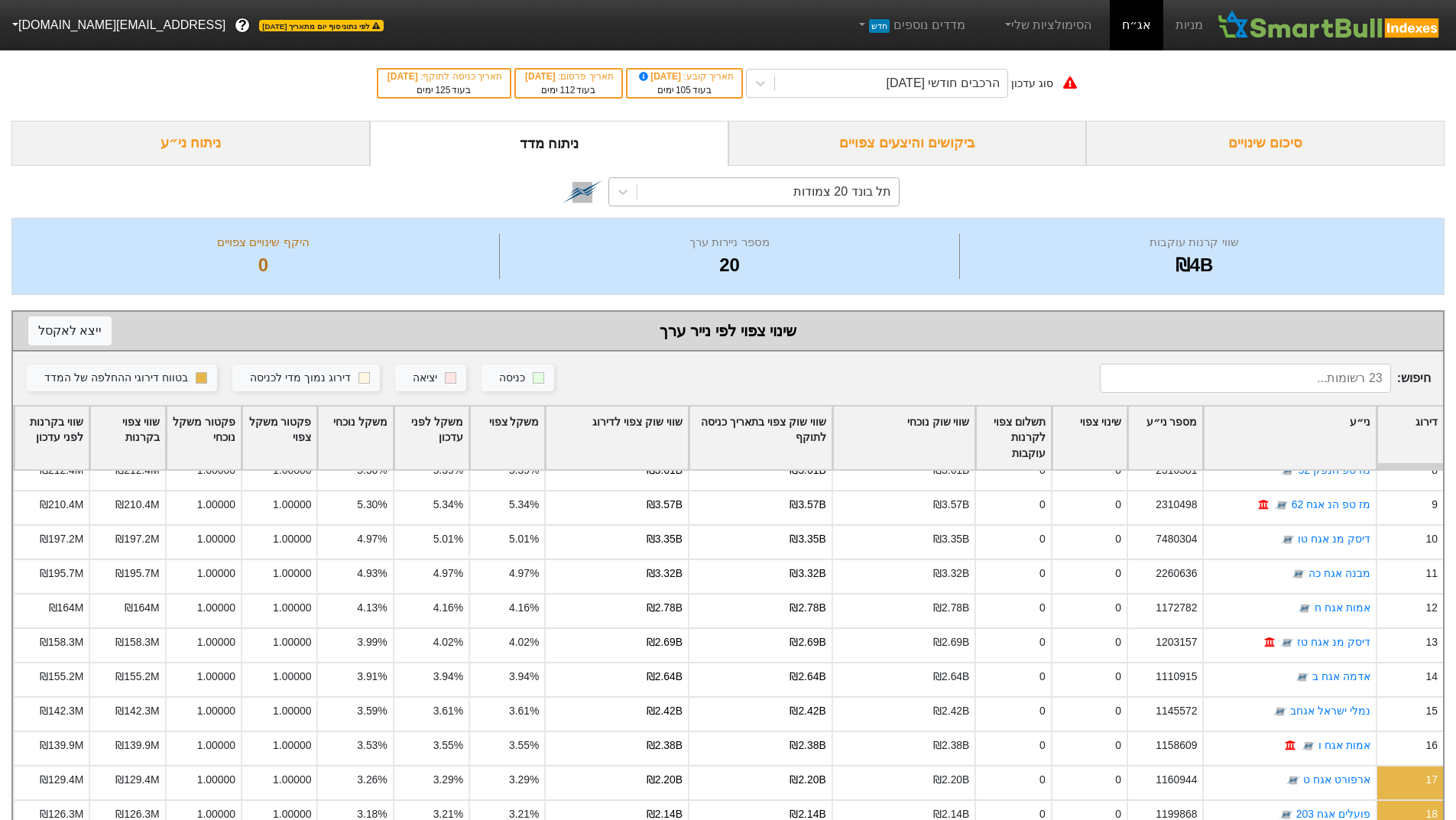
click at [849, 182] on div "תל בונד 20 צמודות" at bounding box center [768, 192] width 261 height 28
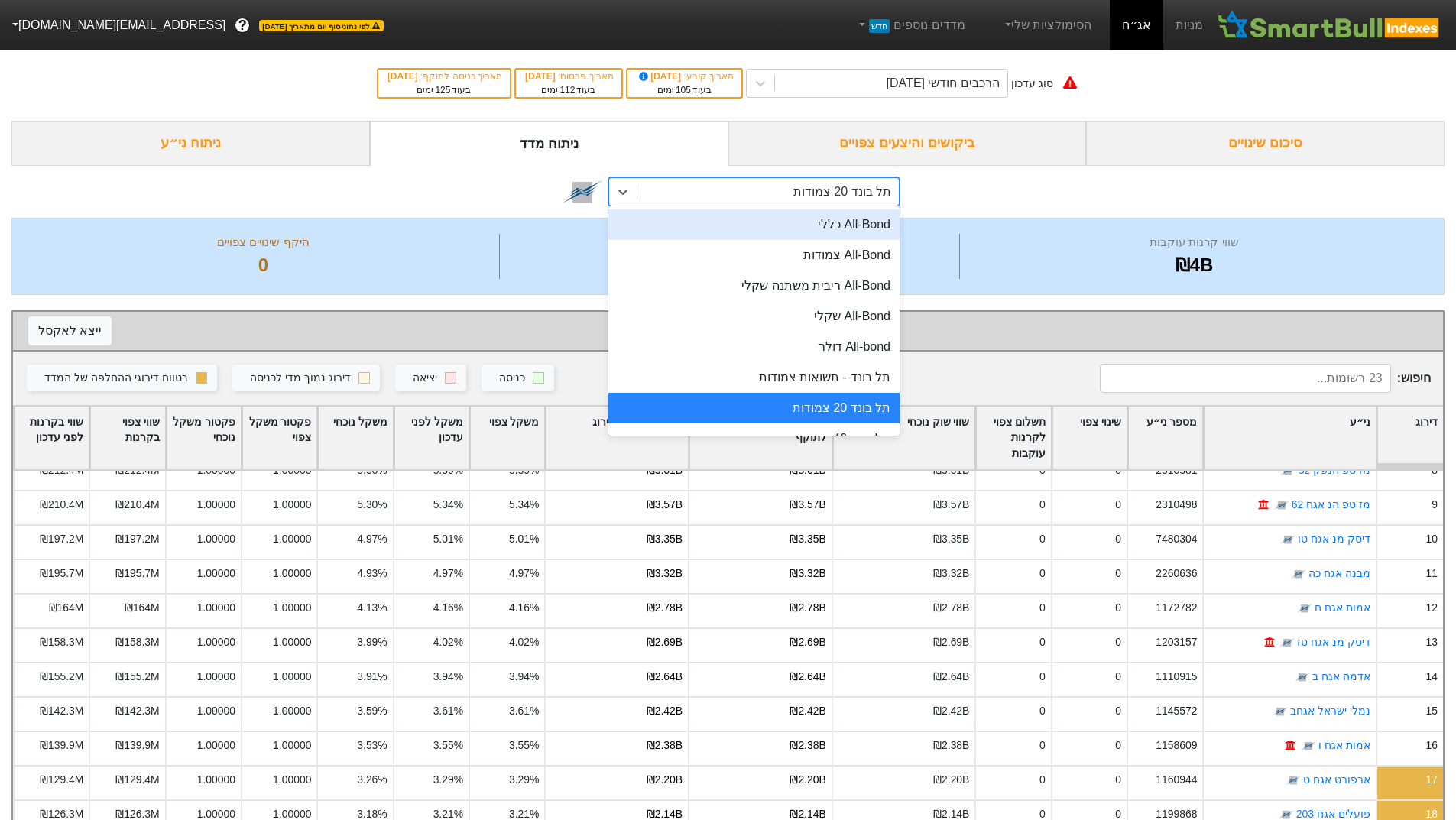
scroll to position [76, 0]
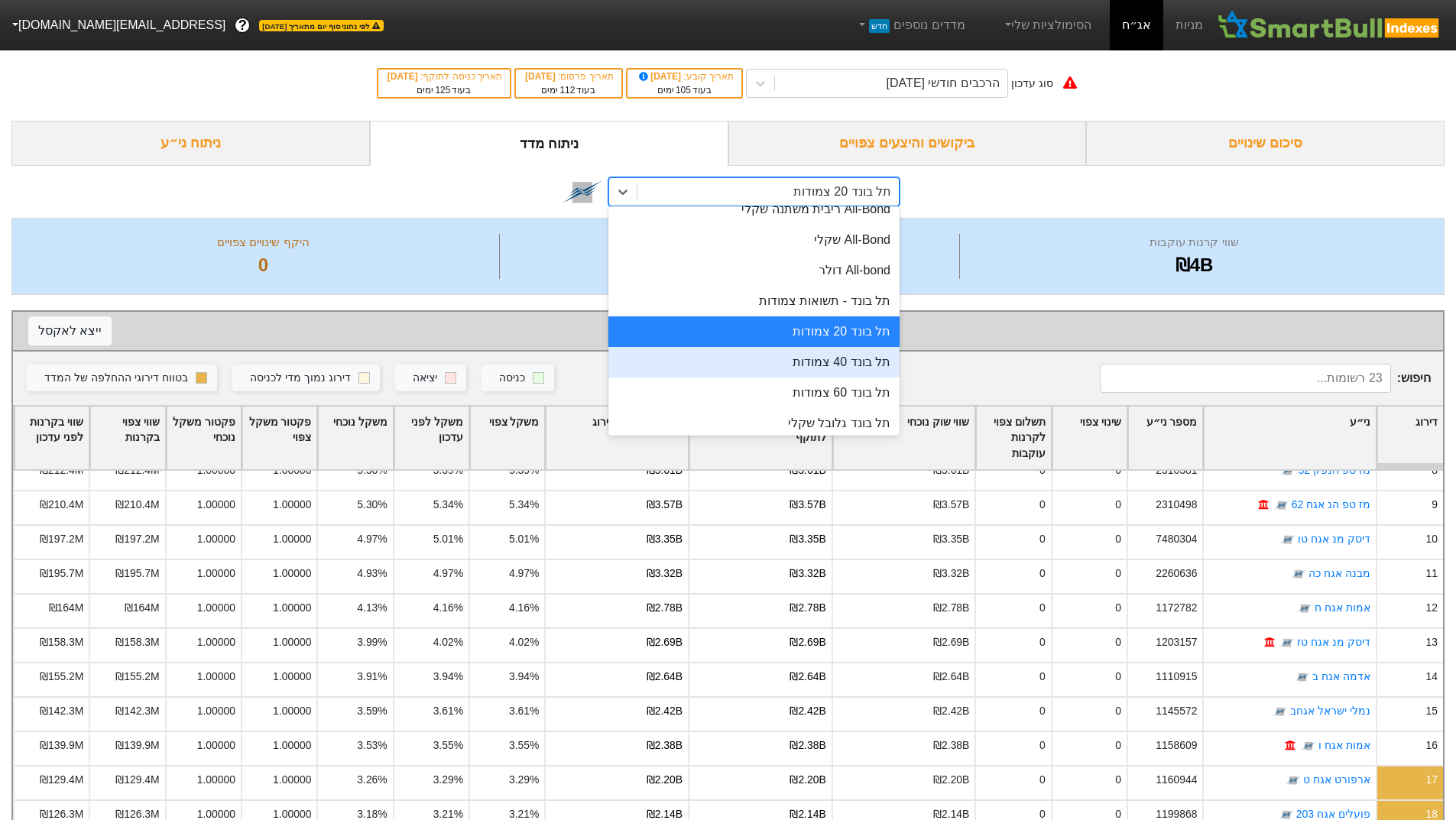
click at [717, 361] on div "תל בונד 40 צמודות" at bounding box center [754, 362] width 292 height 30
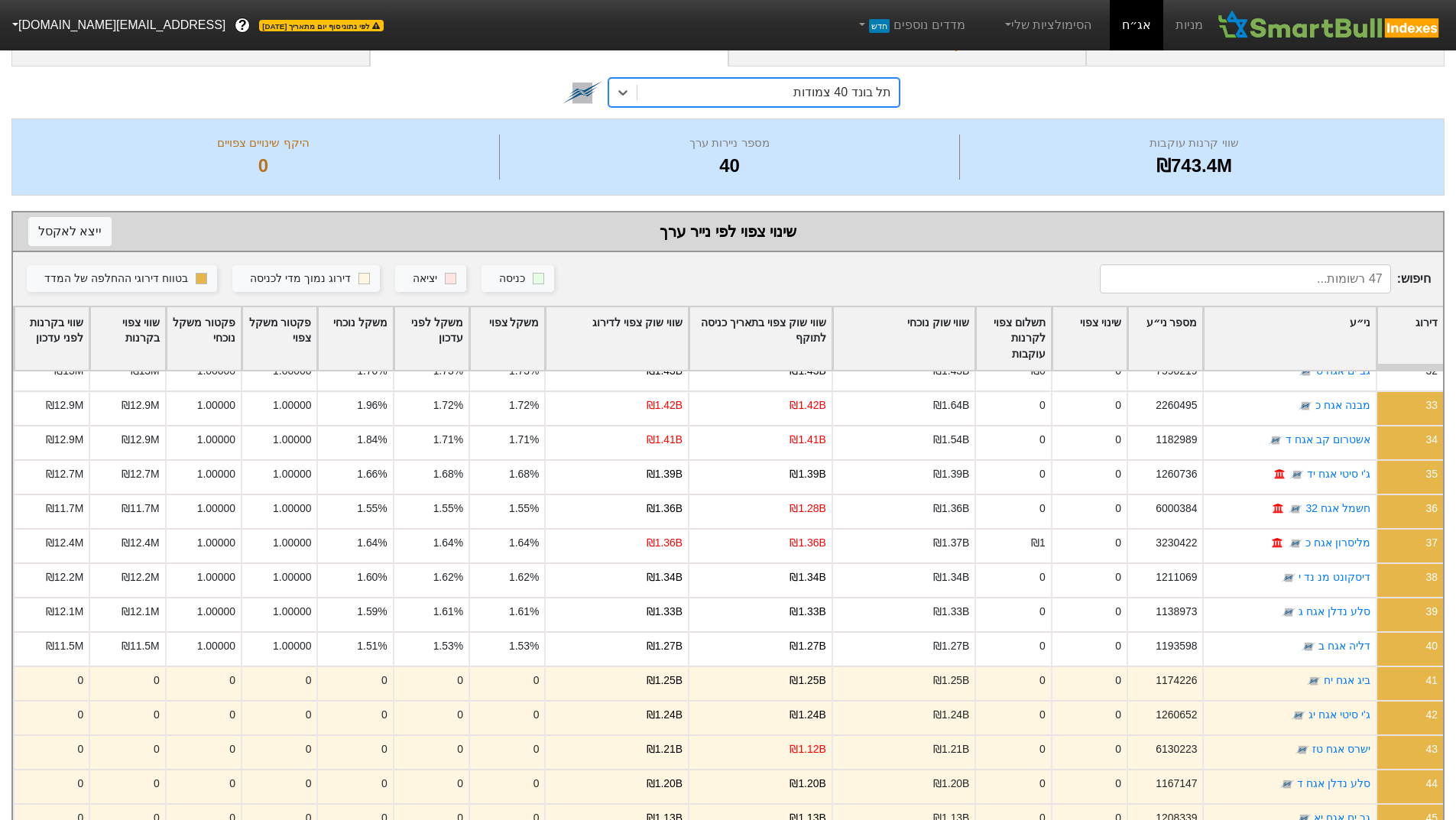
scroll to position [13, 0]
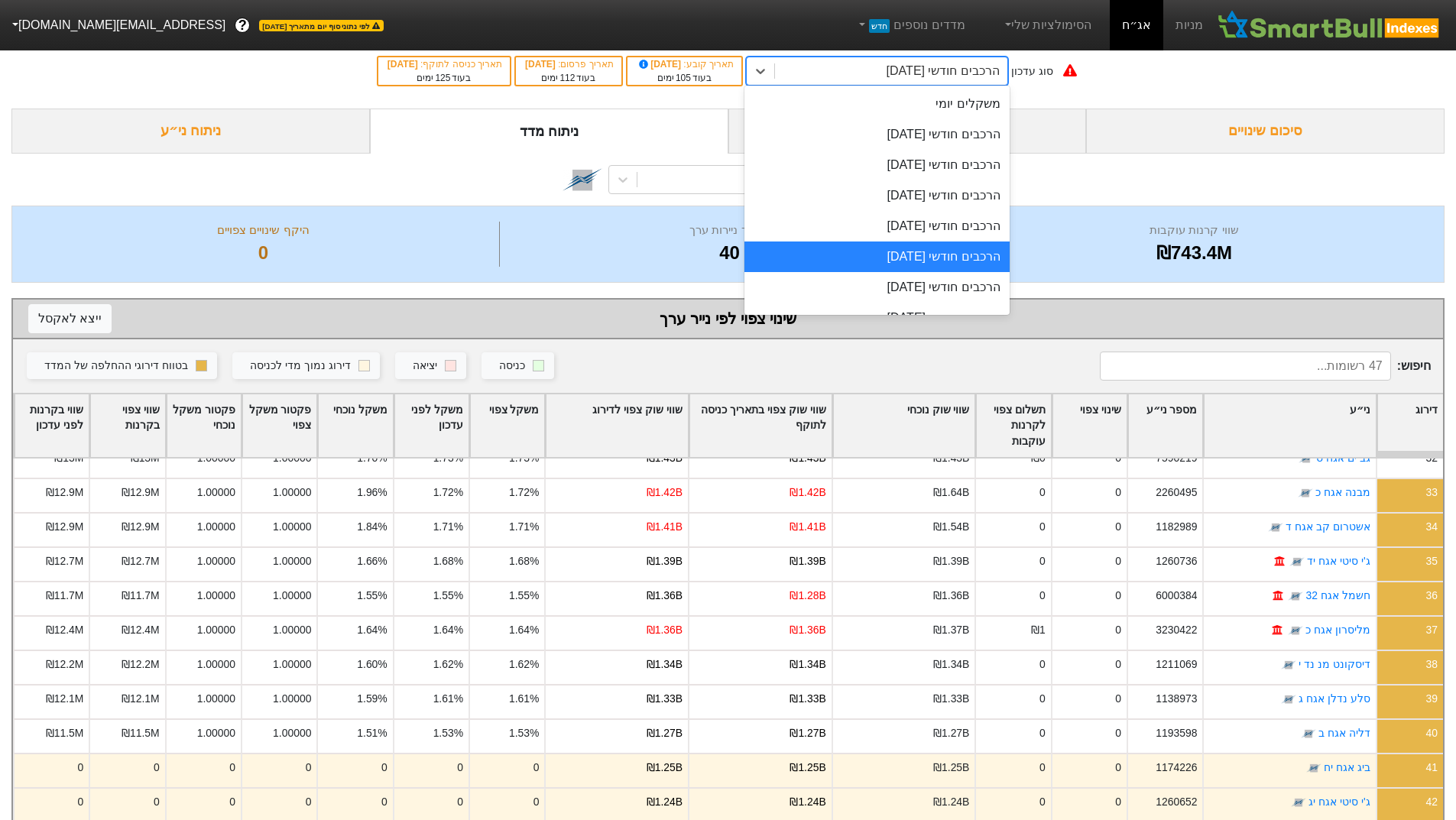
click at [978, 67] on div "הרכבים חודשי [DATE]" at bounding box center [942, 71] width 113 height 18
click at [942, 226] on div "הרכבים חודשי [DATE]" at bounding box center [877, 226] width 266 height 30
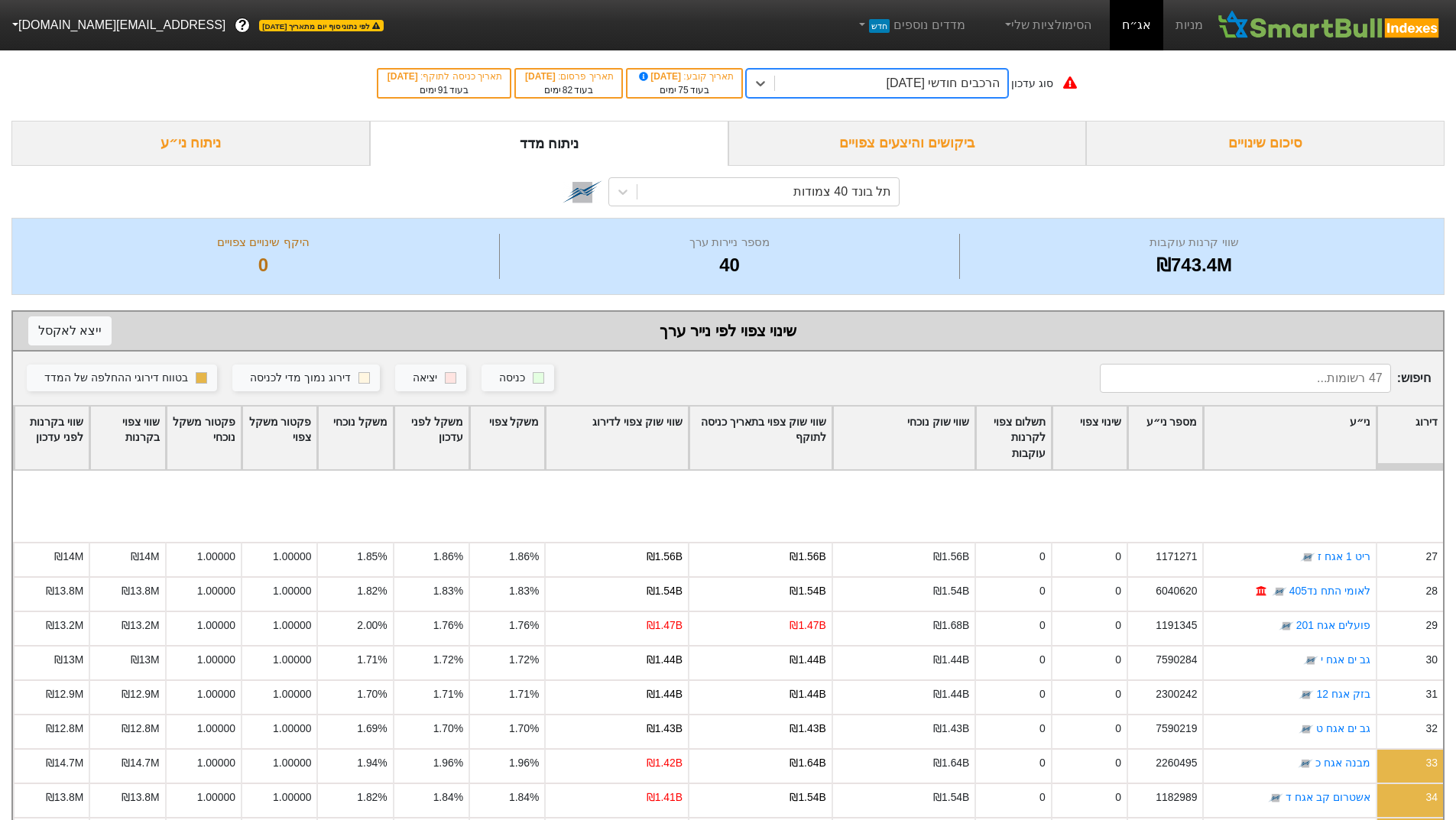
scroll to position [1081, 0]
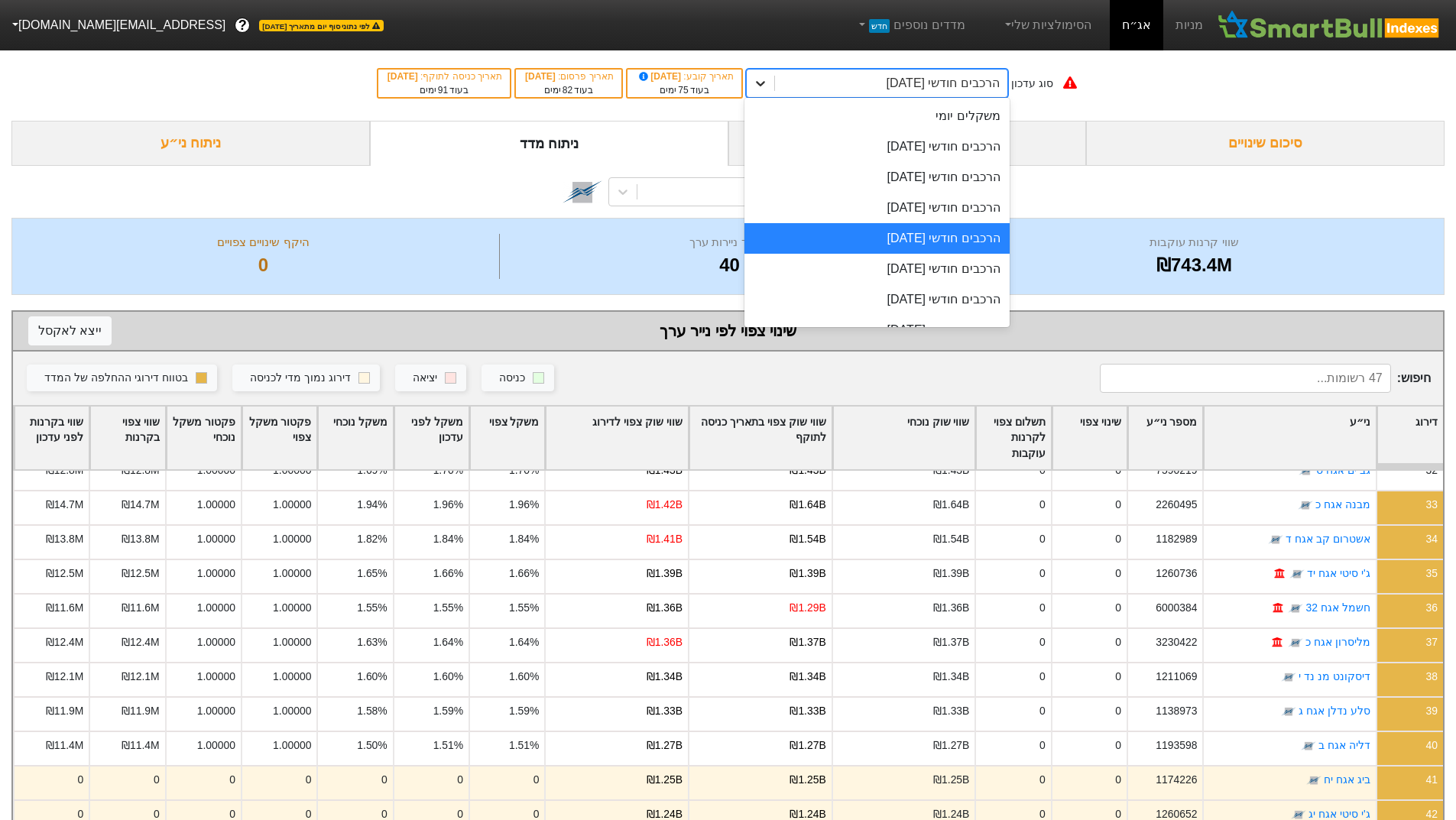
click at [774, 89] on div at bounding box center [760, 83] width 28 height 28
click at [824, 202] on div "הרכבים חודשי [DATE]" at bounding box center [877, 208] width 266 height 30
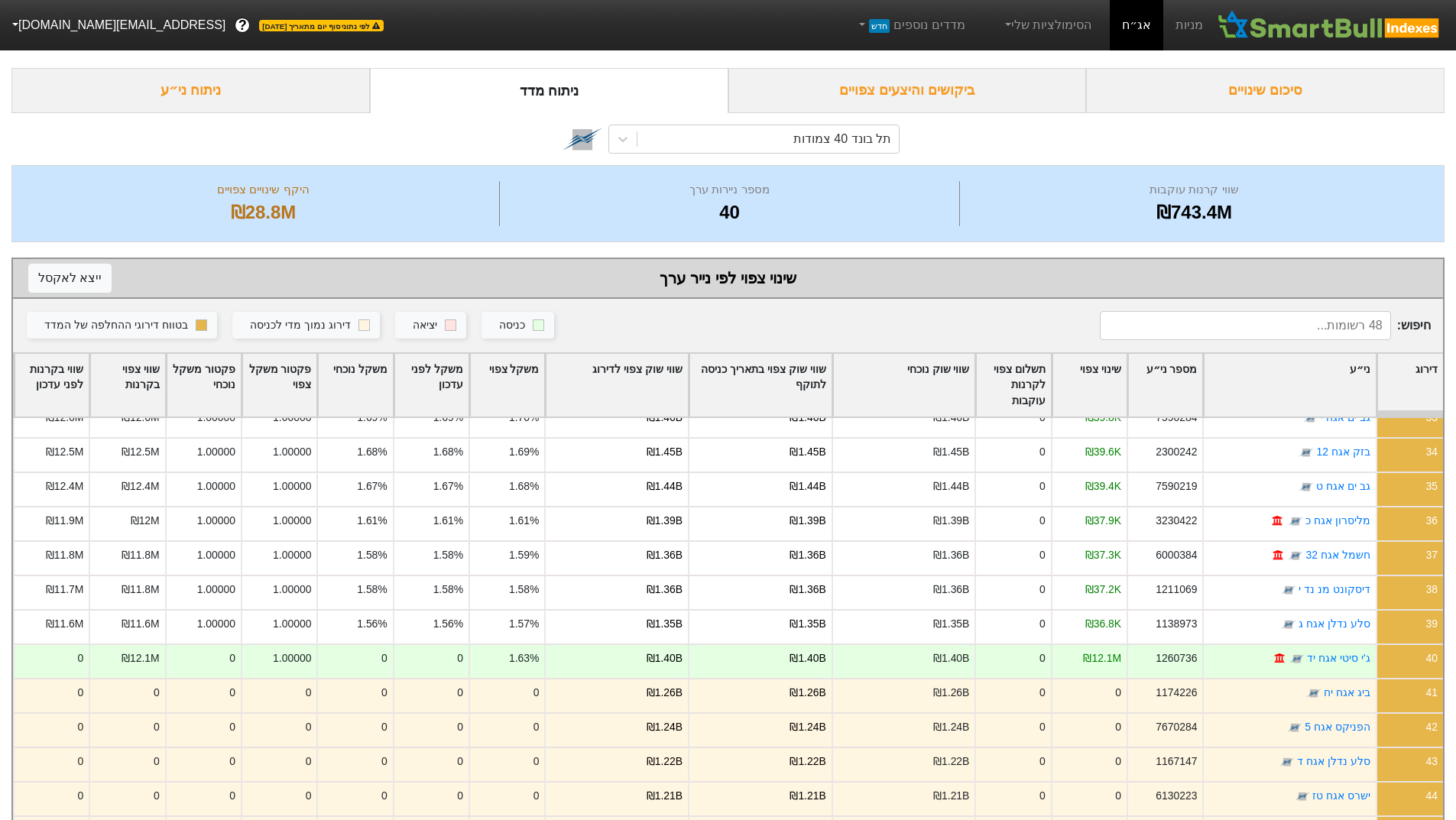
scroll to position [3, 0]
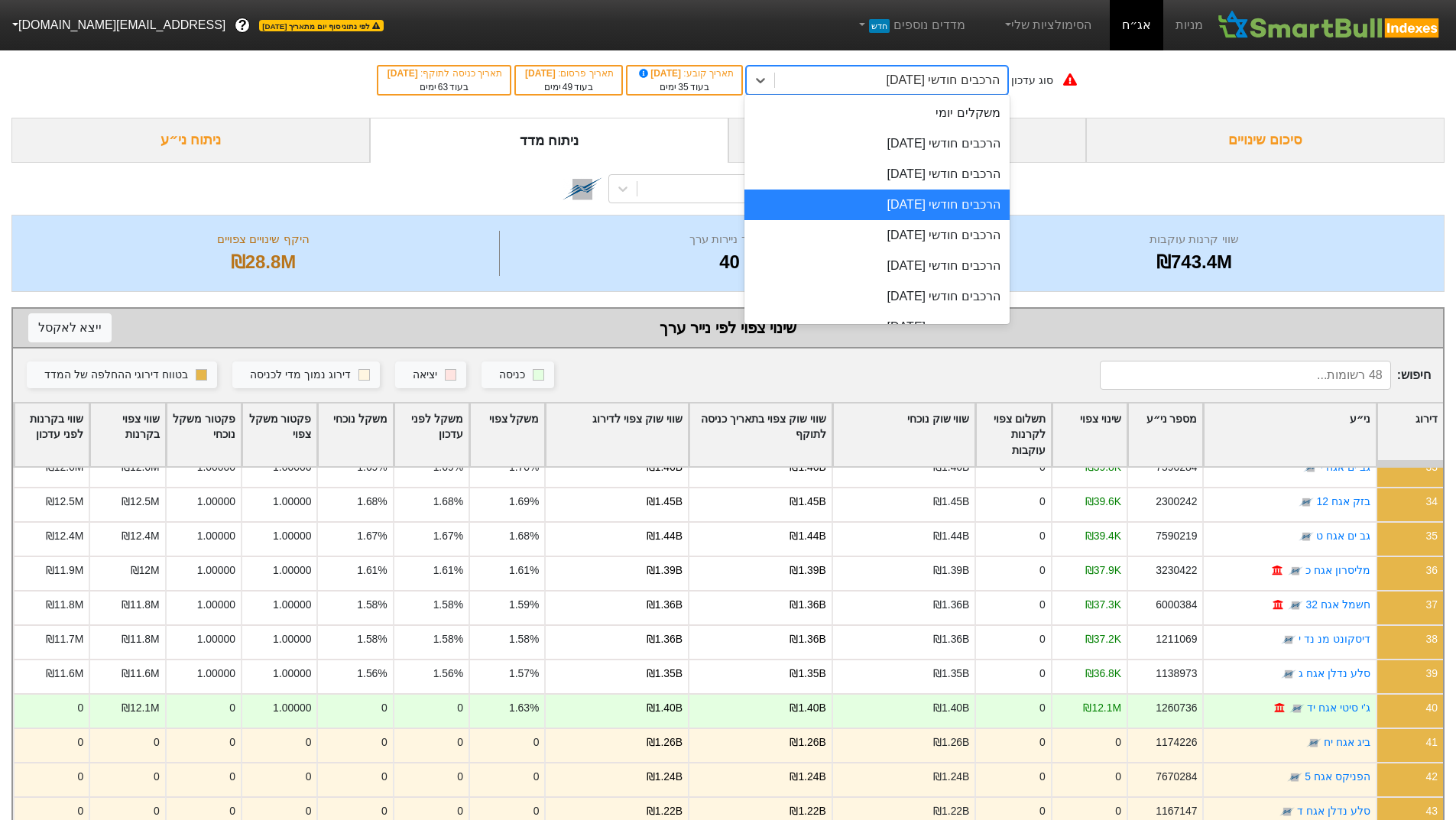
click at [913, 82] on div "הרכבים חודשי [DATE]" at bounding box center [942, 80] width 113 height 18
click at [906, 173] on div "הרכבים חודשי [DATE]" at bounding box center [877, 174] width 266 height 30
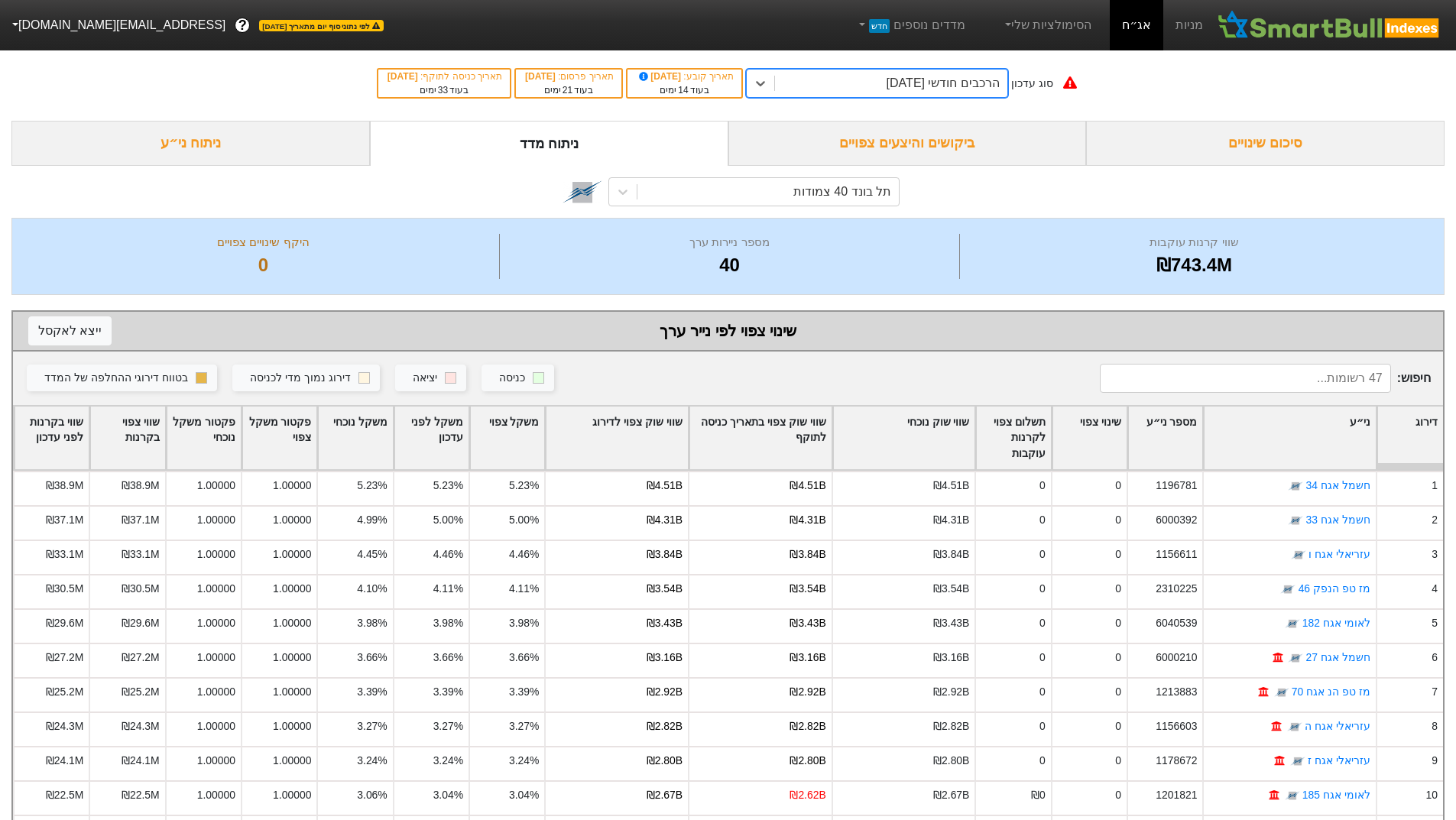
click at [909, 70] on div "הרכבים חודשי [DATE]" at bounding box center [891, 83] width 232 height 28
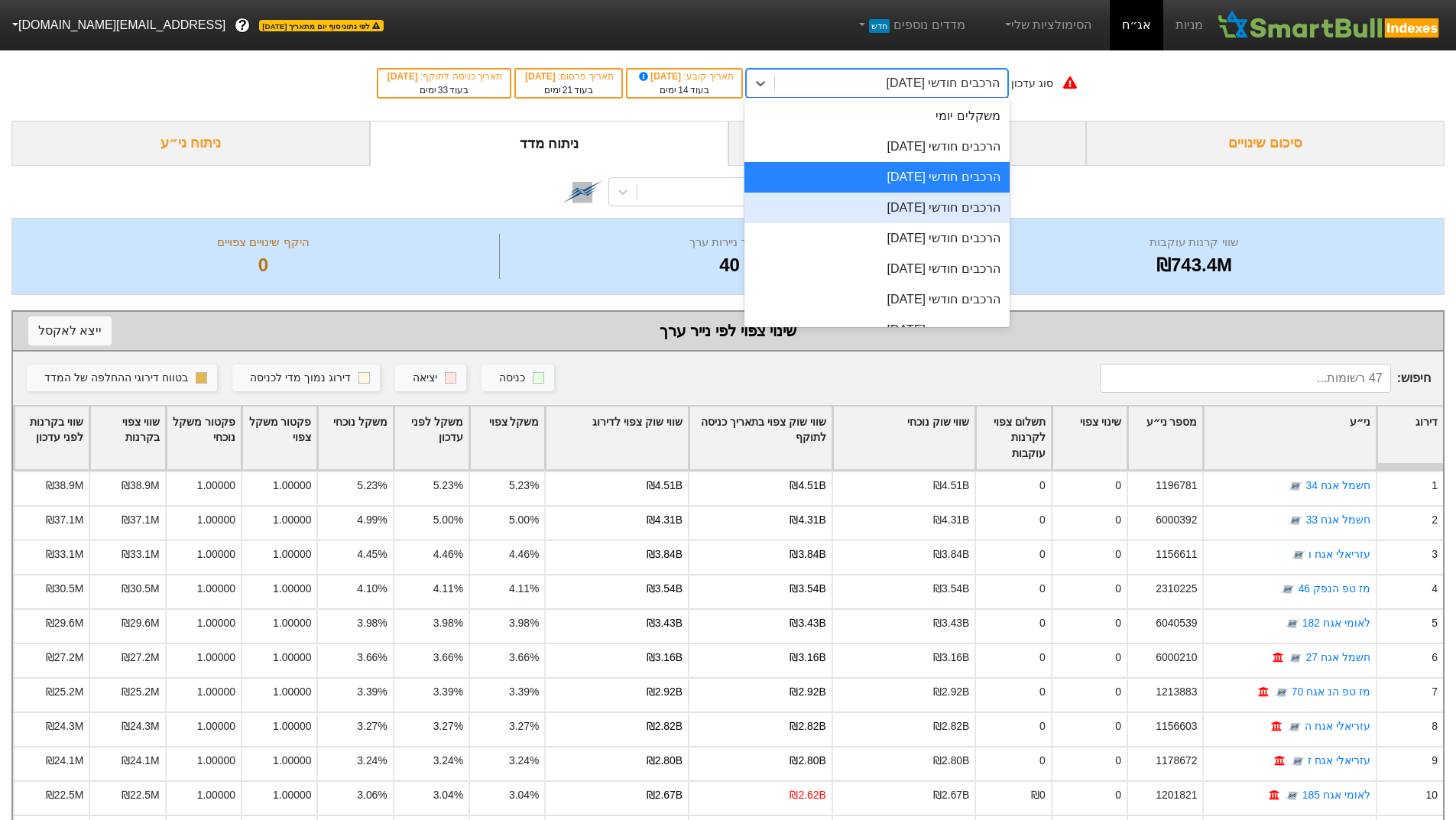
click at [914, 199] on div "הרכבים חודשי [DATE]" at bounding box center [877, 208] width 266 height 30
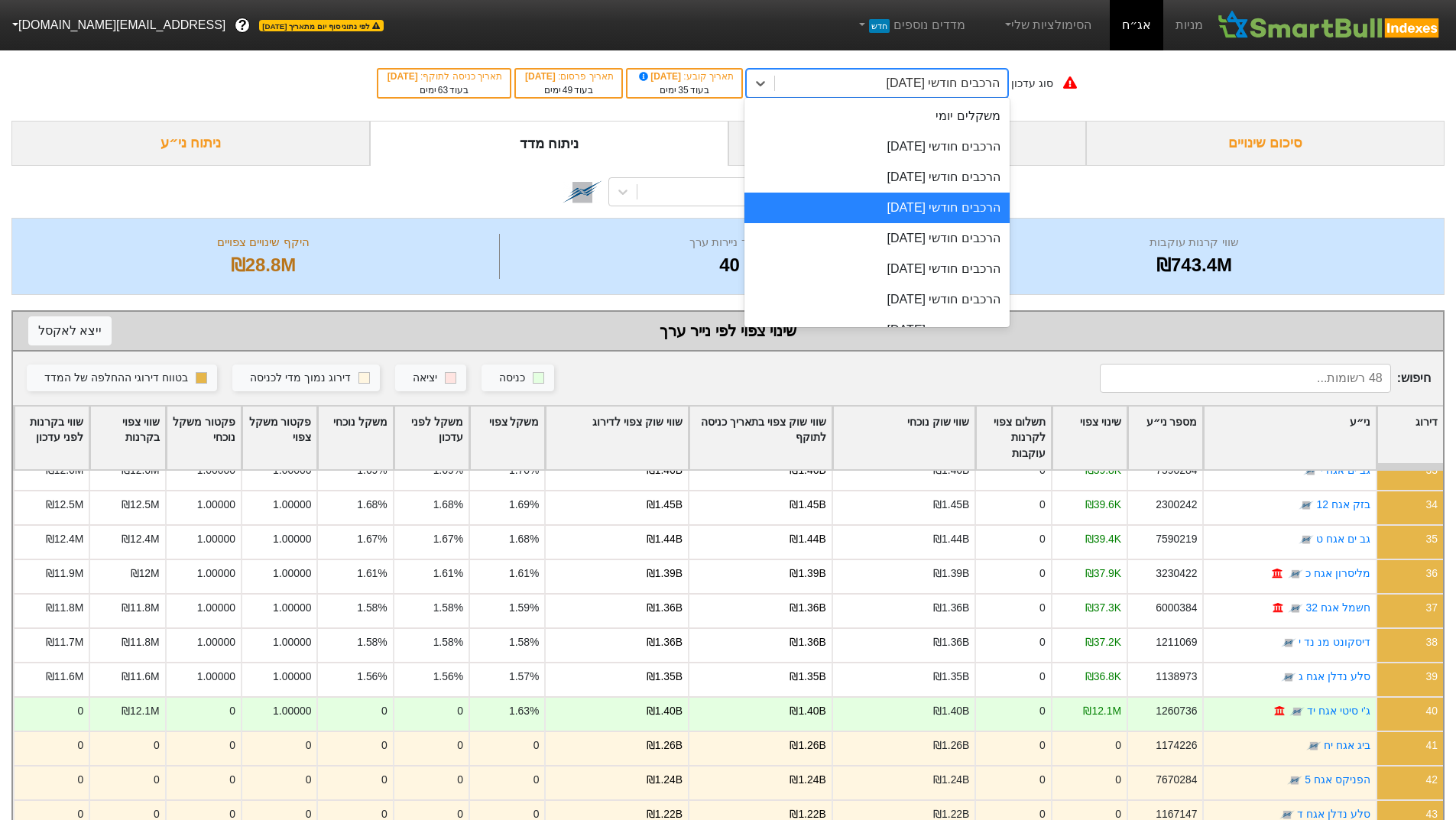
click at [934, 69] on div "הרכבים חודשי [DATE]" at bounding box center [876, 83] width 262 height 29
click at [954, 231] on div "הרכבים חודשי [DATE]" at bounding box center [877, 238] width 266 height 30
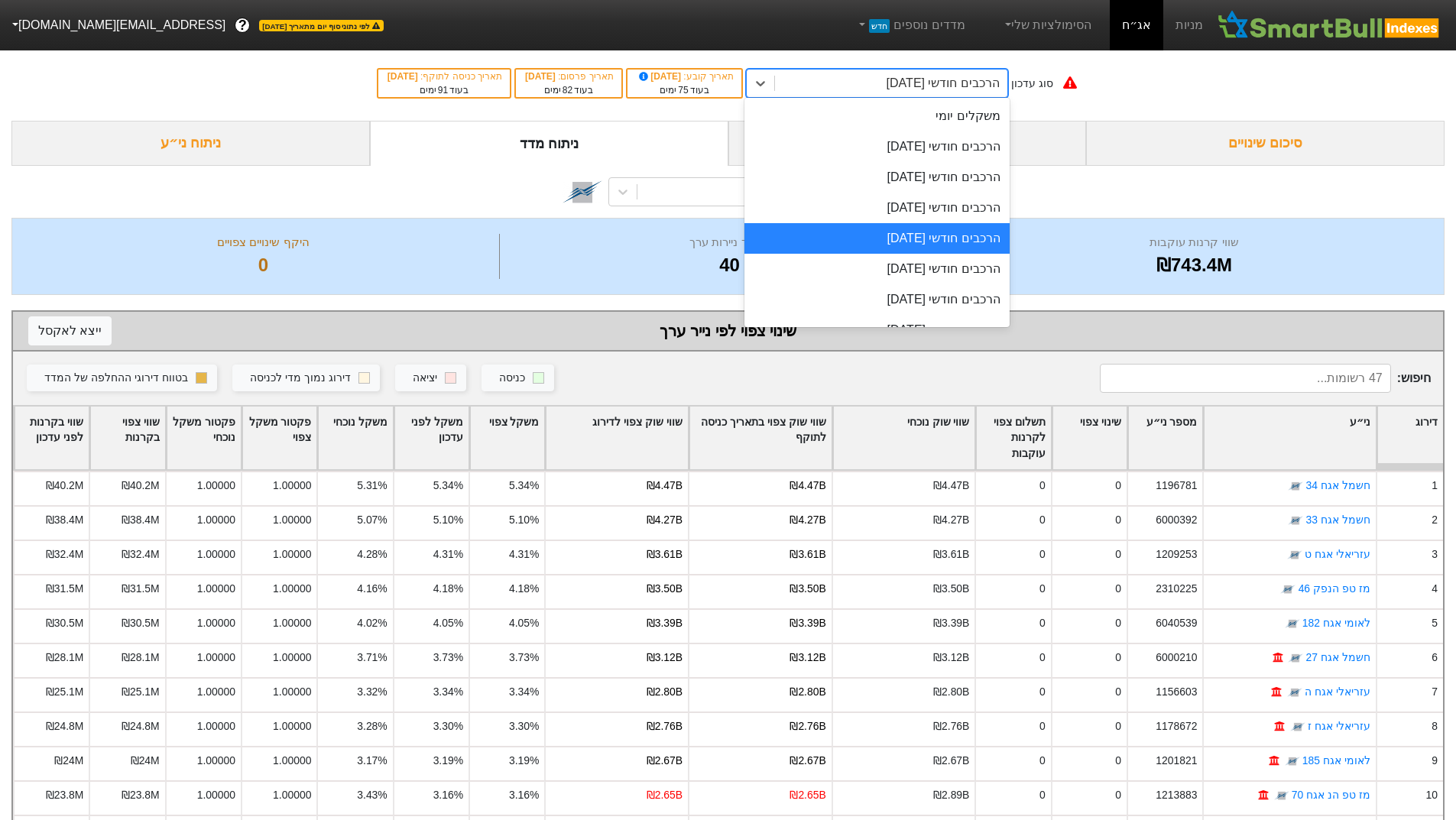
click at [949, 87] on div "הרכבים חודשי [DATE]" at bounding box center [942, 83] width 113 height 18
click at [939, 205] on div "הרכבים חודשי [DATE]" at bounding box center [877, 208] width 266 height 30
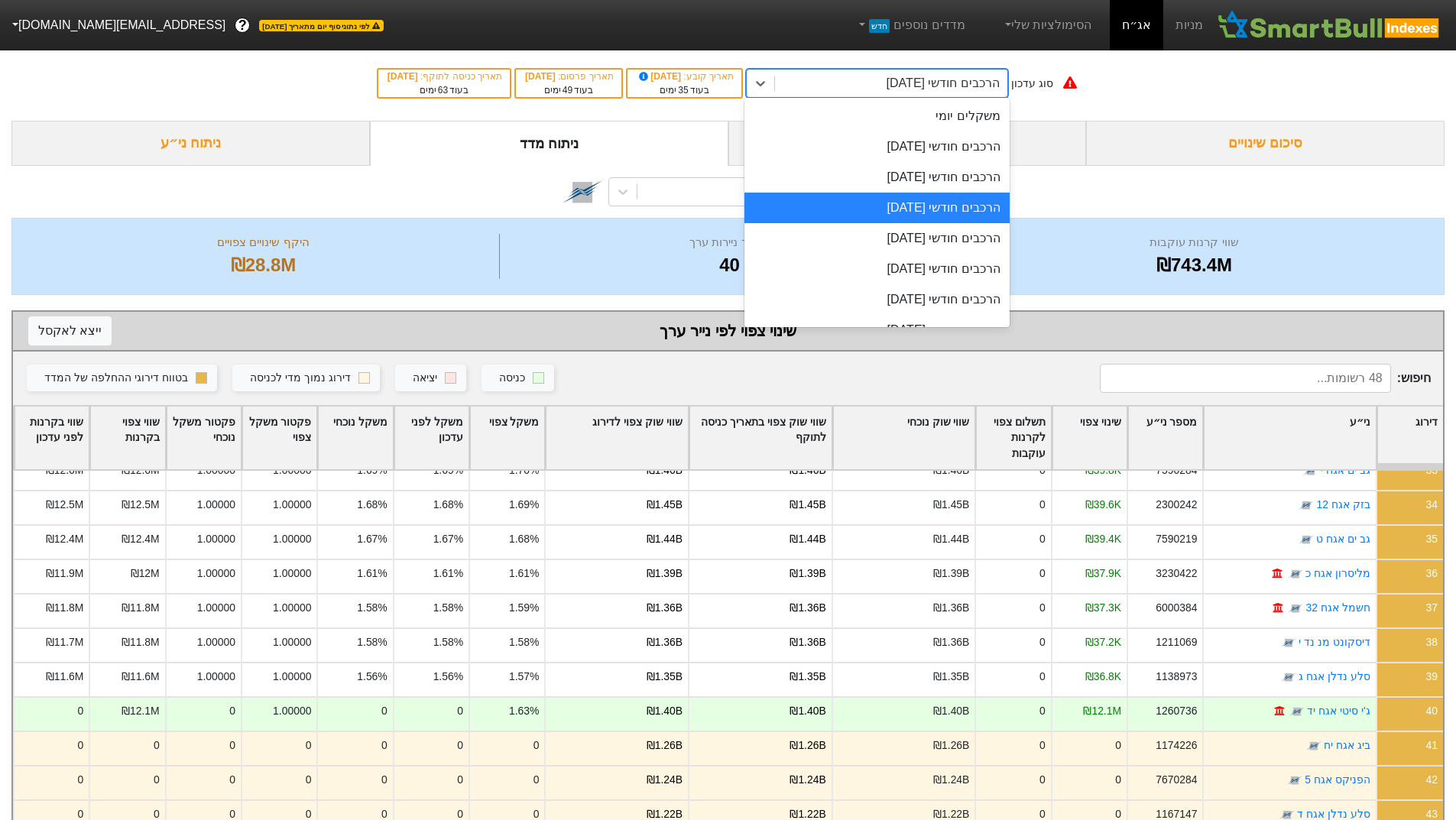
click at [937, 86] on div "הרכבים חודשי [DATE]" at bounding box center [942, 83] width 113 height 18
click at [928, 171] on div "הרכבים חודשי [DATE]" at bounding box center [877, 177] width 266 height 30
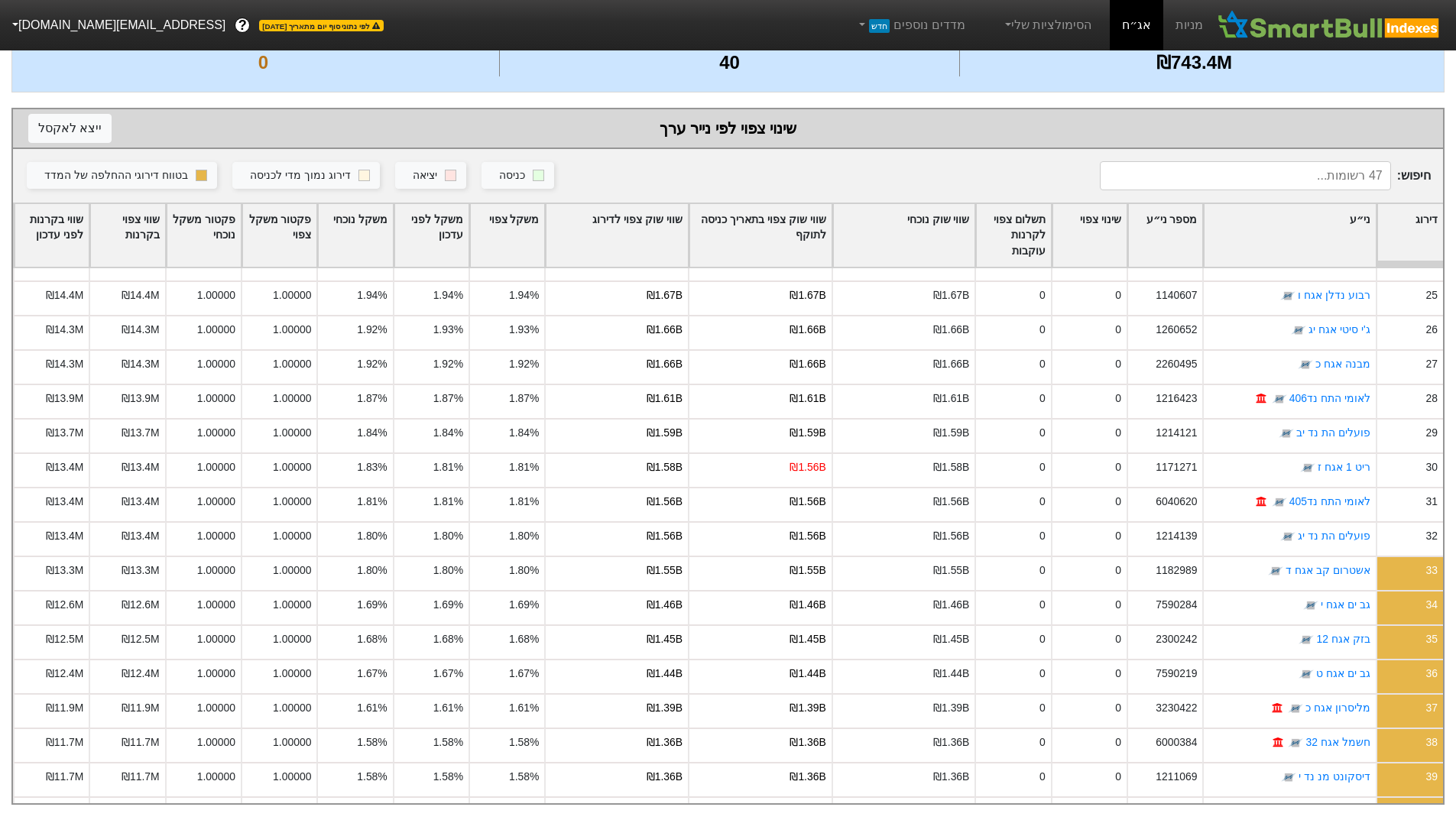
scroll to position [816, 0]
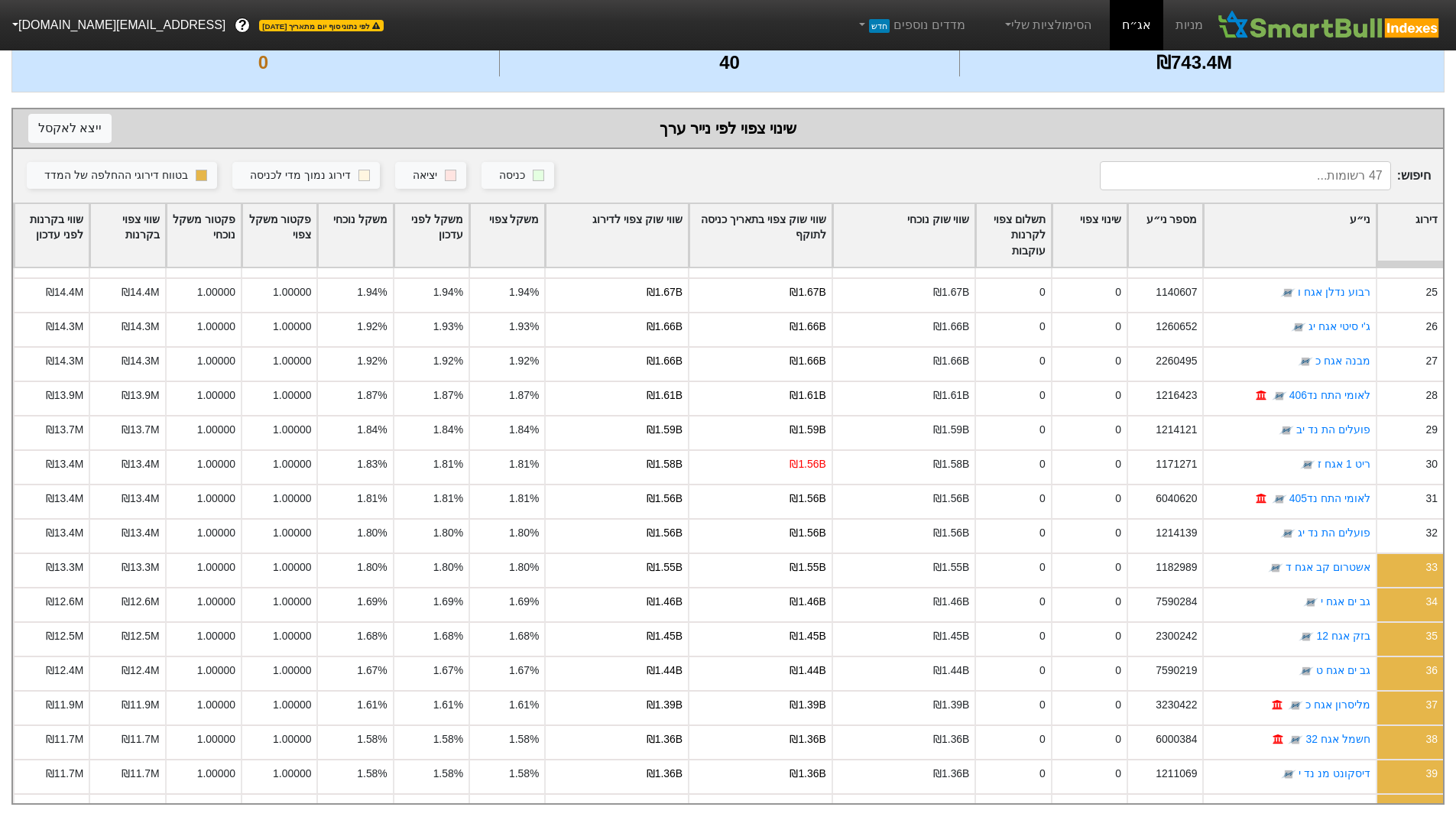
click at [1227, 178] on div "חיפוש : כניסה יציאה דירוג נמוך מדי לכניסה בטווח דירוגי ההחלפה של המדד" at bounding box center [728, 176] width 1430 height 54
click at [1248, 180] on div "חיפוש : כניסה יציאה דירוג נמוך מדי לכניסה בטווח דירוגי ההחלפה של המדד" at bounding box center [728, 176] width 1430 height 54
click at [1242, 164] on input at bounding box center [1246, 176] width 292 height 29
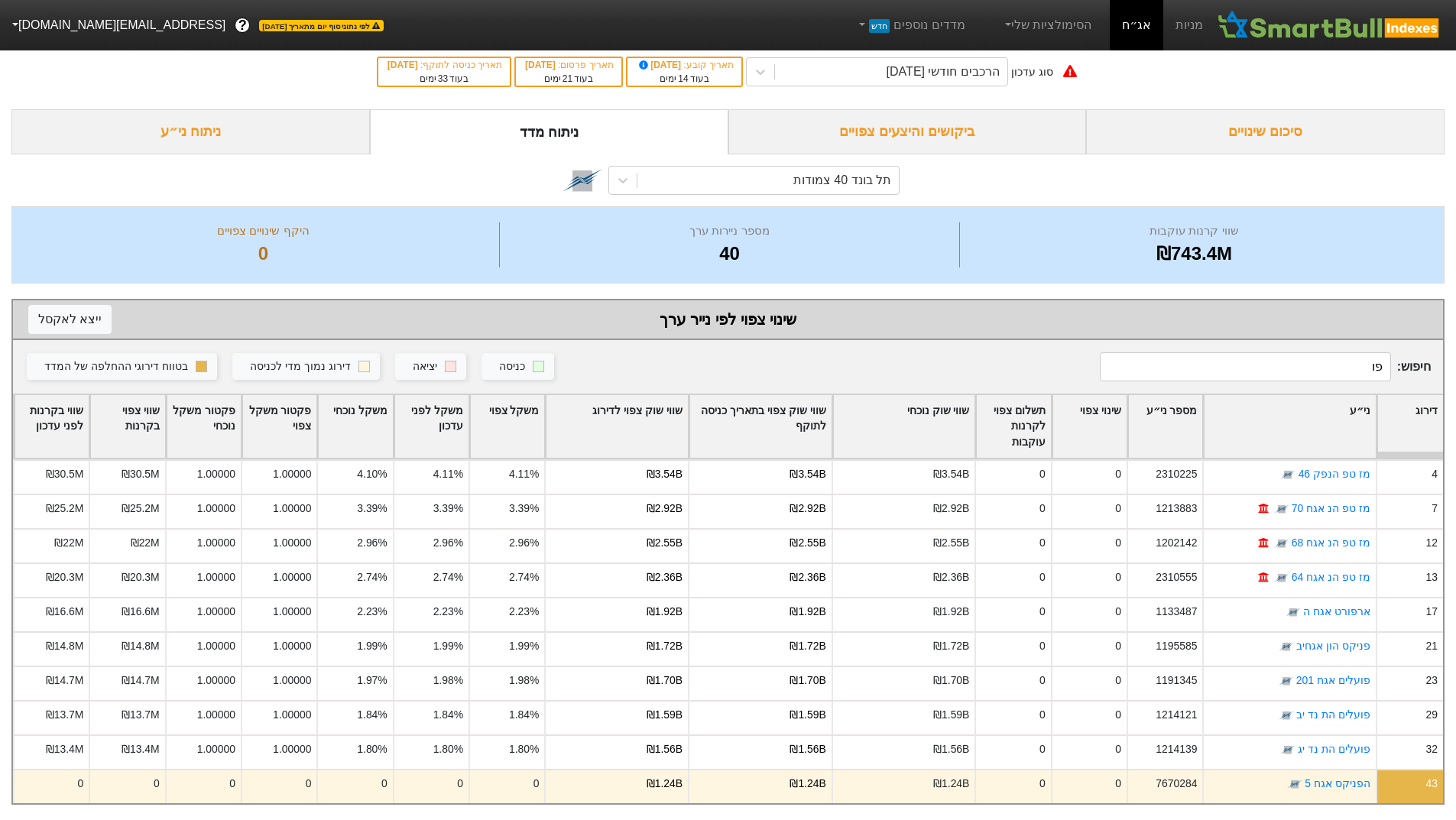
scroll to position [0, 0]
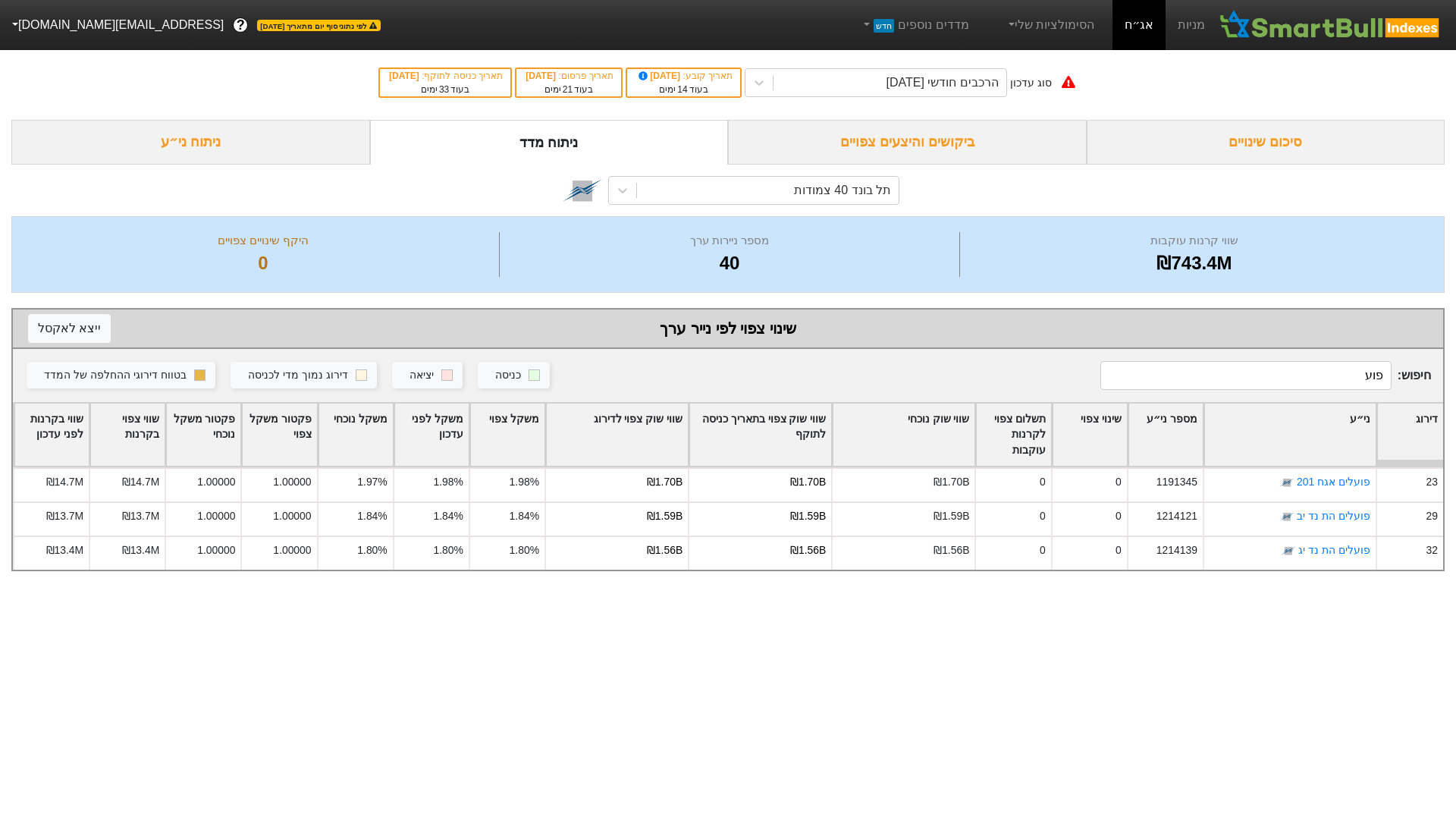
click at [1267, 385] on input "פוע" at bounding box center [1246, 375] width 291 height 29
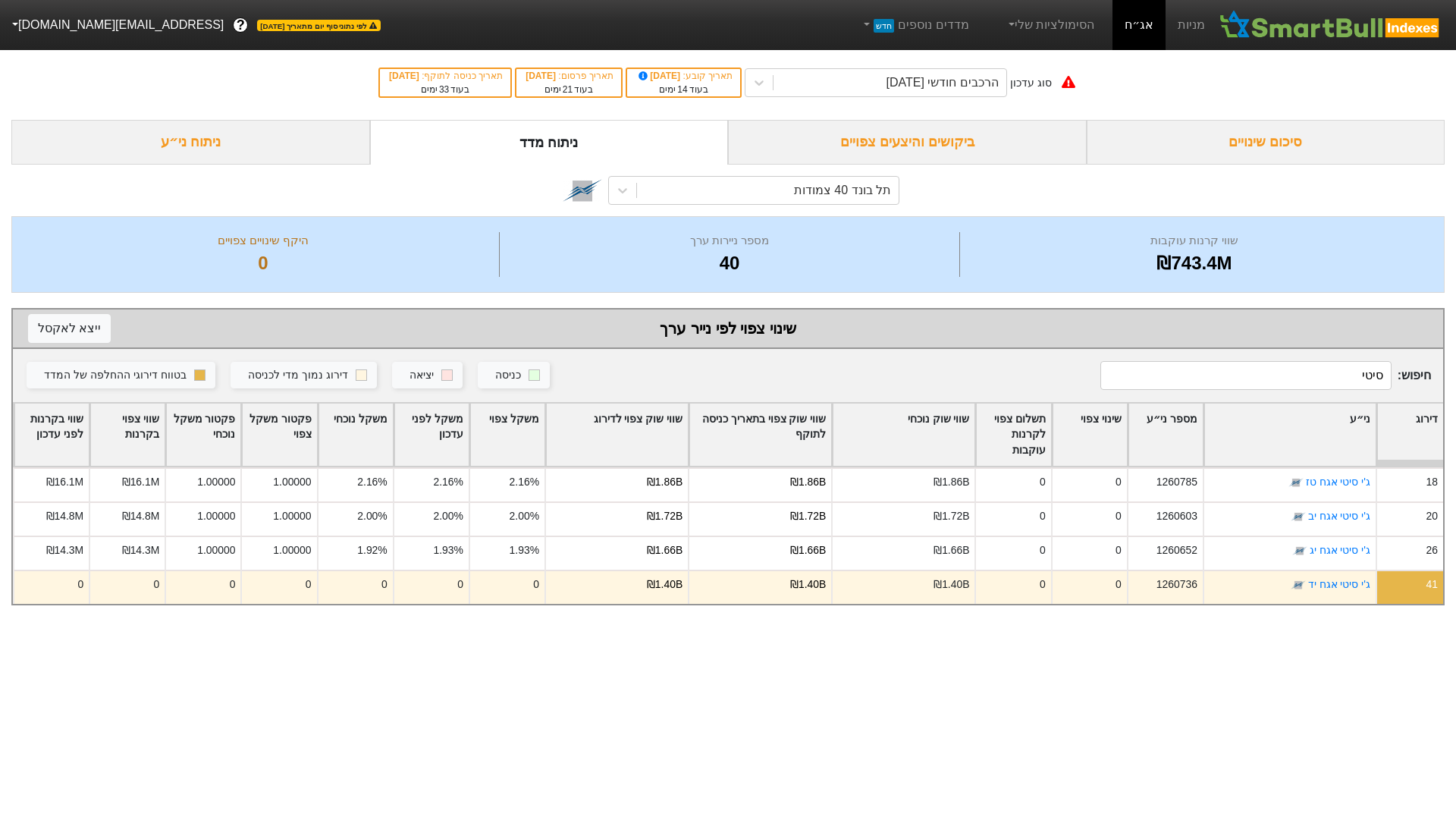
click at [1296, 370] on input "סיטי" at bounding box center [1246, 375] width 291 height 29
type input "סיטי"
